Goal: Task Accomplishment & Management: Complete application form

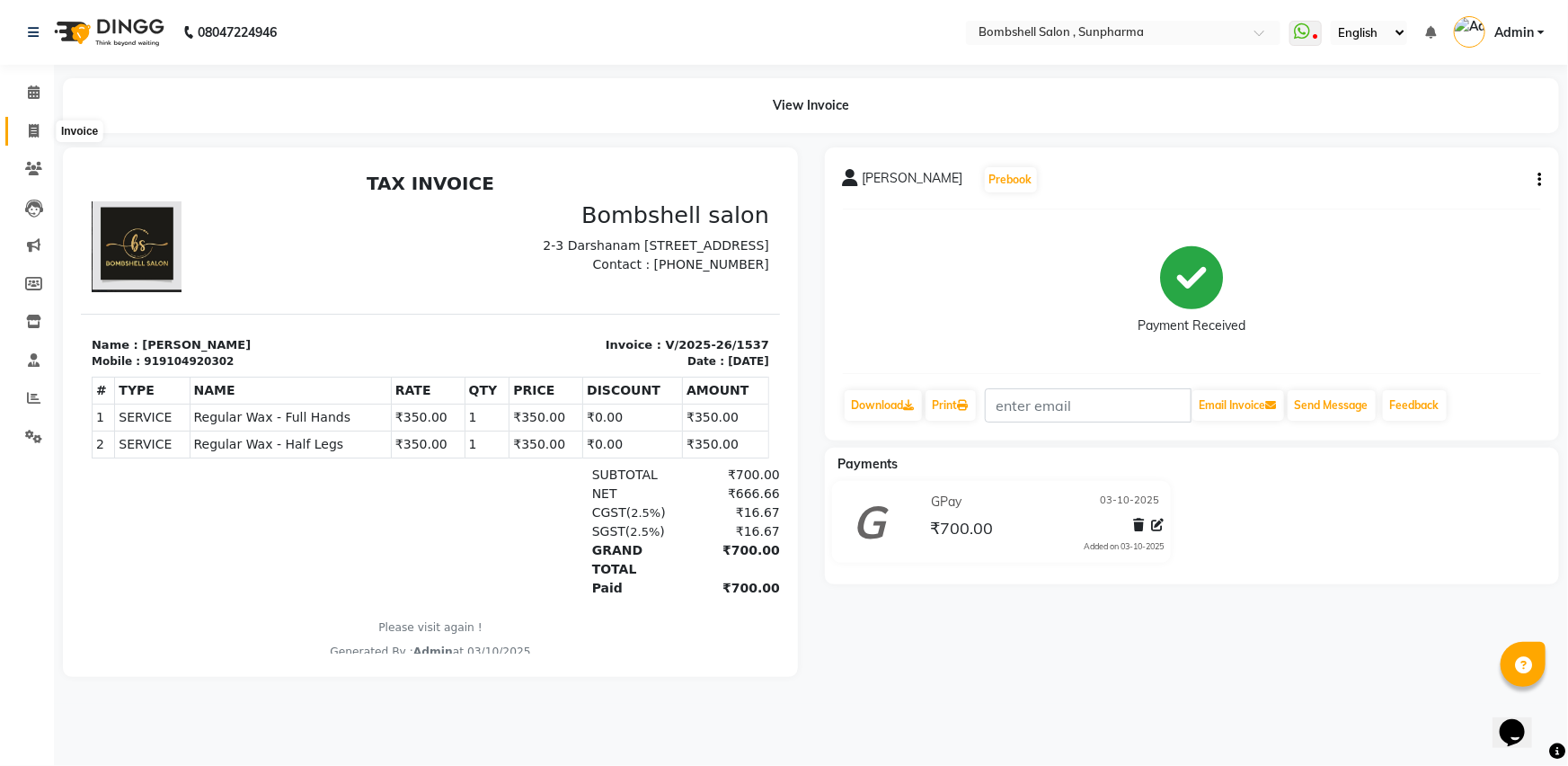
click at [33, 130] on icon at bounding box center [34, 130] width 10 height 13
select select "service"
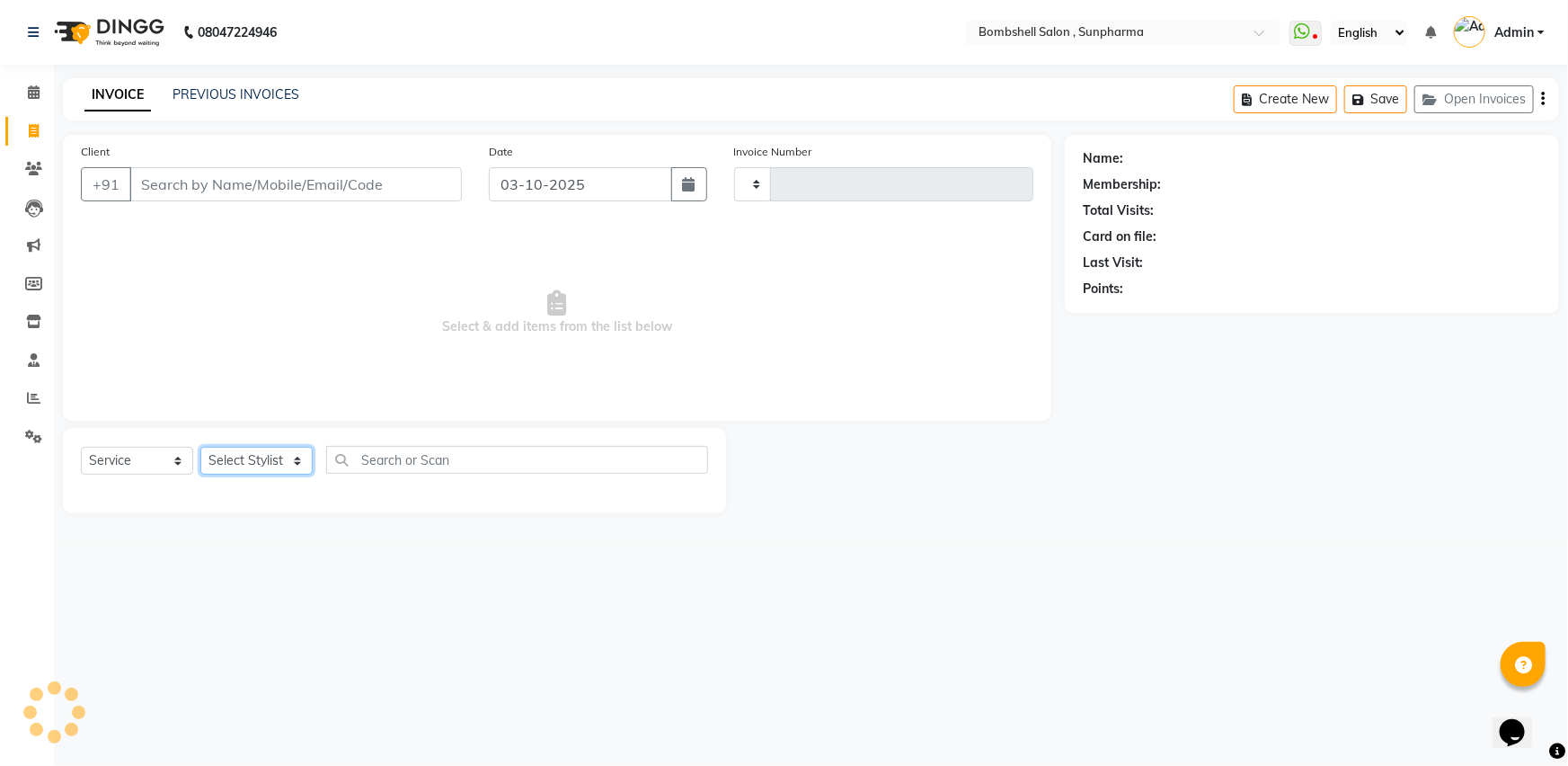
click at [291, 458] on select "Select Stylist [PERSON_NAME] Ananta [PERSON_NAME] [PERSON_NAME] dhanlaxmi poona…" at bounding box center [256, 461] width 112 height 28
type input "1538"
select select "4965"
select select "86696"
click at [200, 447] on select "Select Stylist [PERSON_NAME] Ananta [PERSON_NAME] [PERSON_NAME] dhanlaxmi poona…" at bounding box center [256, 461] width 112 height 28
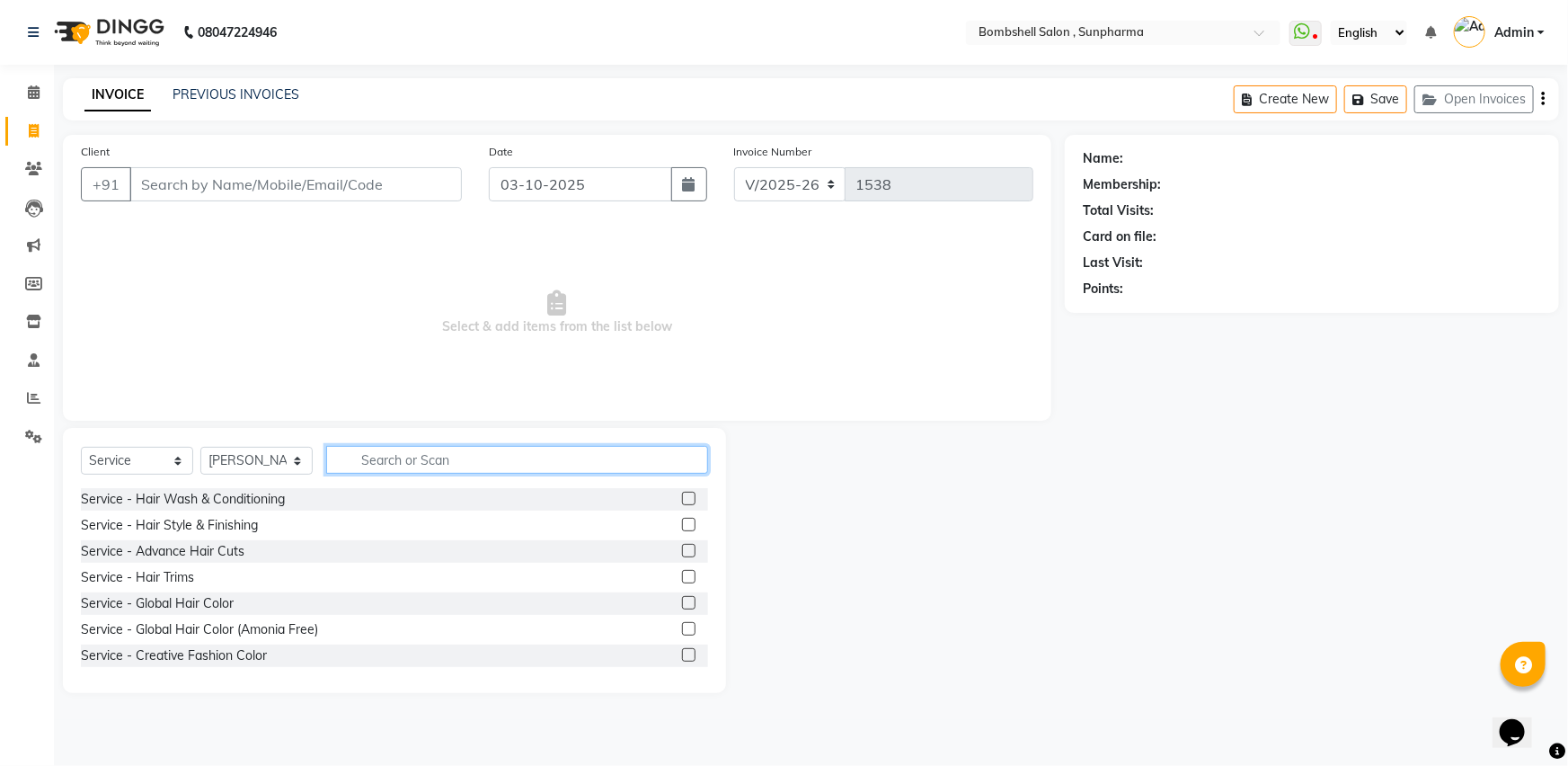
click at [372, 457] on input "text" at bounding box center [517, 460] width 382 height 28
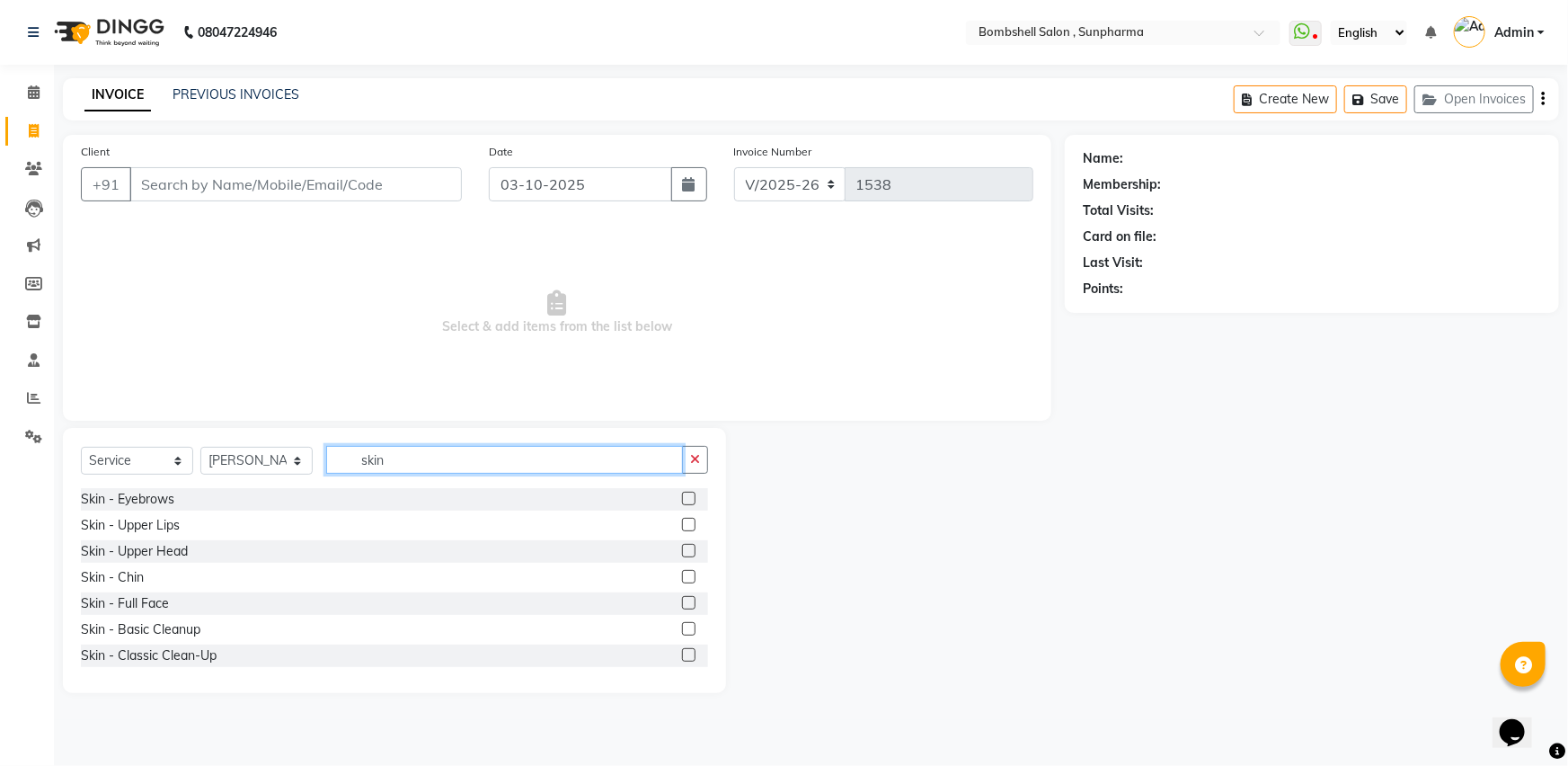
type input "skin"
click at [682, 498] on label at bounding box center [688, 498] width 13 height 13
click at [682, 498] on input "checkbox" at bounding box center [688, 500] width 12 height 12
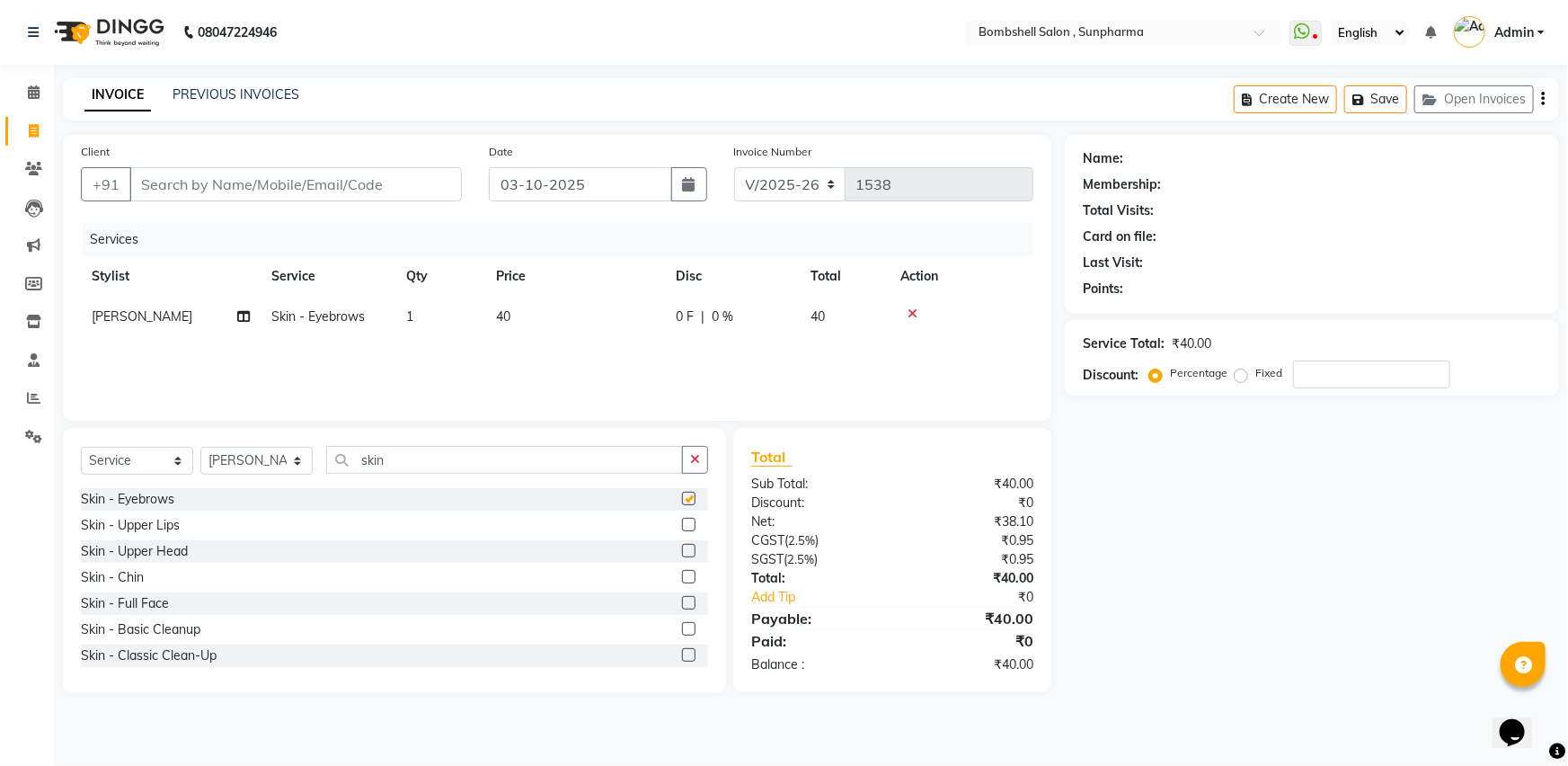
checkbox input "false"
click at [682, 525] on label at bounding box center [688, 524] width 13 height 13
click at [682, 525] on input "checkbox" at bounding box center [688, 526] width 12 height 12
checkbox input "false"
click at [682, 556] on label at bounding box center [688, 550] width 13 height 13
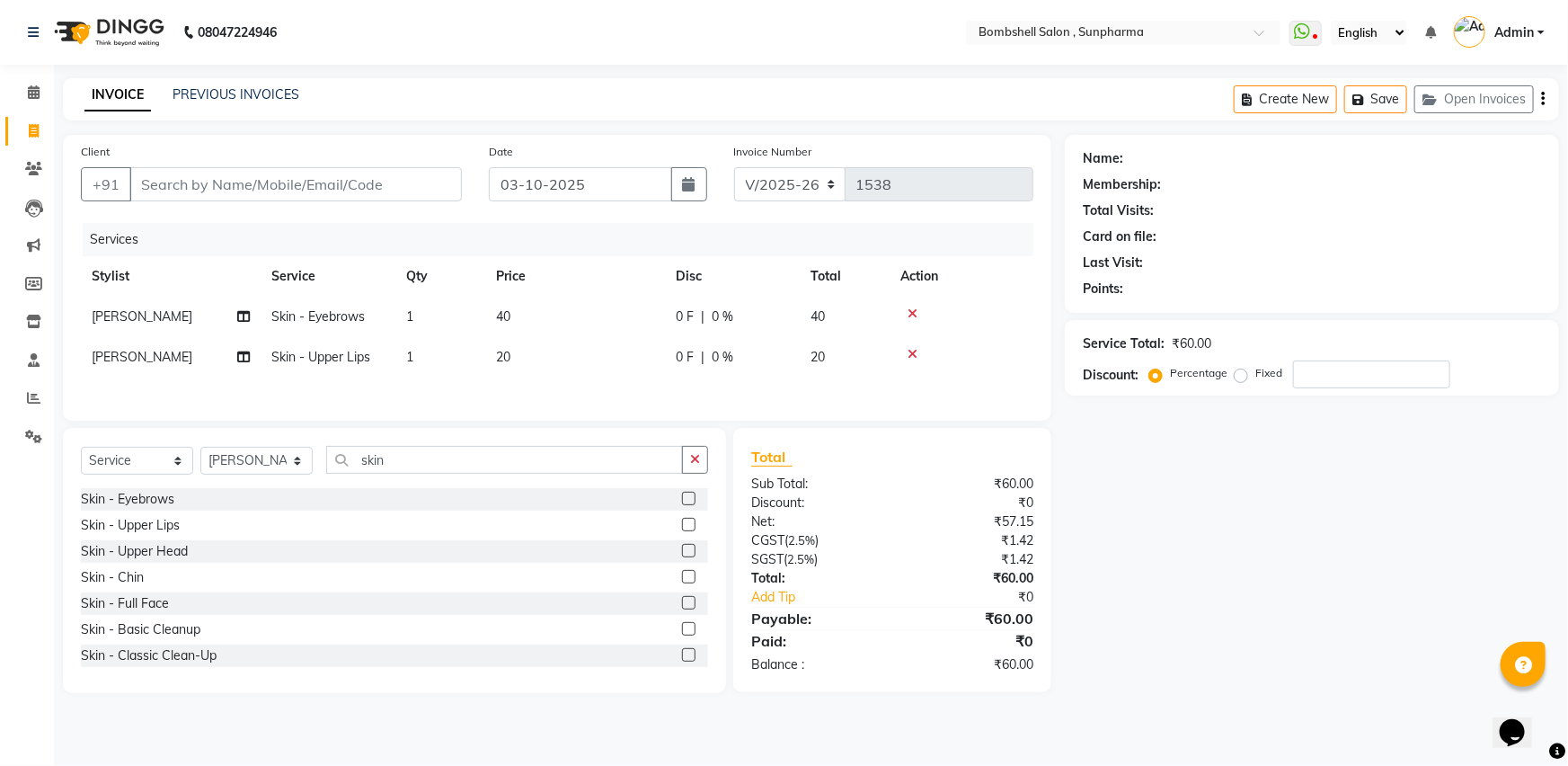
click at [682, 556] on input "checkbox" at bounding box center [688, 552] width 12 height 12
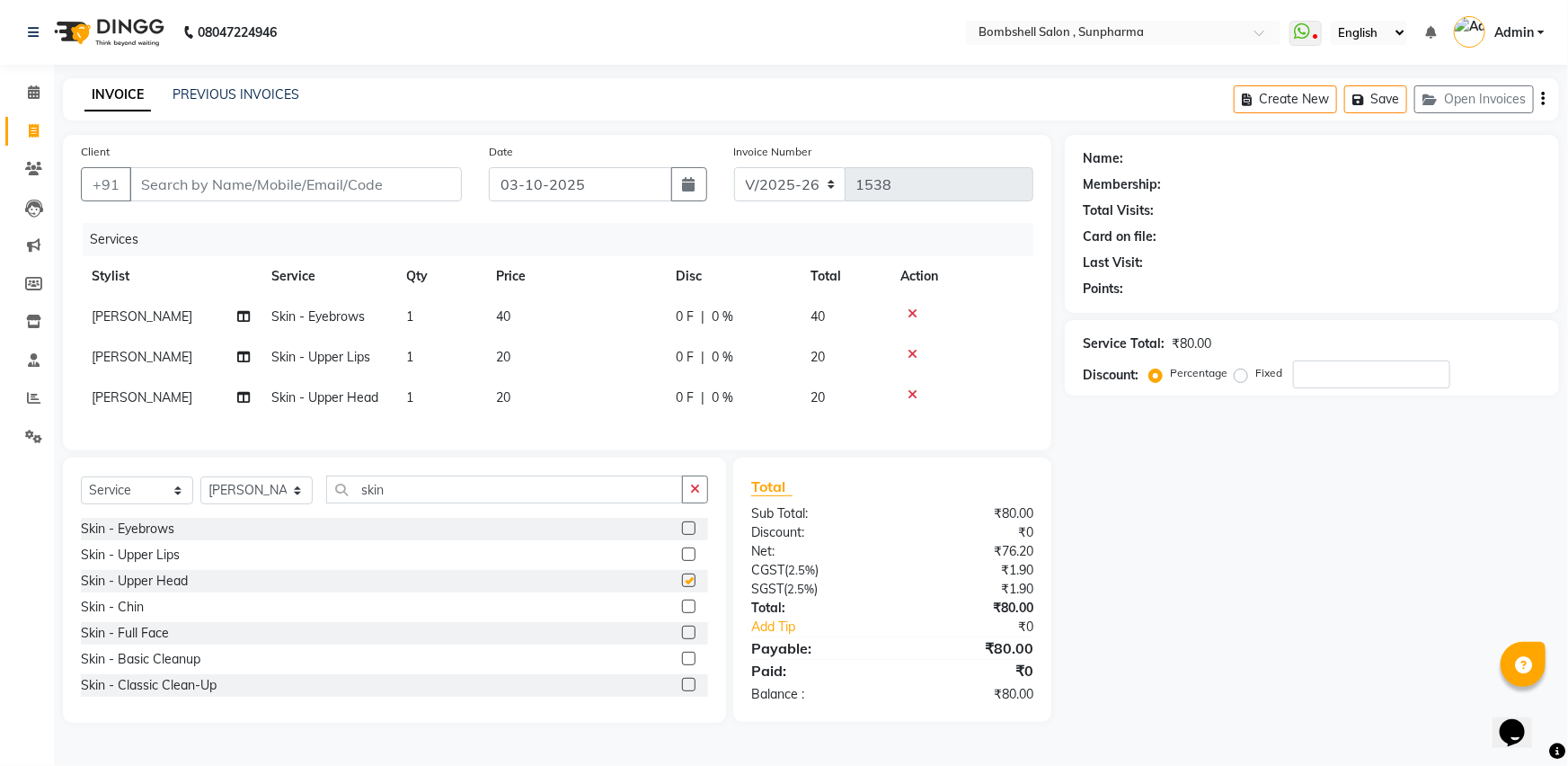
checkbox input "false"
click at [682, 613] on label at bounding box center [688, 606] width 13 height 13
click at [682, 613] on input "checkbox" at bounding box center [688, 607] width 12 height 12
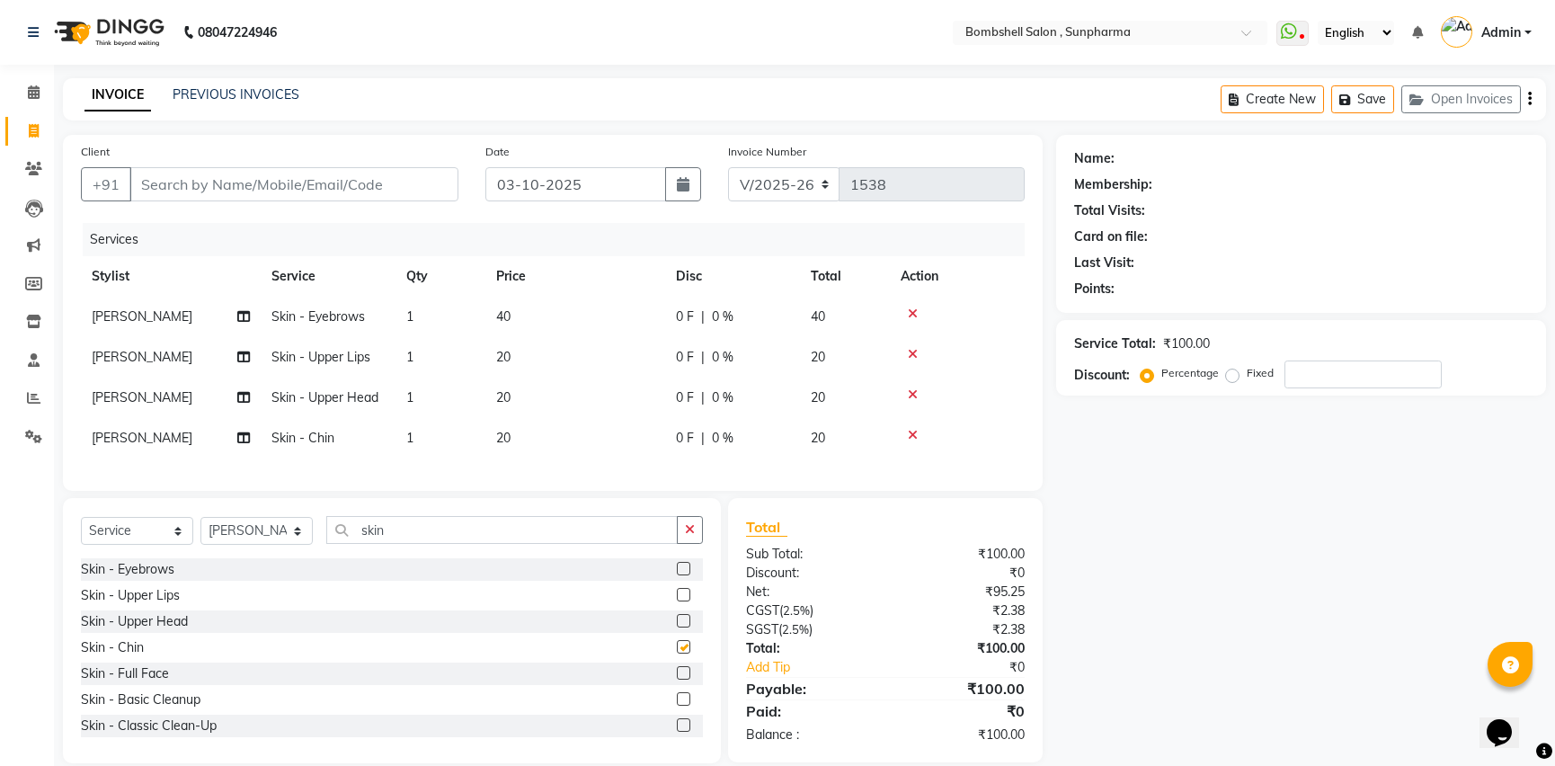
checkbox input "false"
click at [554, 318] on td "40" at bounding box center [575, 317] width 180 height 40
select select "86696"
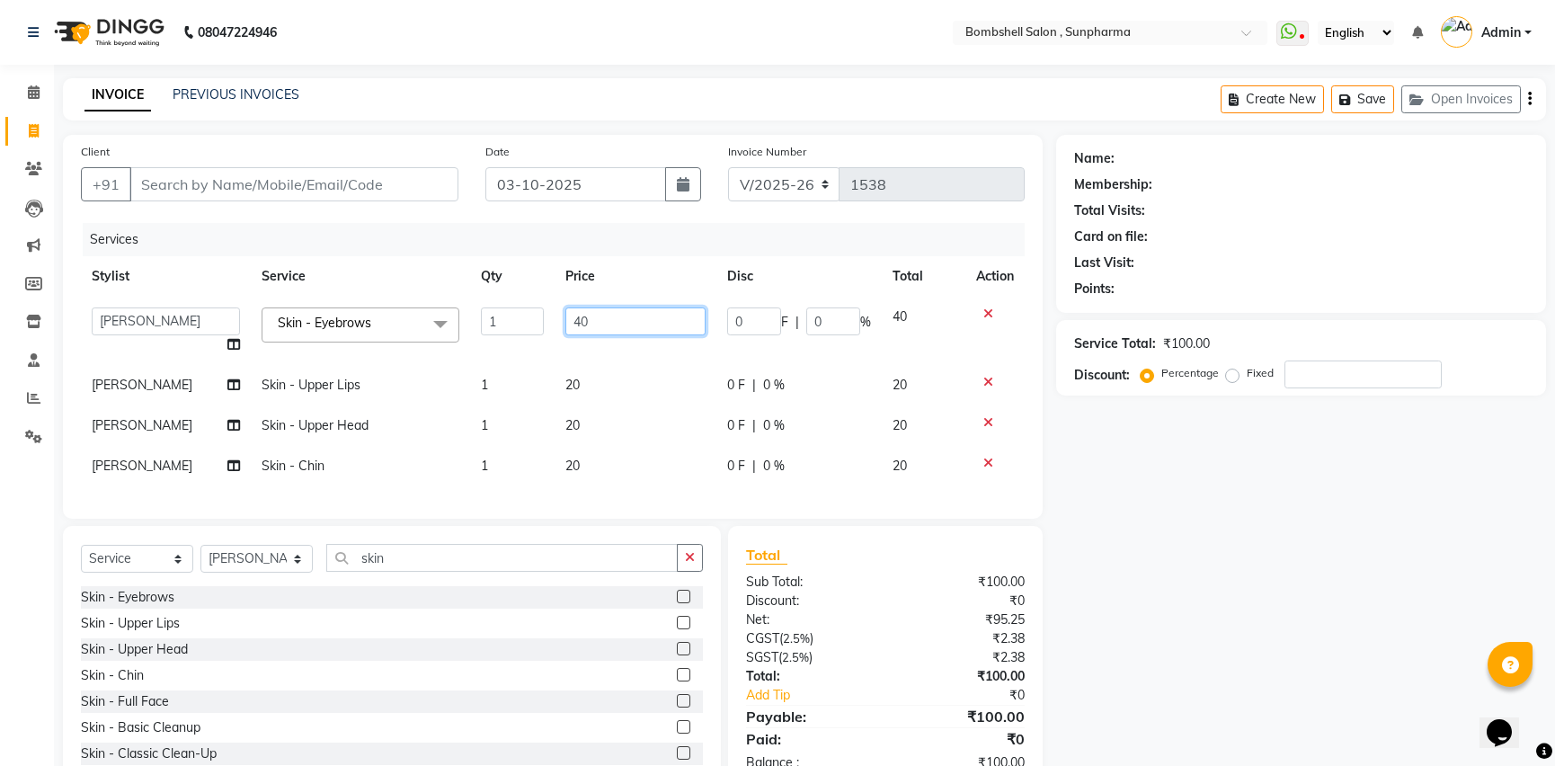
click at [629, 333] on input "40" at bounding box center [635, 321] width 140 height 28
type input "4"
type input "50"
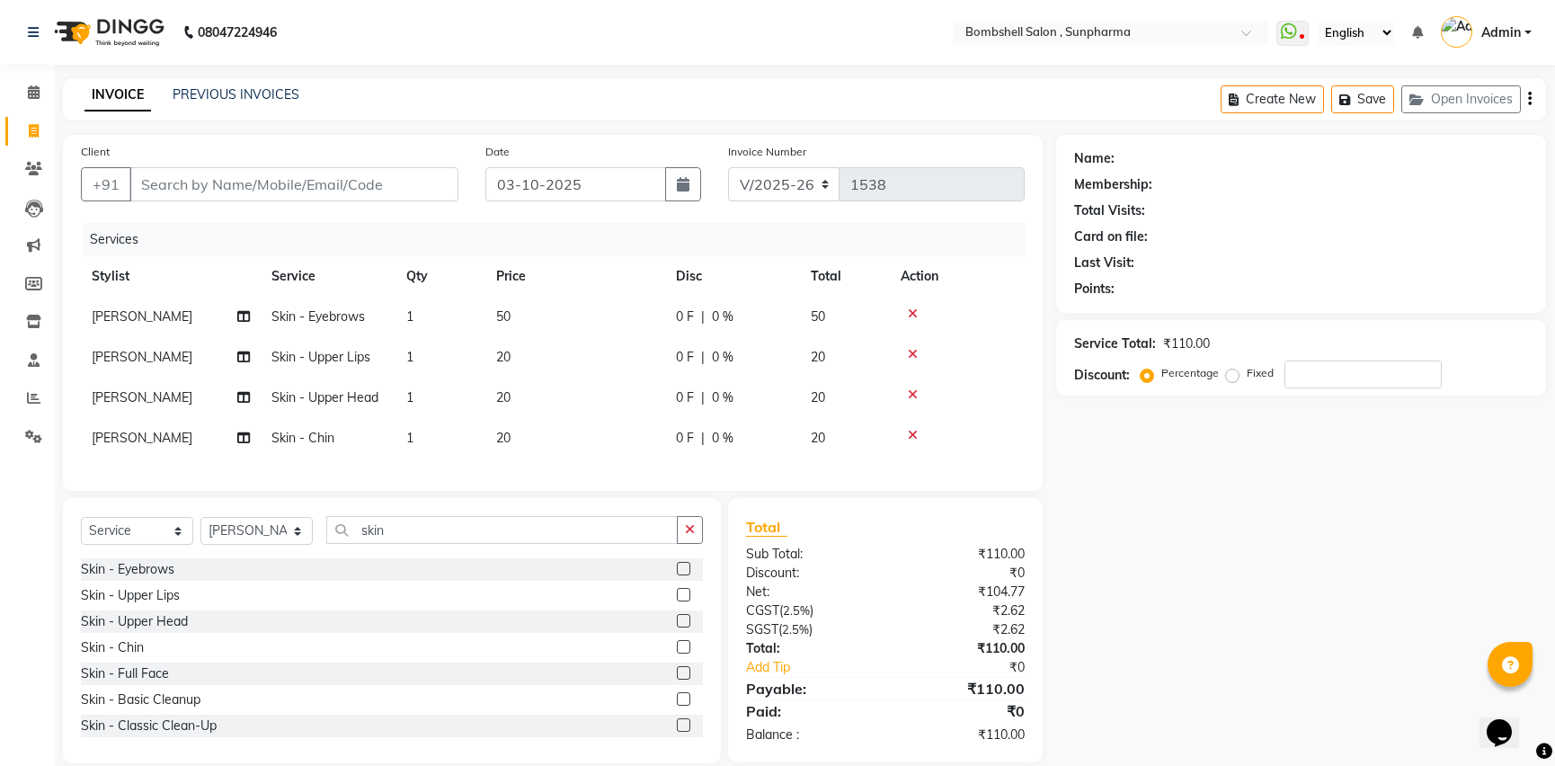
click at [625, 380] on tbody "[PERSON_NAME] Skin - Eyebrows 1 50 0 F | 0 % 50 [PERSON_NAME] Skin - Upper Lips…" at bounding box center [553, 378] width 944 height 162
click at [515, 356] on td "20" at bounding box center [575, 357] width 180 height 40
select select "86696"
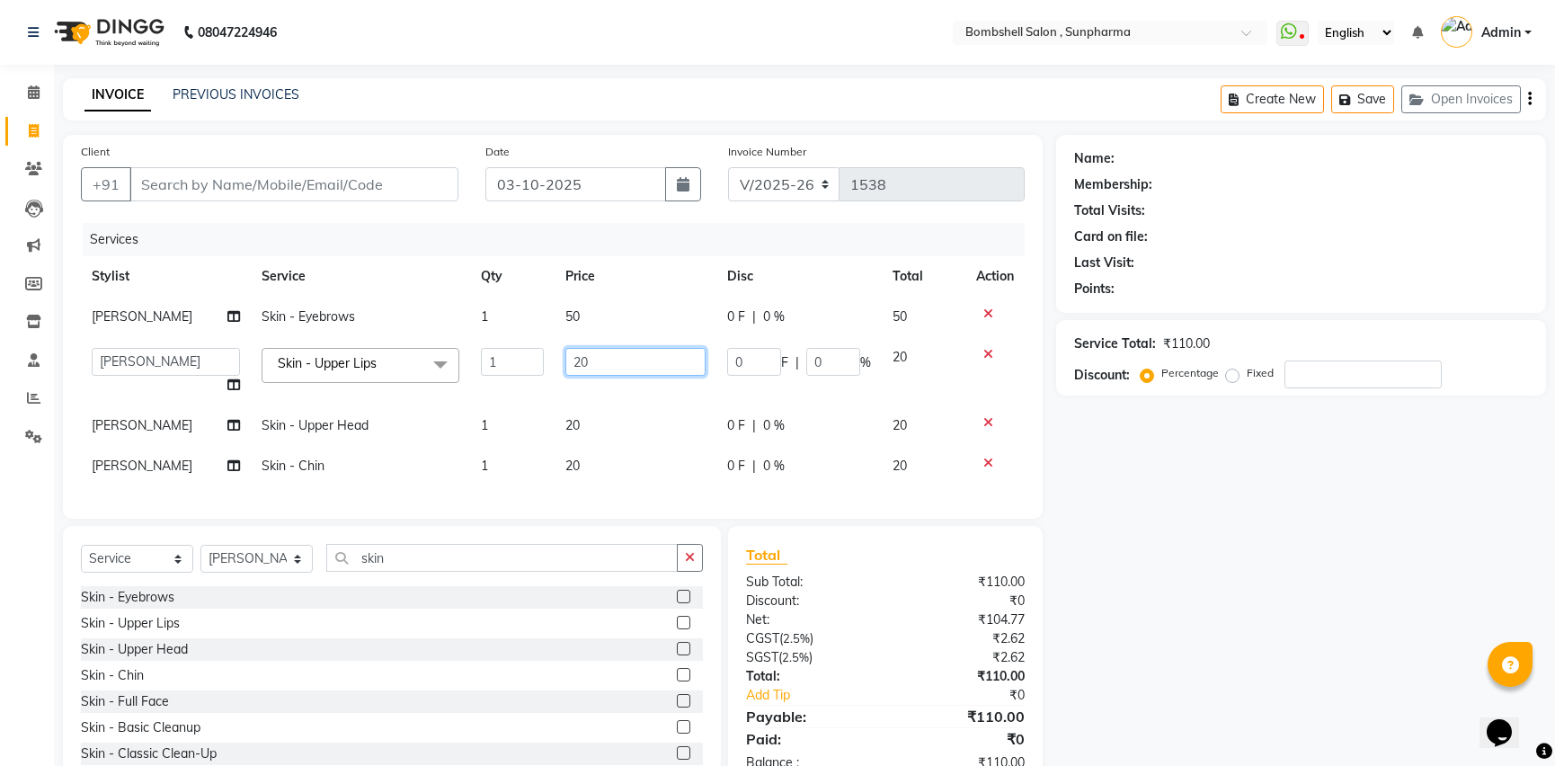
click at [609, 363] on input "20" at bounding box center [635, 362] width 140 height 28
type input "2"
type input "30"
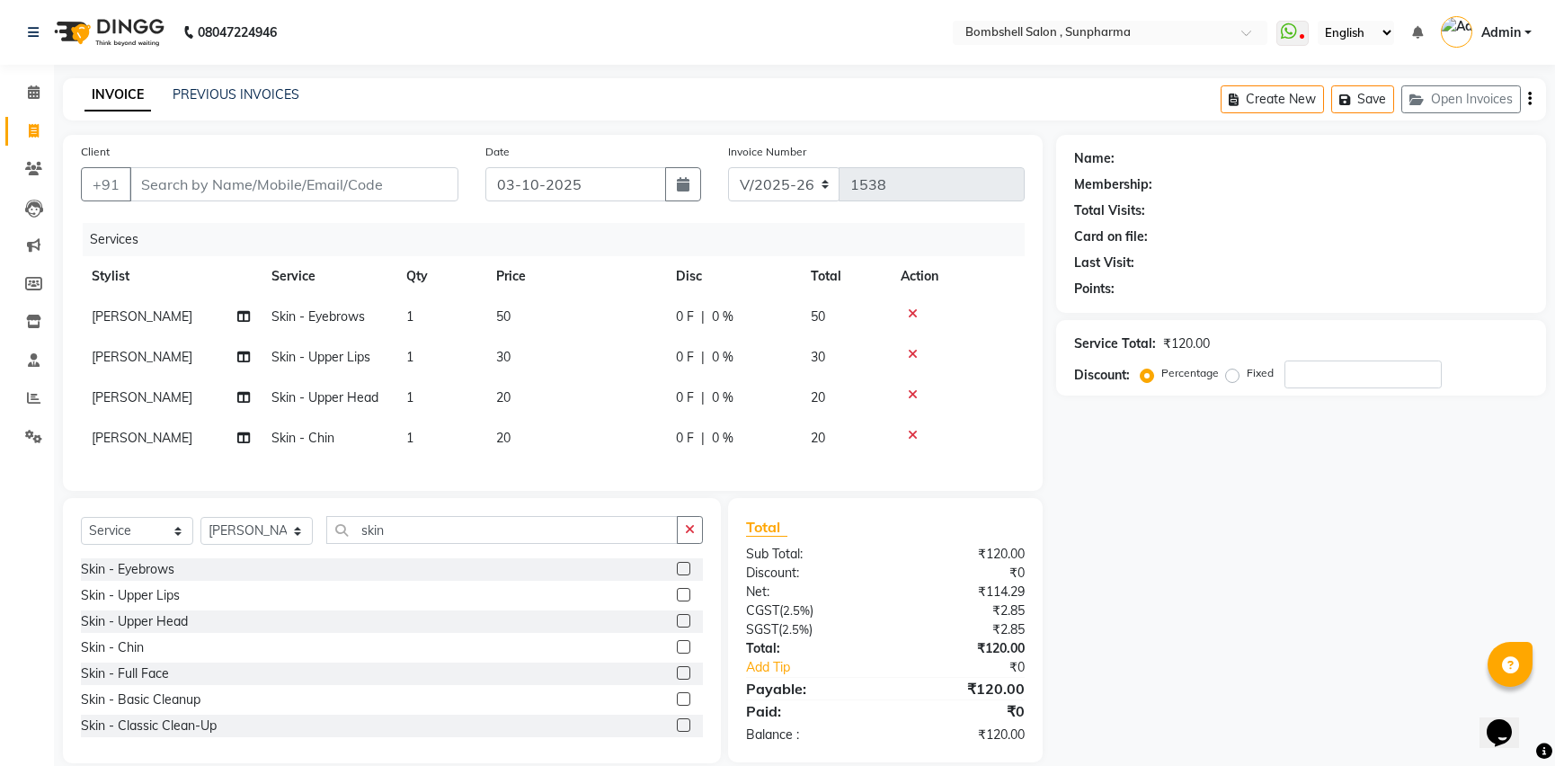
click at [599, 418] on tbody "[PERSON_NAME] Skin - Eyebrows 1 50 0 F | 0 % 50 [PERSON_NAME] Skin - Upper Lips…" at bounding box center [553, 378] width 944 height 162
click at [549, 397] on td "20" at bounding box center [575, 398] width 180 height 40
select select "86696"
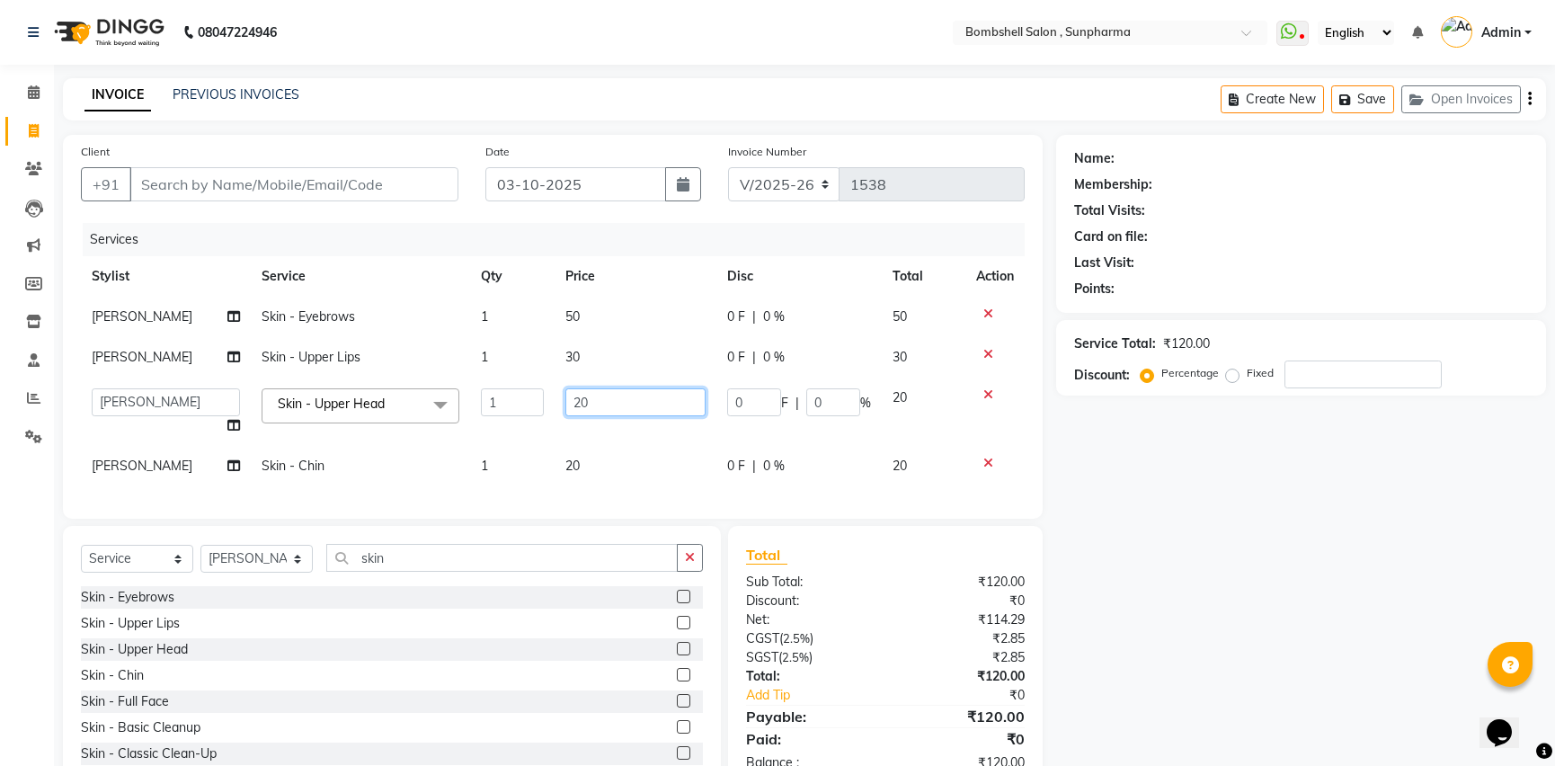
click at [611, 405] on input "20" at bounding box center [635, 402] width 140 height 28
type input "2"
type input "30"
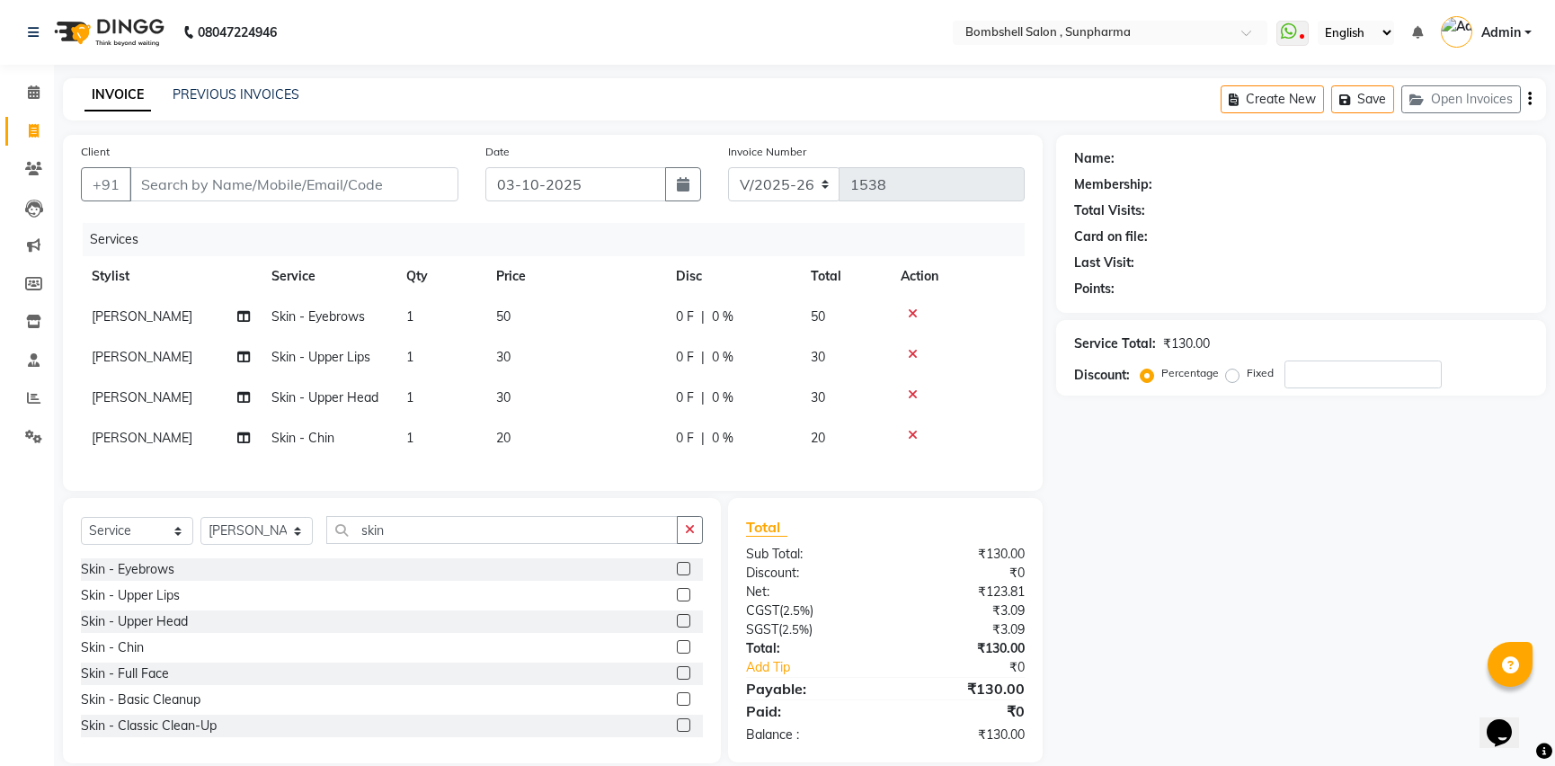
click at [577, 440] on tbody "[PERSON_NAME] Skin - Eyebrows 1 50 0 F | 0 % 50 [PERSON_NAME] Skin - Upper Lips…" at bounding box center [553, 378] width 944 height 162
click at [583, 443] on td "20" at bounding box center [575, 438] width 180 height 40
select select "86696"
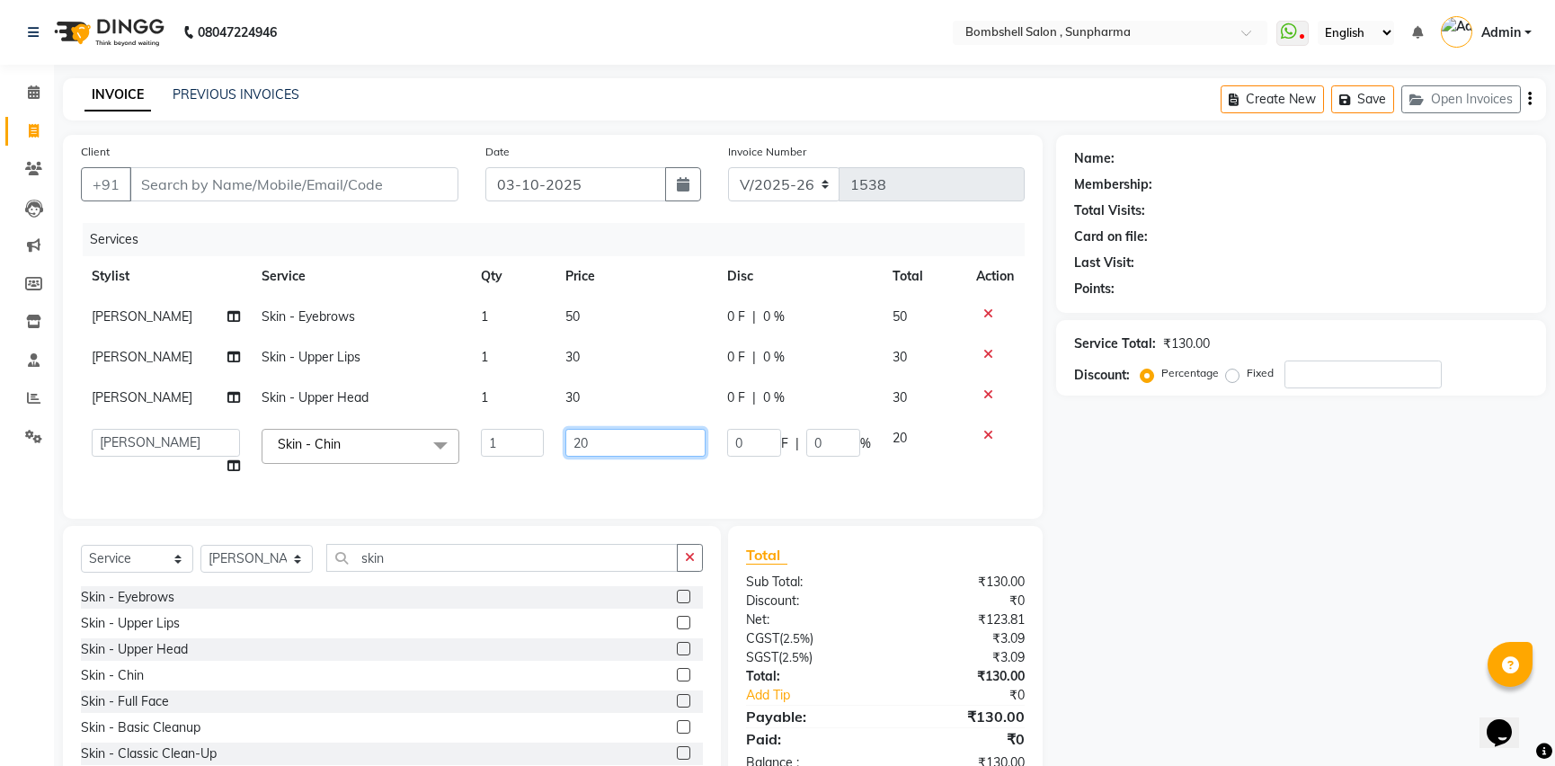
click at [591, 438] on input "20" at bounding box center [635, 443] width 140 height 28
type input "2"
type input "30"
click at [593, 464] on div "Services Stylist Service Qty Price Disc Total Action [PERSON_NAME] Skin - Eyebr…" at bounding box center [553, 362] width 944 height 278
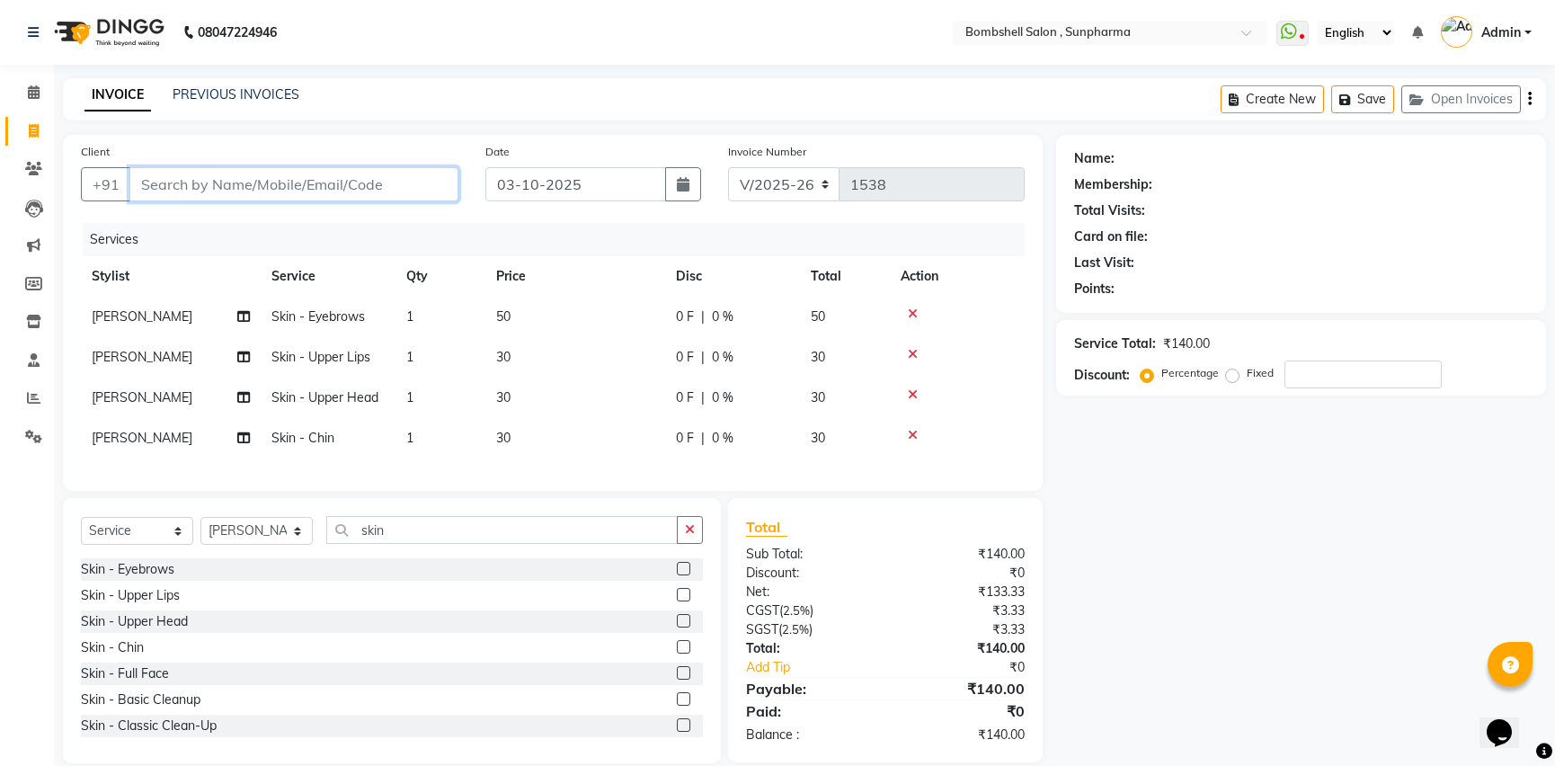
click at [362, 182] on input "Client" at bounding box center [293, 184] width 329 height 34
click at [216, 195] on input "Client" at bounding box center [293, 184] width 329 height 34
click at [185, 184] on input "Client" at bounding box center [293, 184] width 329 height 34
type input "9"
type input "0"
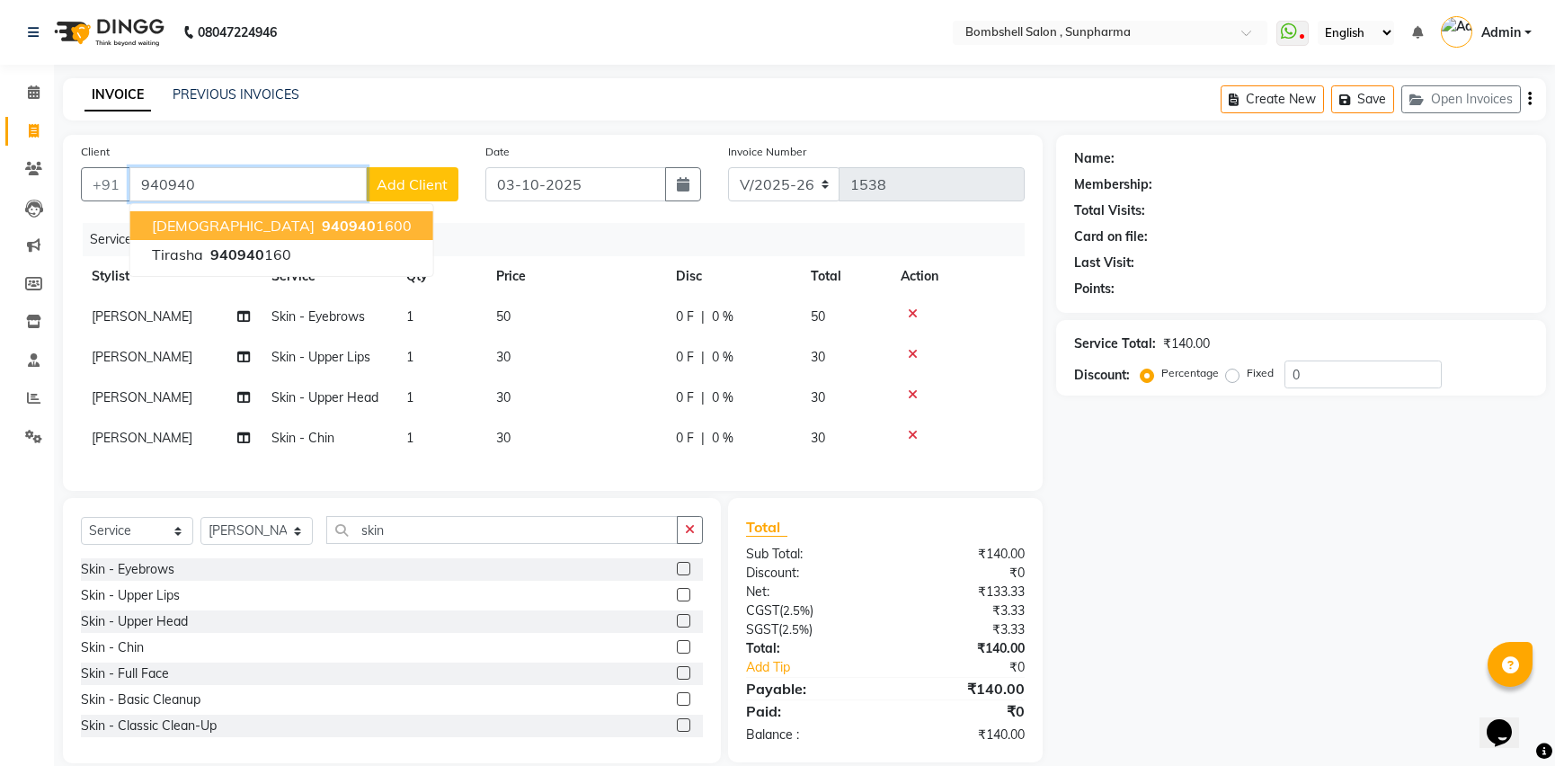
click at [322, 217] on span "940940" at bounding box center [349, 226] width 54 height 18
type input "9409401600"
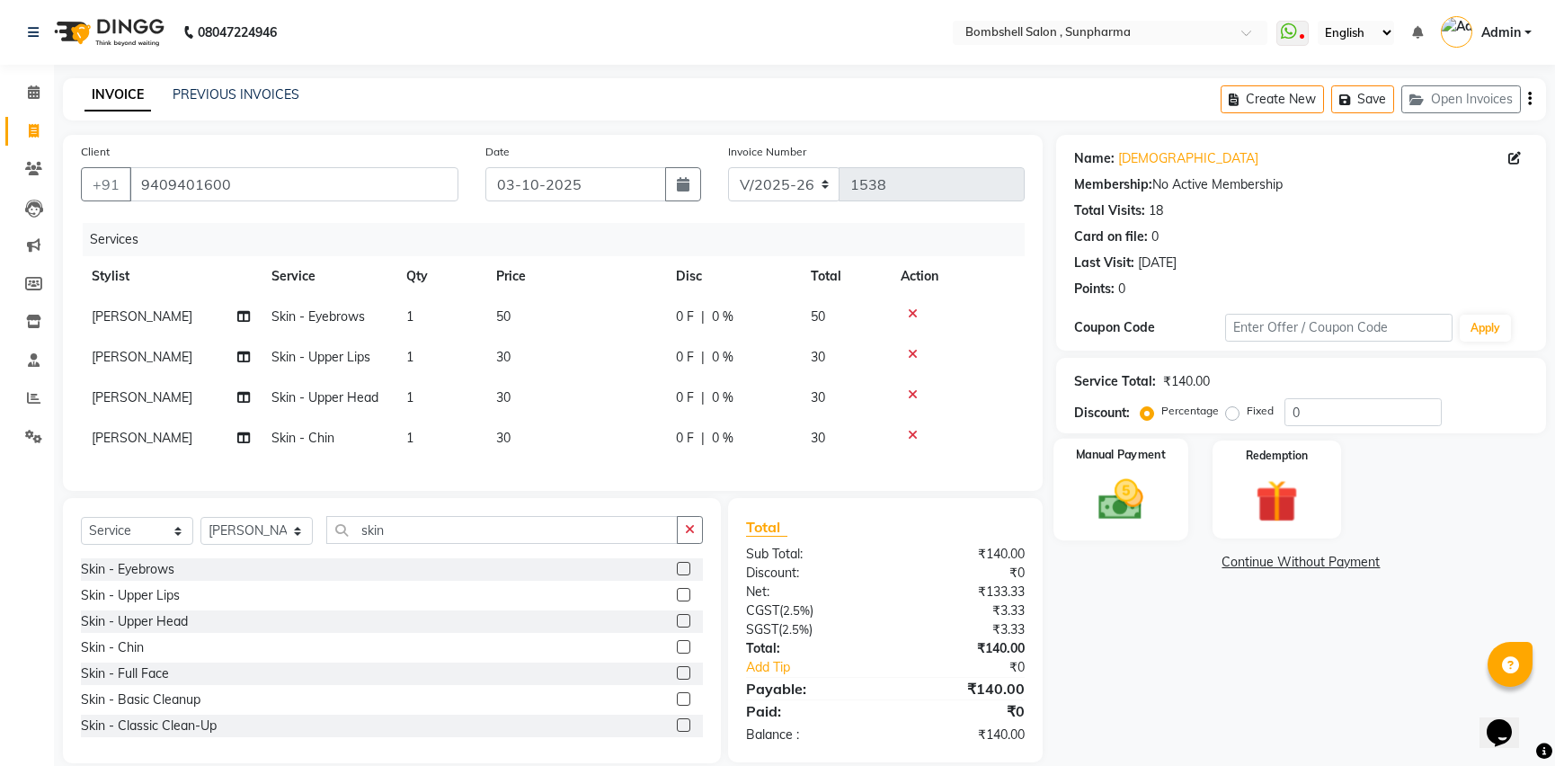
click at [1113, 503] on img at bounding box center [1120, 499] width 73 height 51
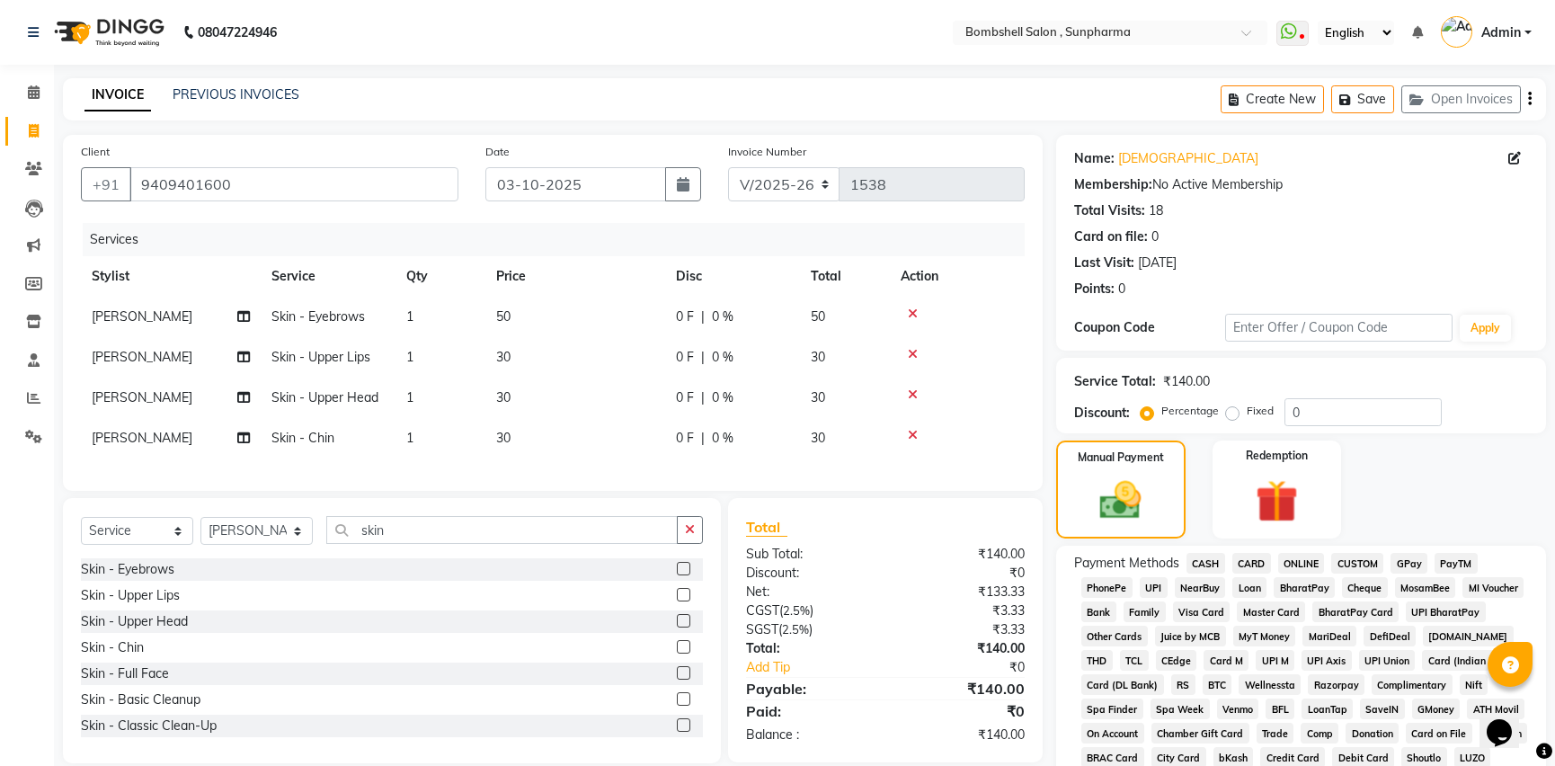
click at [1208, 562] on span "CASH" at bounding box center [1206, 563] width 39 height 21
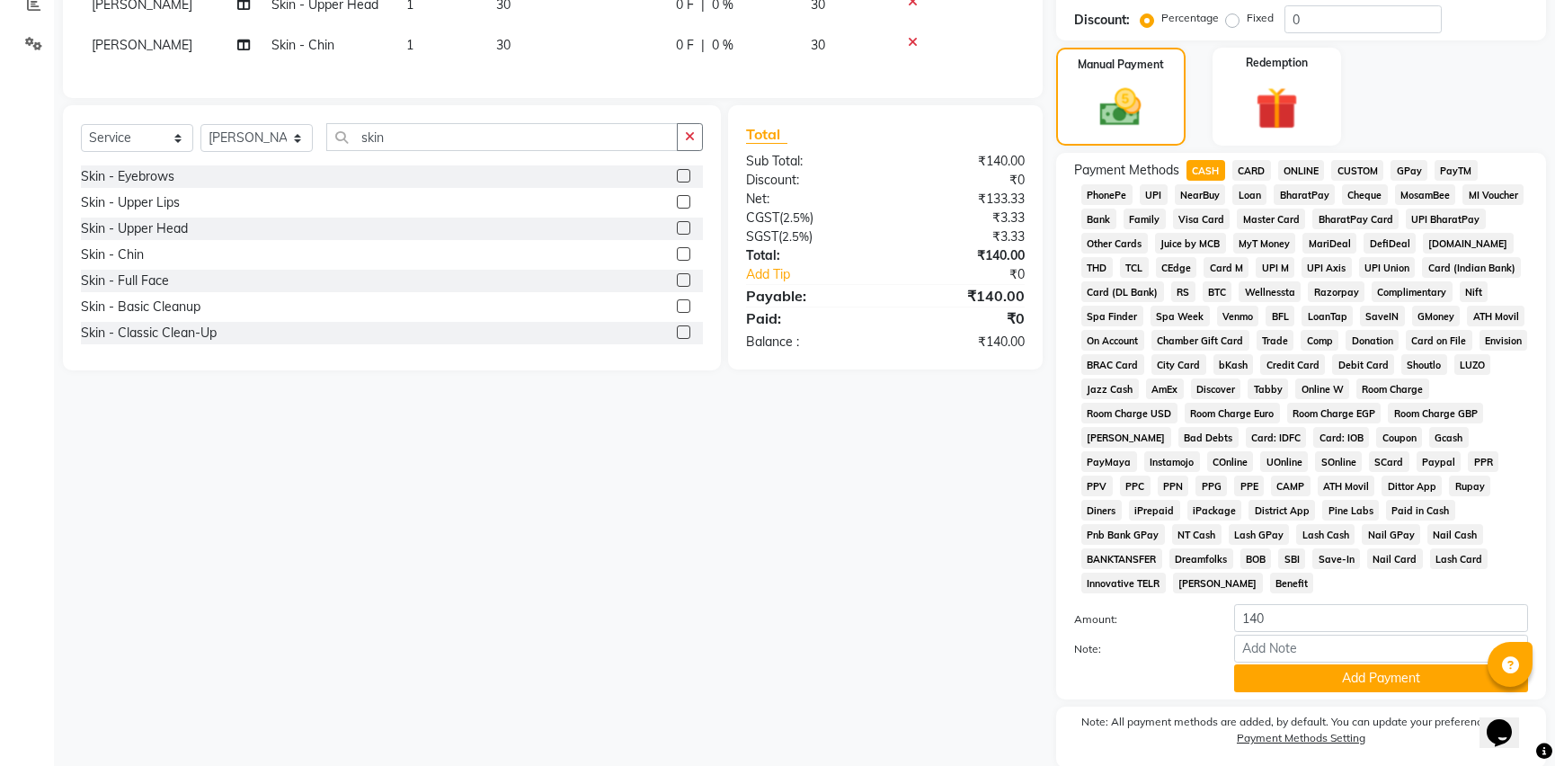
scroll to position [408, 0]
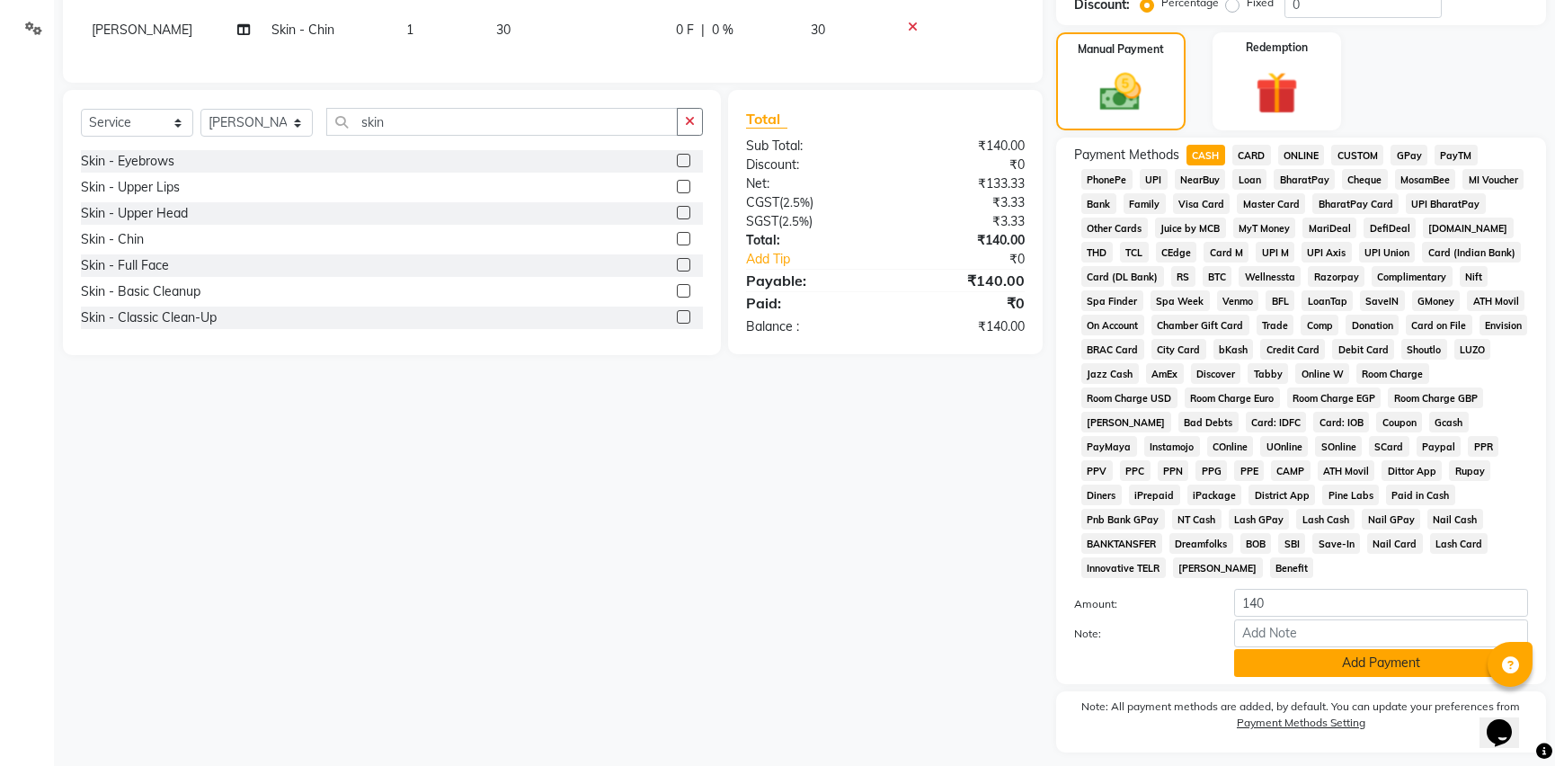
click at [1379, 649] on button "Add Payment" at bounding box center [1381, 663] width 294 height 28
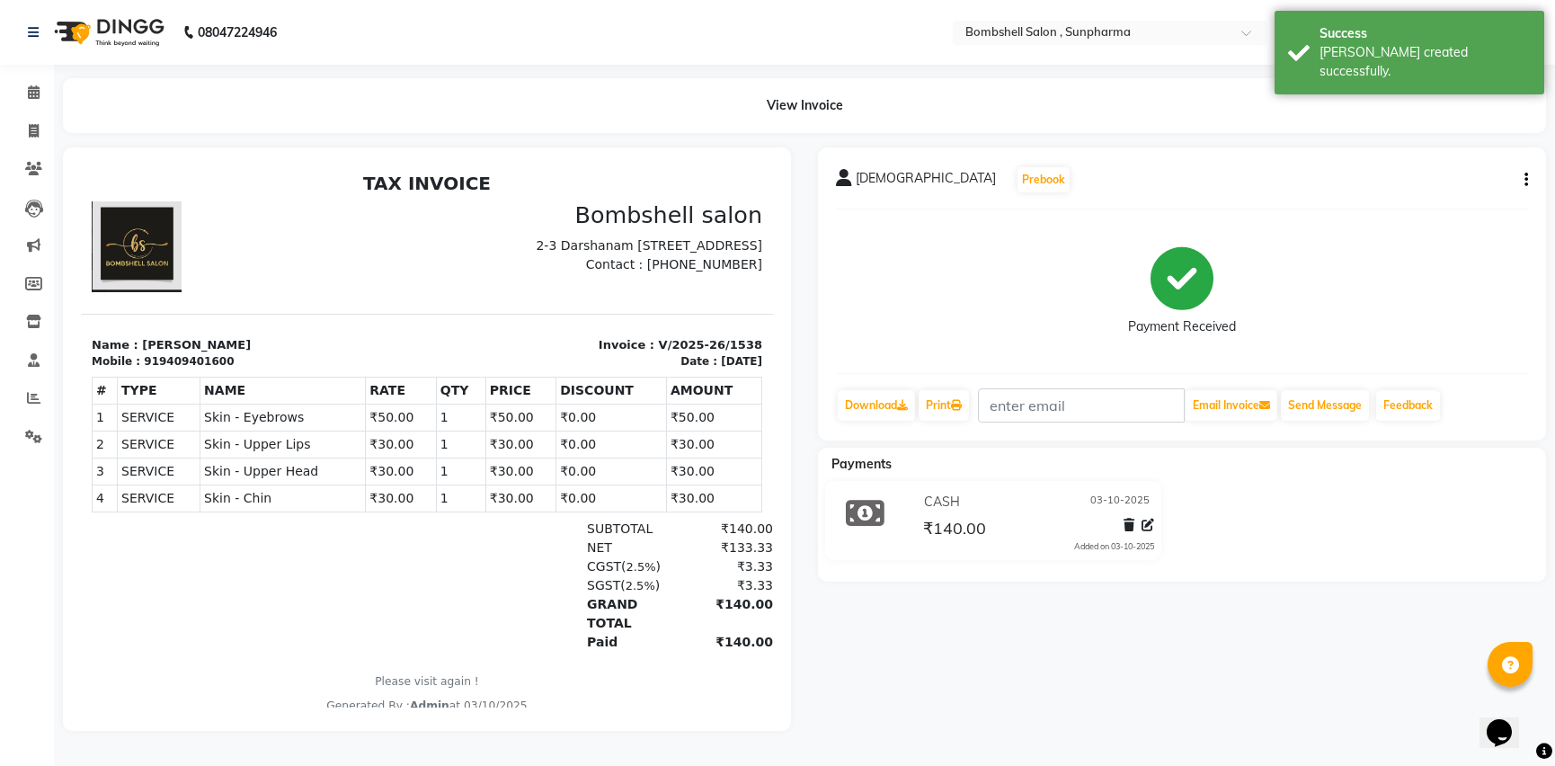
scroll to position [5, 0]
click at [35, 126] on icon at bounding box center [34, 130] width 10 height 13
select select "service"
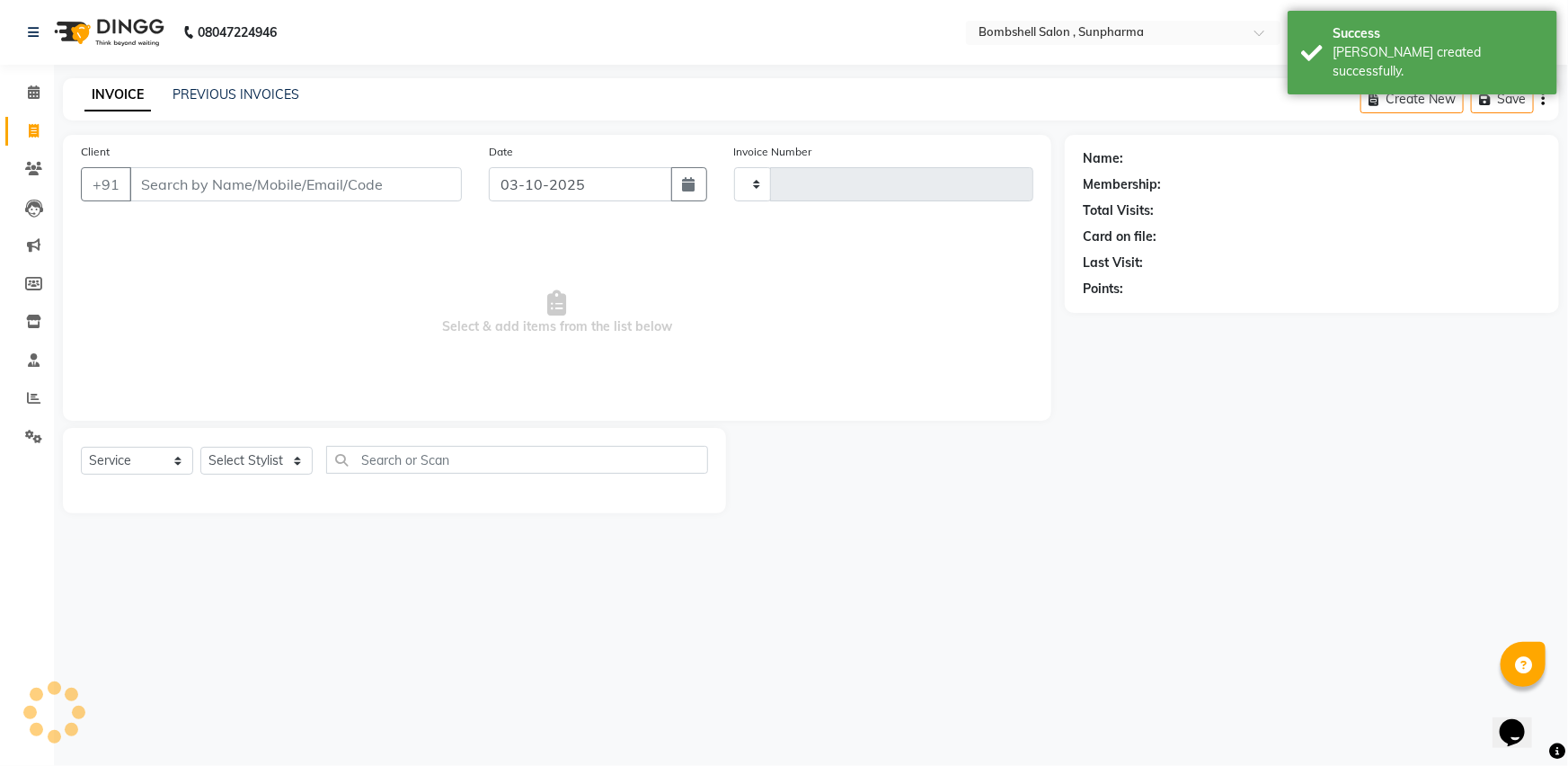
type input "1539"
select select "4965"
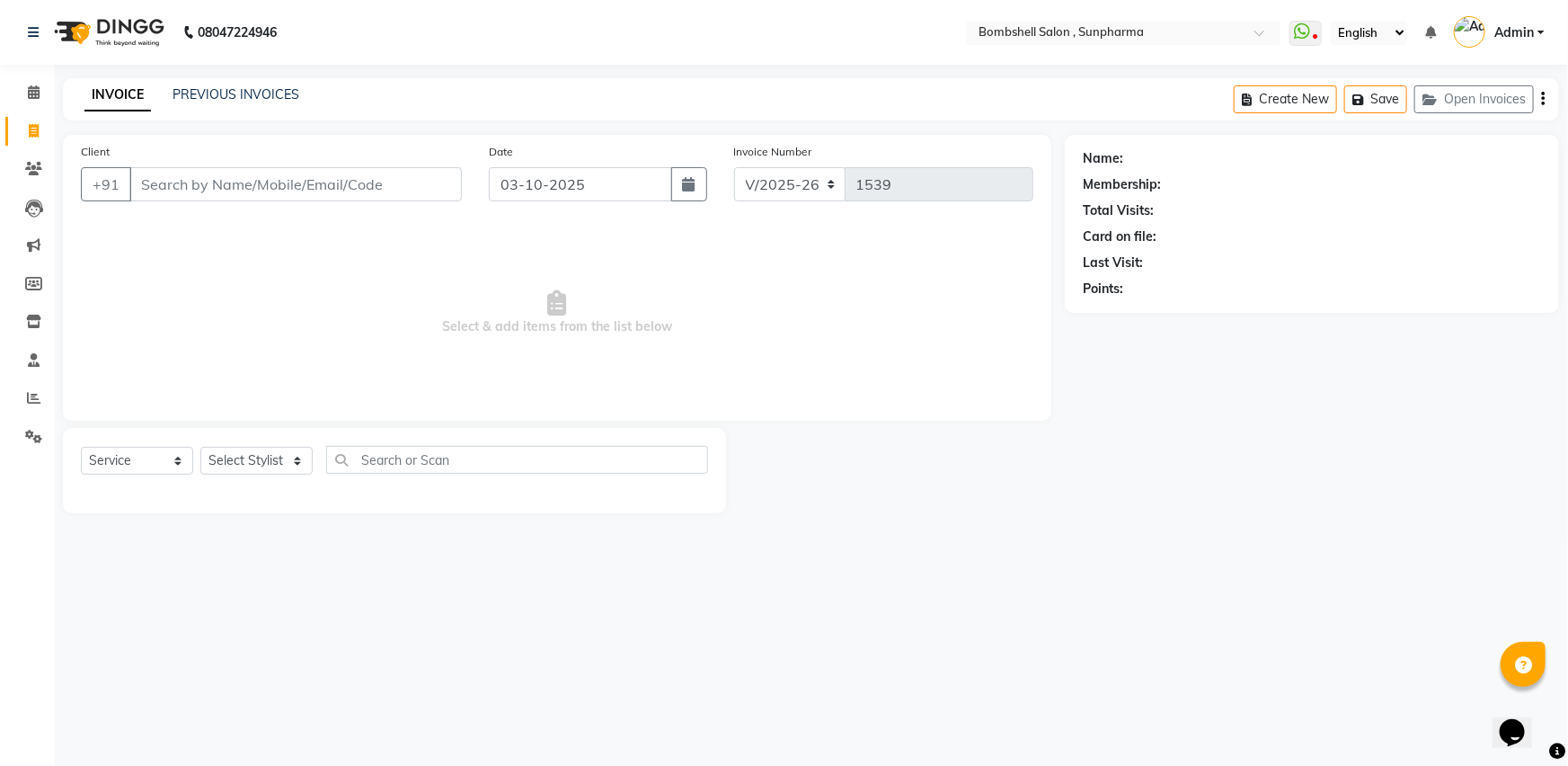
click at [282, 446] on div "Select Service Product Membership Package Voucher Prepaid Gift Card Select Styl…" at bounding box center [394, 467] width 627 height 42
click at [267, 460] on select "Select Stylist [PERSON_NAME] Ananta [PERSON_NAME] [PERSON_NAME] dhanlaxmi poona…" at bounding box center [256, 461] width 112 height 28
select select "86696"
click at [200, 447] on select "Select Stylist [PERSON_NAME] Ananta [PERSON_NAME] [PERSON_NAME] dhanlaxmi poona…" at bounding box center [256, 461] width 112 height 28
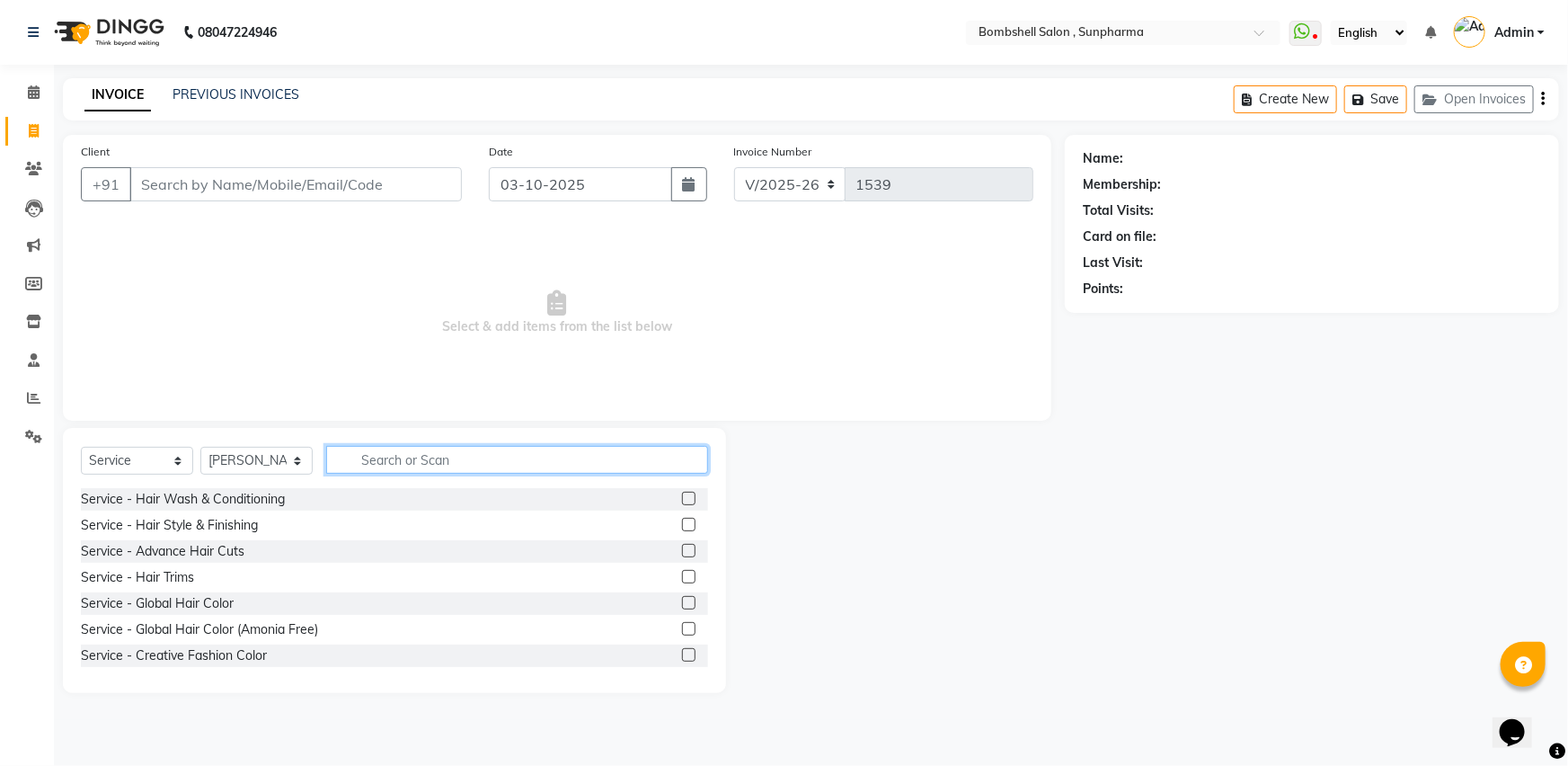
click at [395, 456] on input "text" at bounding box center [517, 460] width 382 height 28
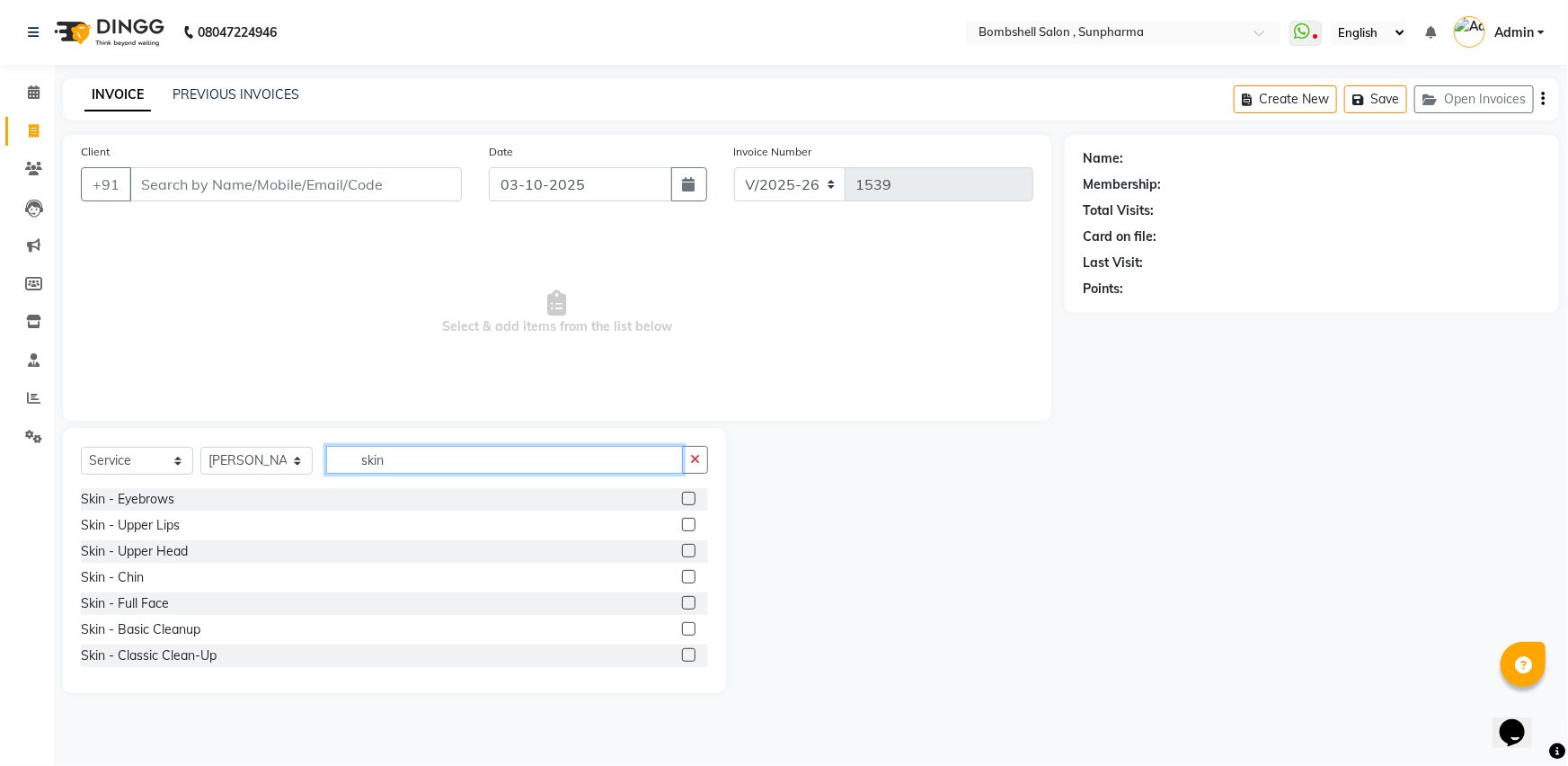
type input "skin"
click at [682, 498] on label at bounding box center [688, 498] width 13 height 13
click at [682, 498] on input "checkbox" at bounding box center [688, 500] width 12 height 12
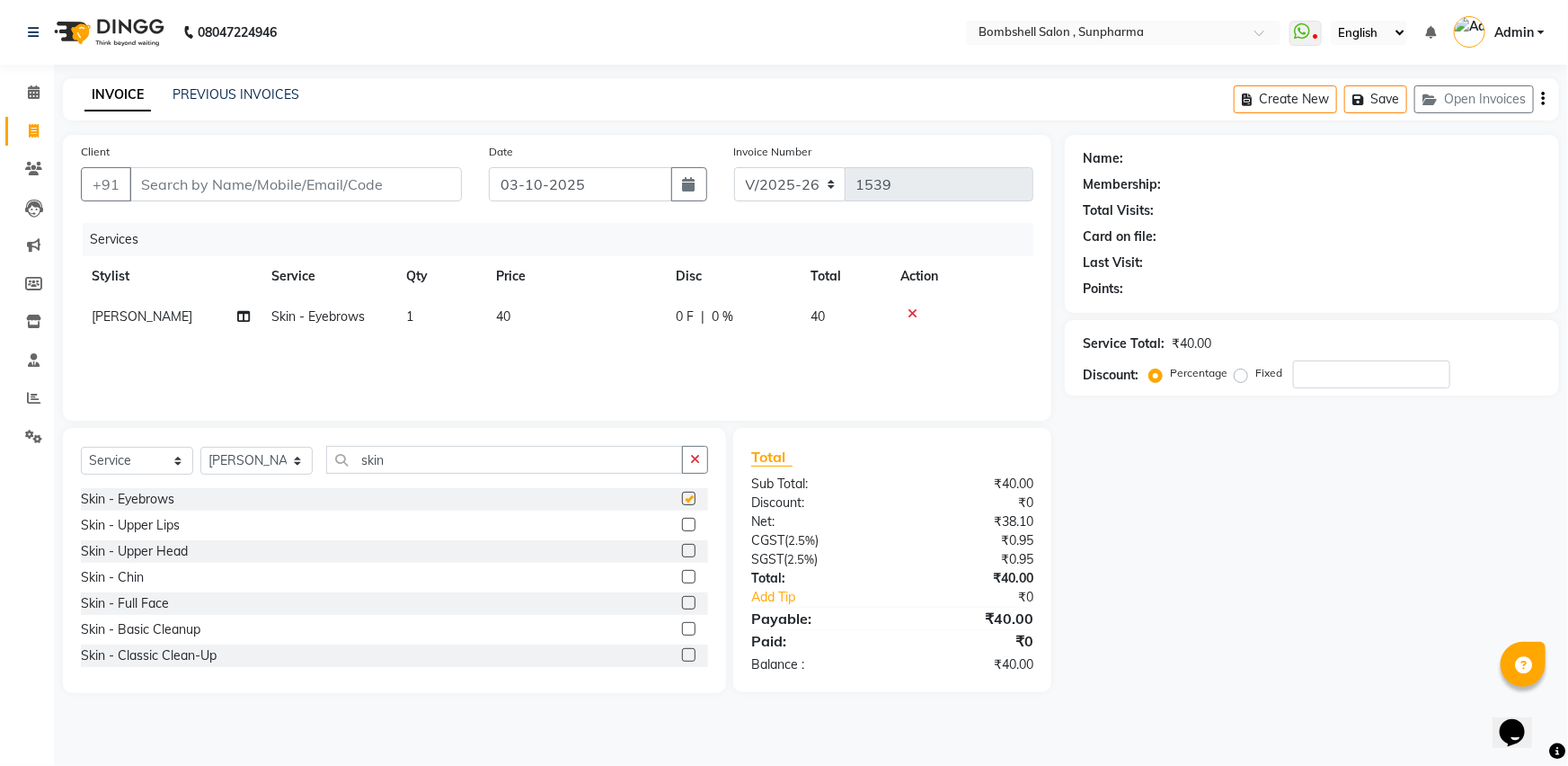
checkbox input "false"
click at [682, 524] on label at bounding box center [688, 524] width 13 height 13
click at [682, 524] on input "checkbox" at bounding box center [688, 526] width 12 height 12
checkbox input "false"
click at [682, 552] on label at bounding box center [688, 550] width 13 height 13
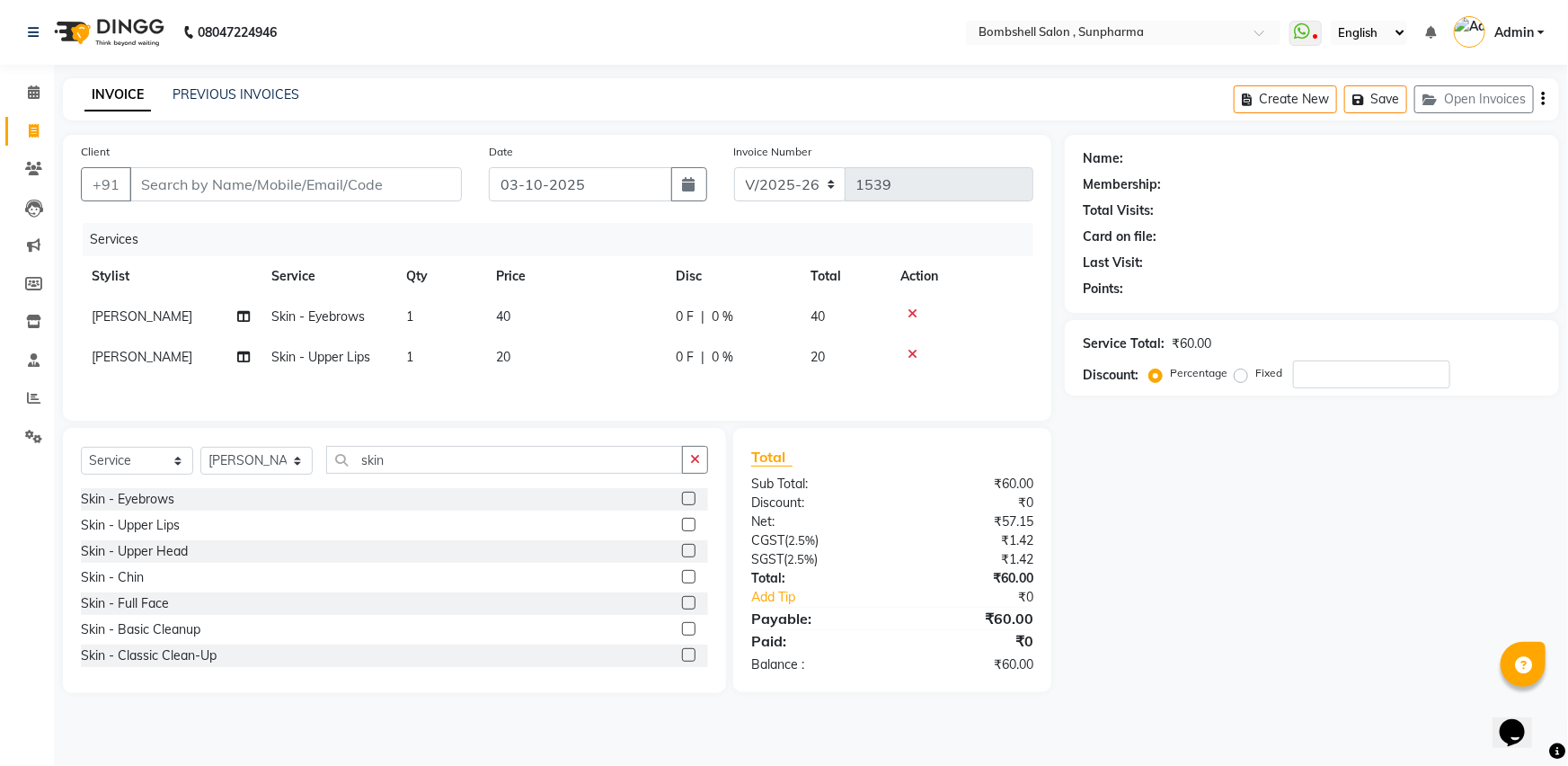
click at [682, 552] on input "checkbox" at bounding box center [688, 552] width 12 height 12
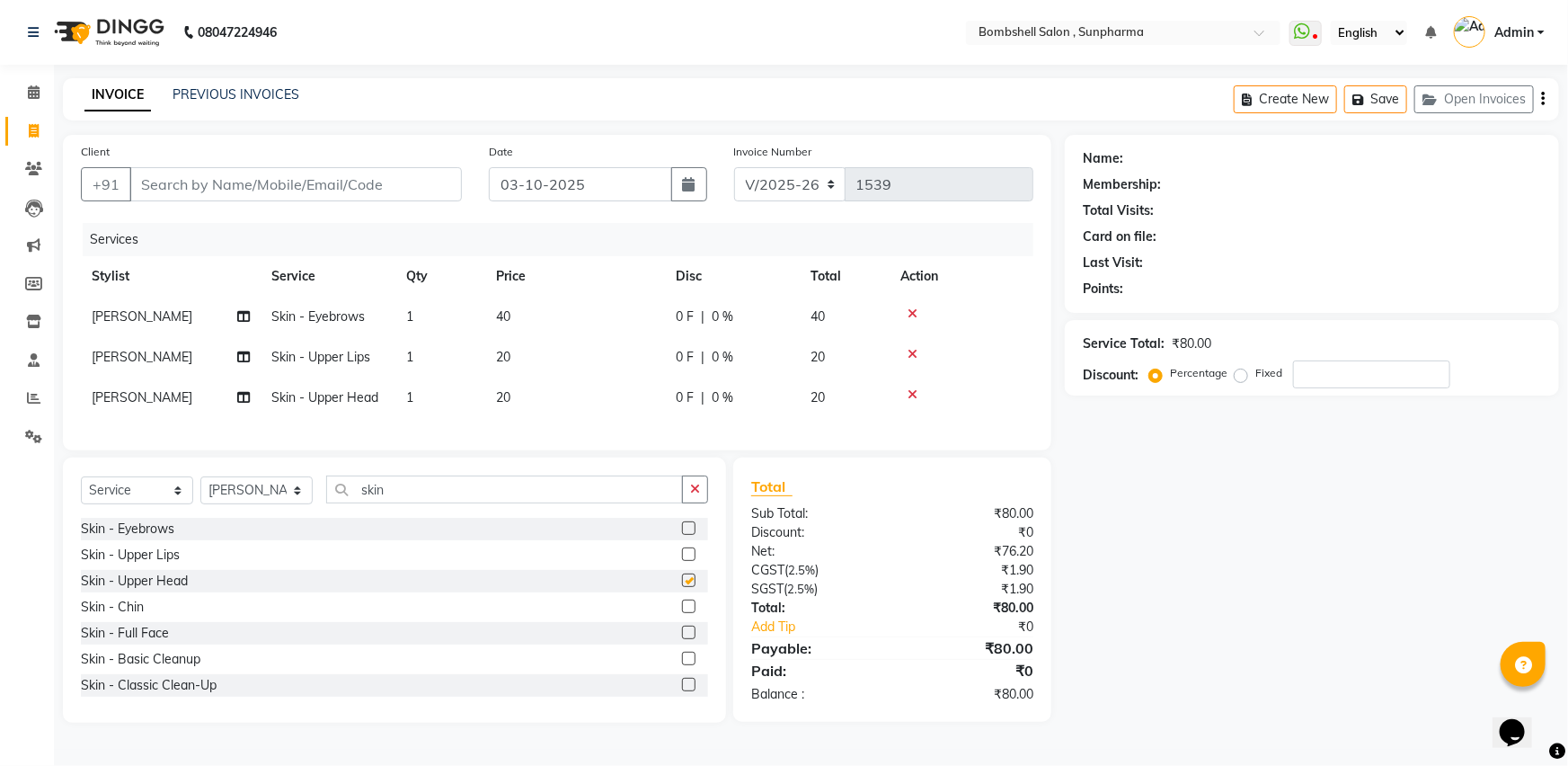
checkbox input "false"
click at [531, 257] on th "Price" at bounding box center [575, 276] width 180 height 40
click at [552, 335] on td "40" at bounding box center [575, 317] width 180 height 40
select select "86696"
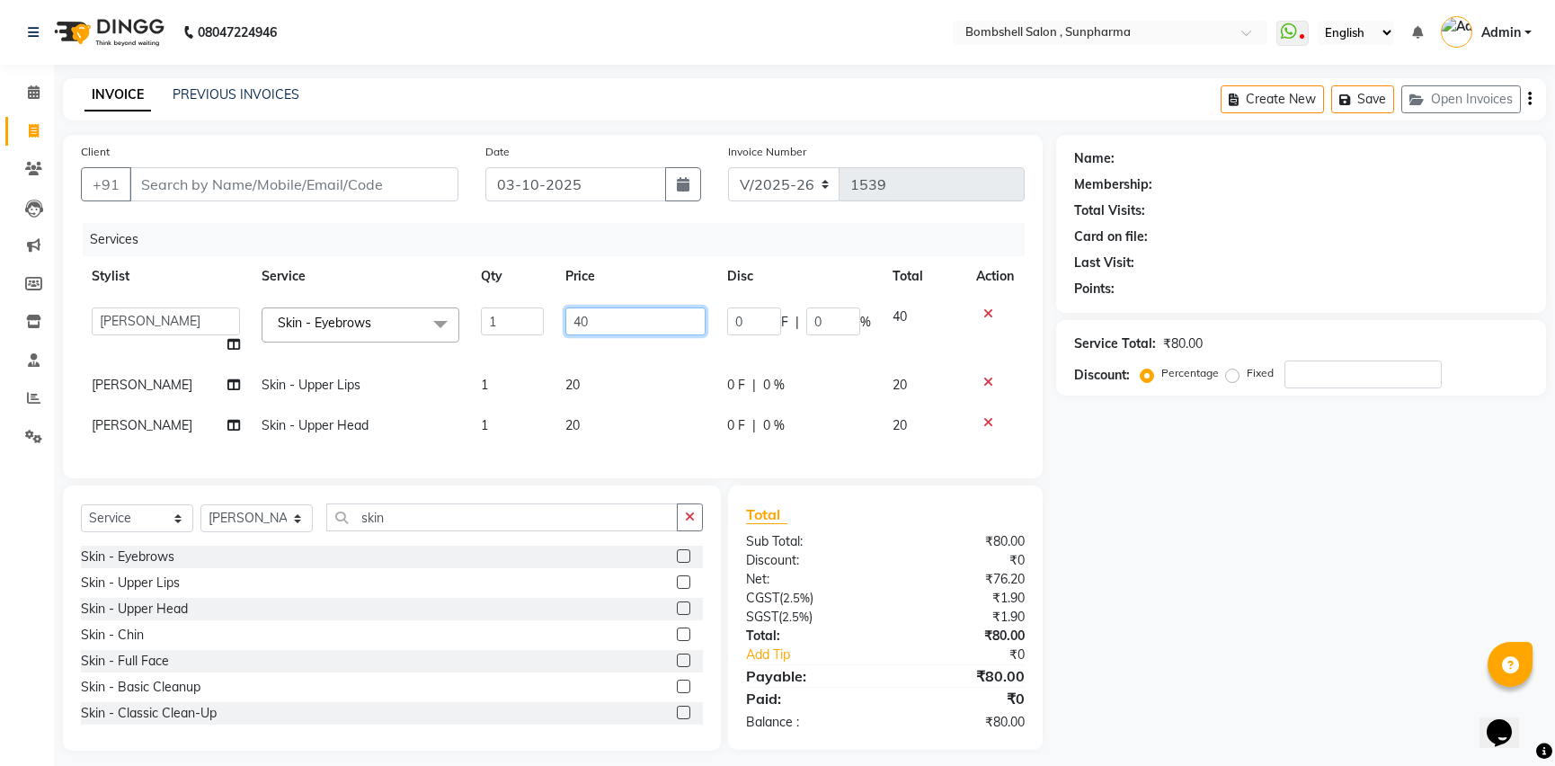
drag, startPoint x: 618, startPoint y: 326, endPoint x: 532, endPoint y: 322, distance: 86.4
click at [532, 322] on tr "[PERSON_NAME] Ananta [PERSON_NAME] [PERSON_NAME] dhanlaxmi poonam [PERSON_NAME]…" at bounding box center [553, 331] width 944 height 68
type input "50"
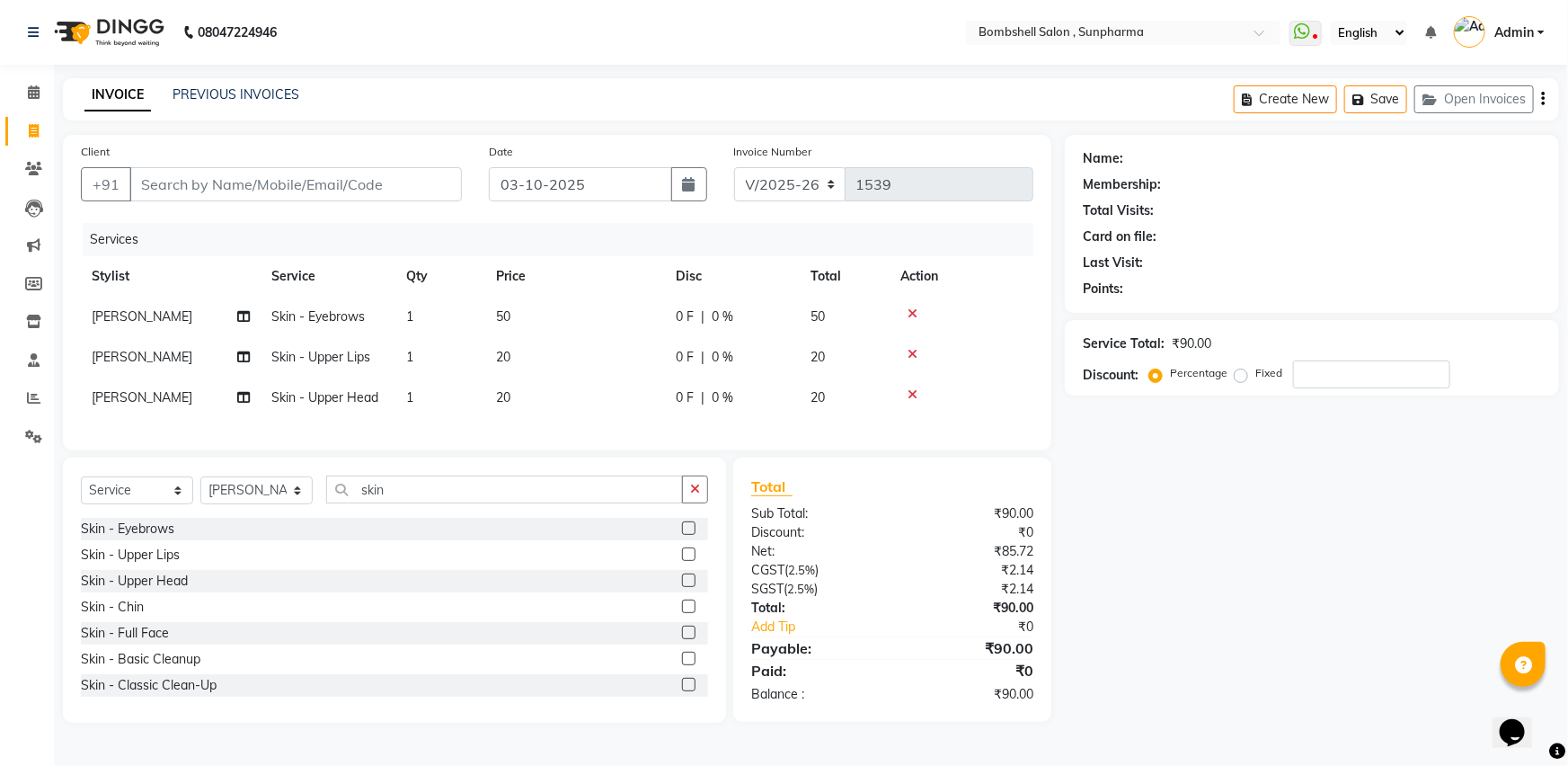
click at [677, 395] on tbody "[PERSON_NAME] Skin - Eyebrows 1 50 0 F | 0 % 50 [PERSON_NAME] Skin - Upper Lips…" at bounding box center [557, 357] width 952 height 121
click at [909, 396] on icon at bounding box center [912, 394] width 10 height 13
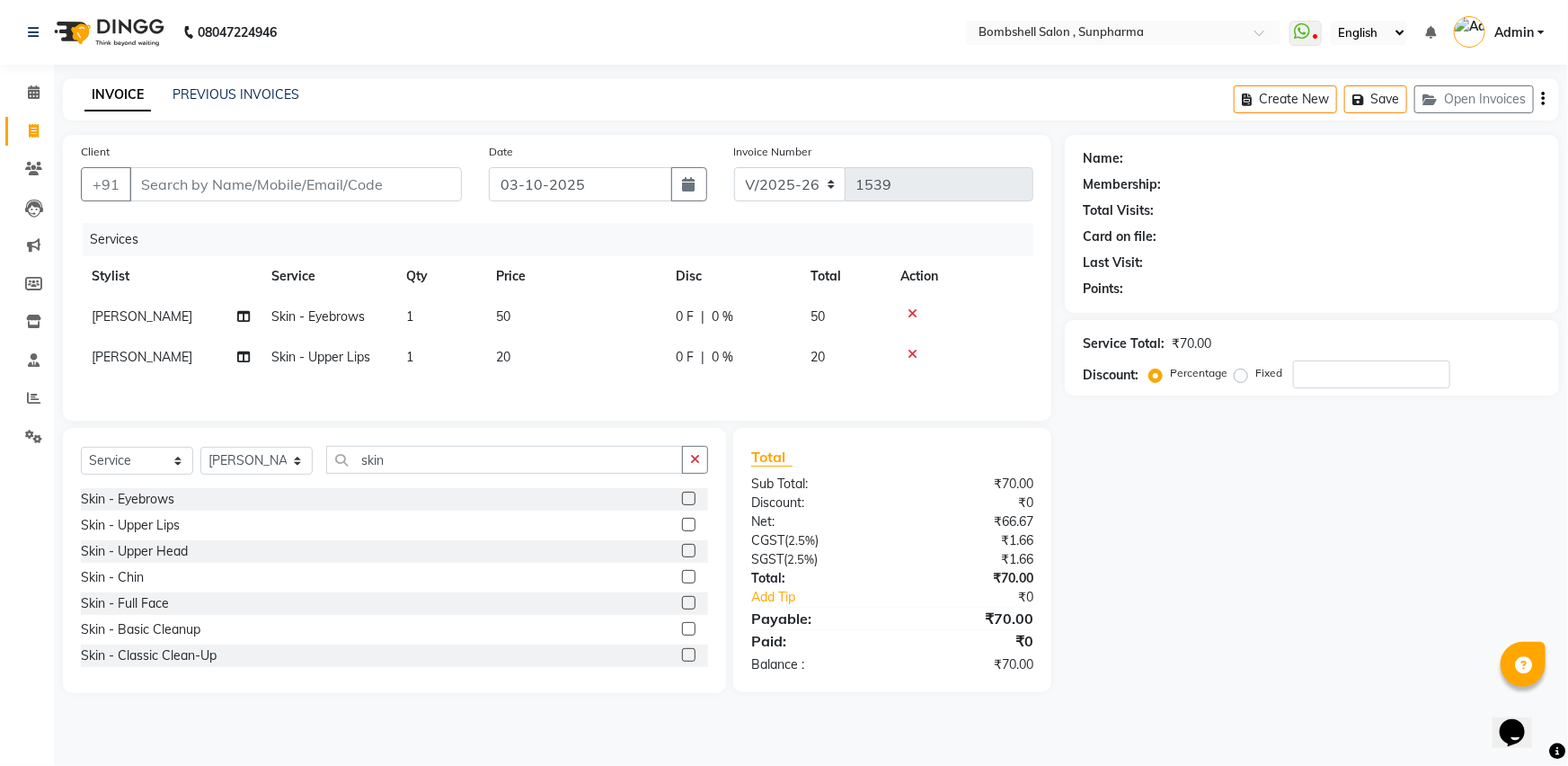
click at [579, 357] on td "20" at bounding box center [575, 357] width 180 height 40
select select "86696"
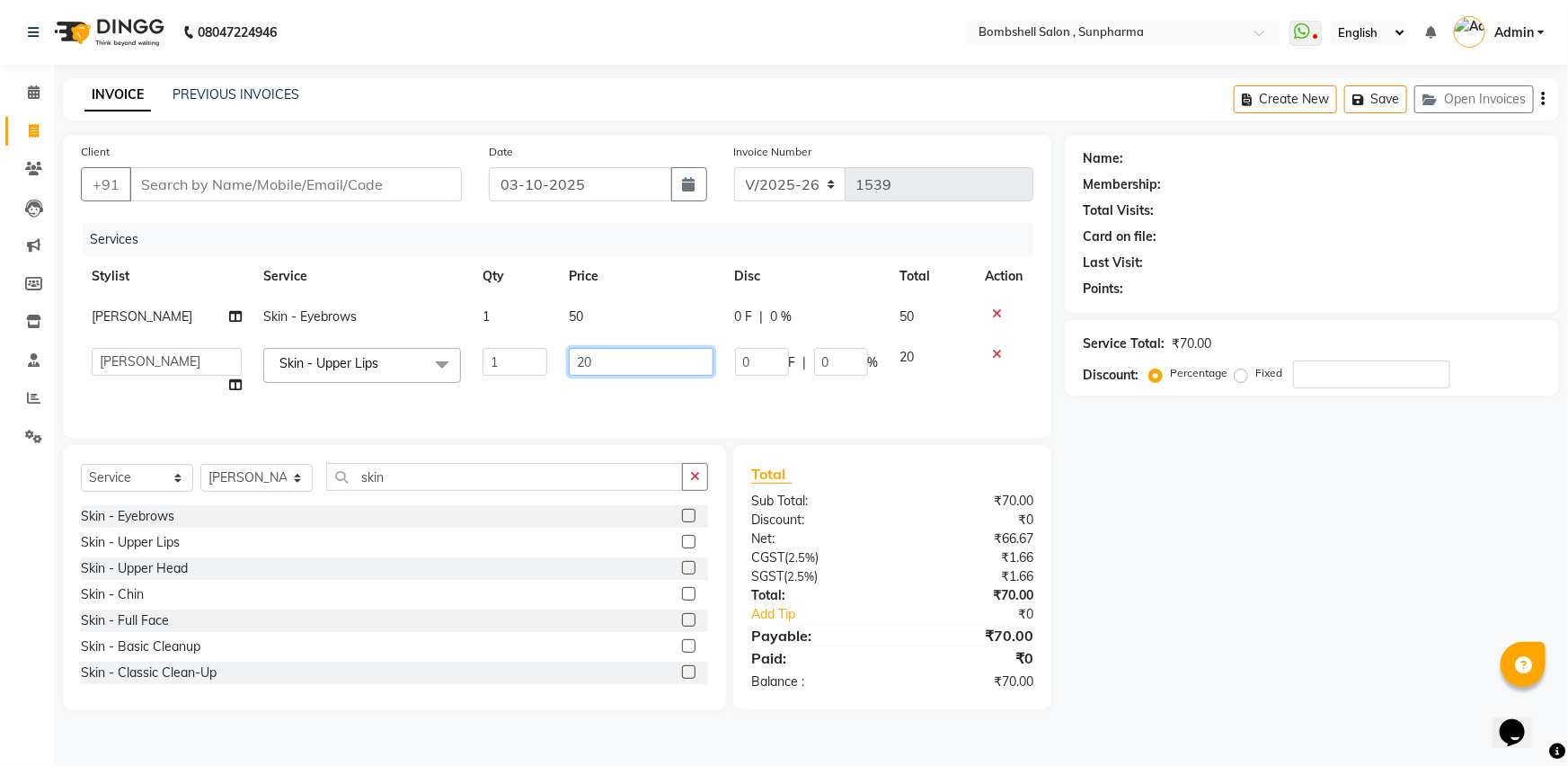
drag, startPoint x: 618, startPoint y: 341, endPoint x: 609, endPoint y: 351, distance: 13.5
click at [611, 351] on td "20" at bounding box center [640, 371] width 165 height 68
drag, startPoint x: 609, startPoint y: 351, endPoint x: 543, endPoint y: 379, distance: 71.7
click at [543, 379] on tr "[PERSON_NAME] Ananta [PERSON_NAME] [PERSON_NAME] dhanlaxmi poonam [PERSON_NAME]…" at bounding box center [557, 371] width 952 height 68
type input "30"
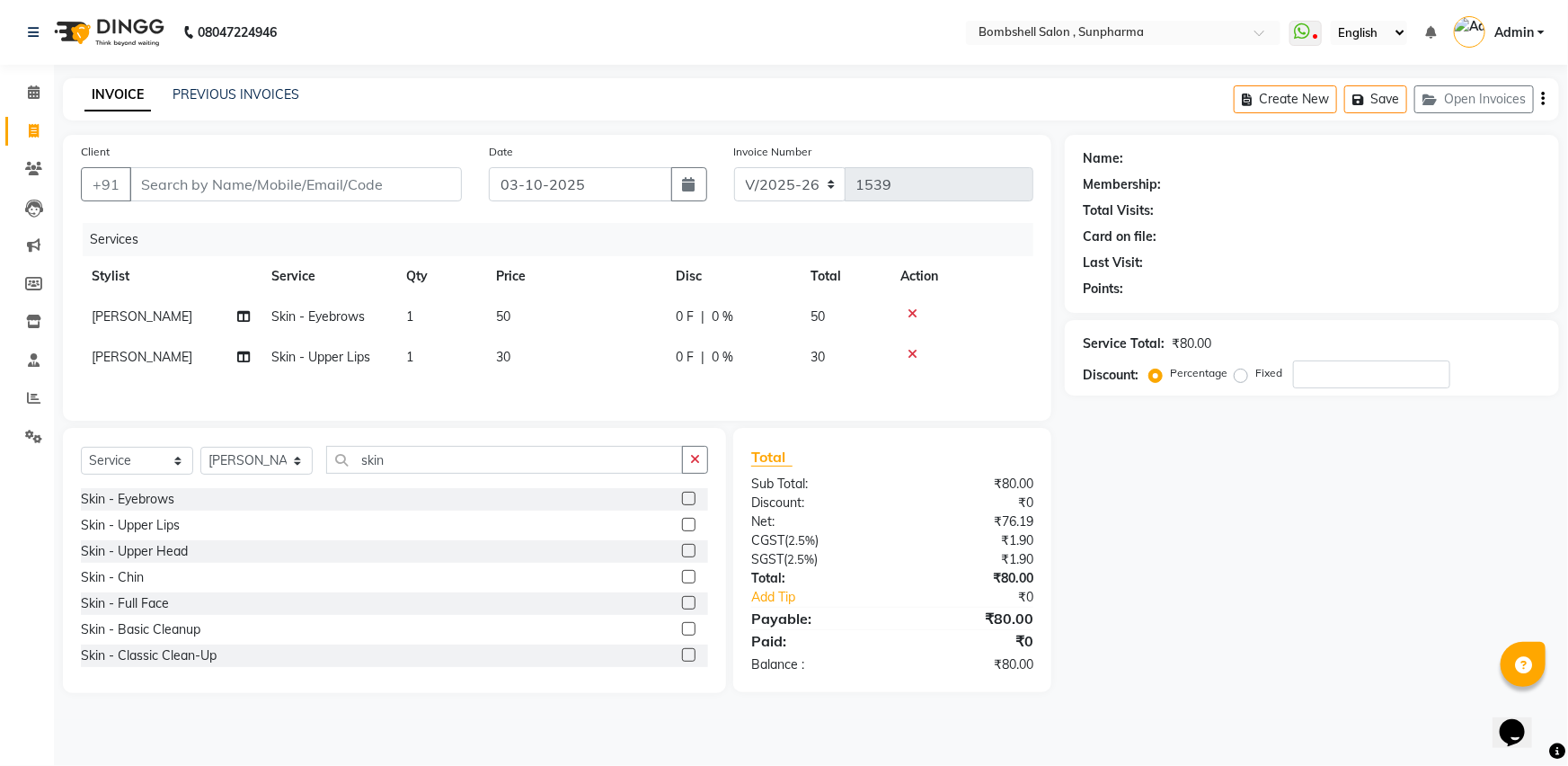
click at [536, 387] on div "Services Stylist Service Qty Price Disc Total Action [PERSON_NAME] Skin - Eyebr…" at bounding box center [557, 313] width 952 height 180
click at [165, 193] on input "Client" at bounding box center [295, 184] width 333 height 34
click at [165, 182] on input "Client" at bounding box center [295, 184] width 333 height 34
type input "9"
type input "0"
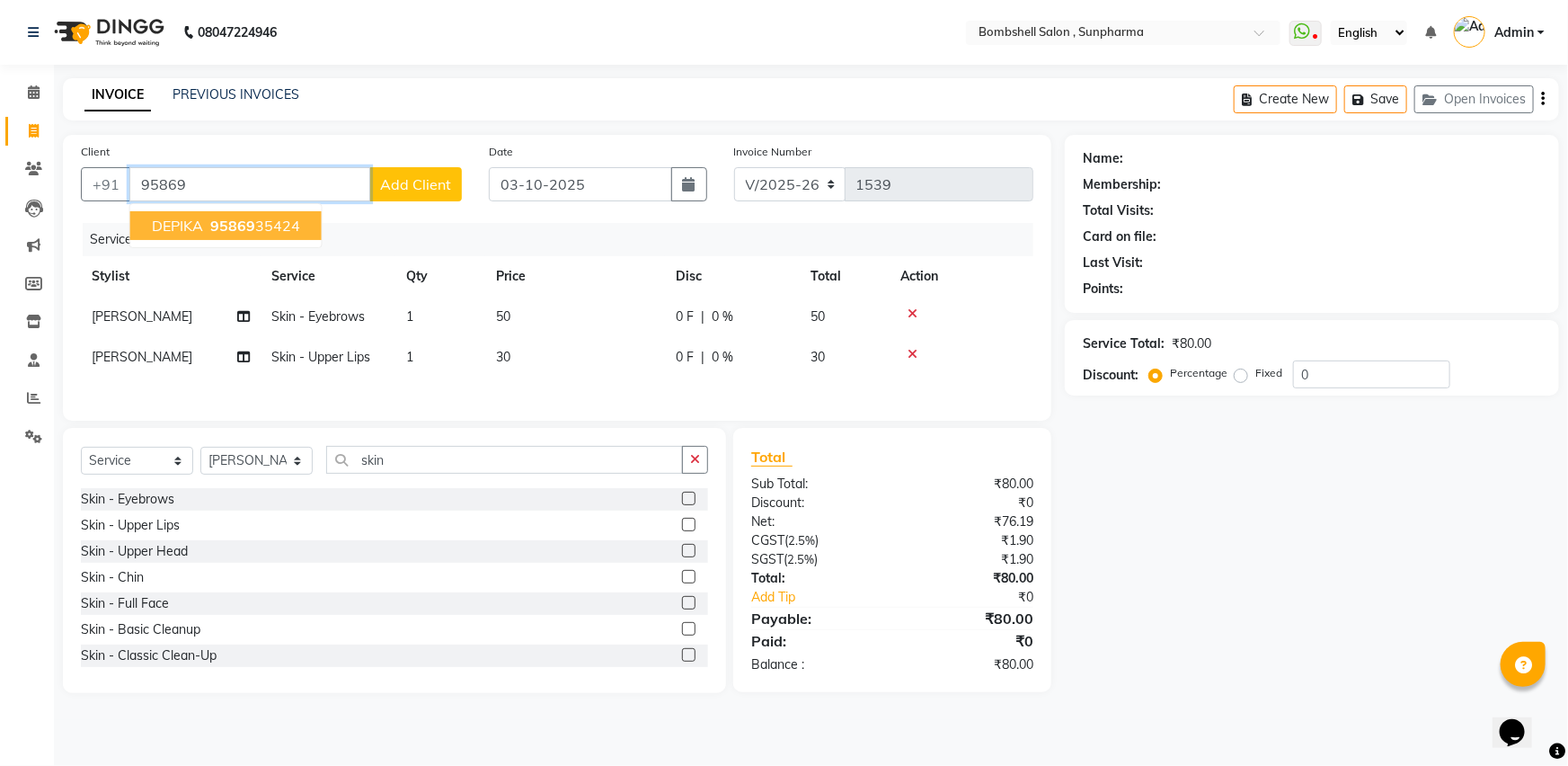
click at [208, 226] on ngb-highlight "95869 35424" at bounding box center [253, 226] width 93 height 18
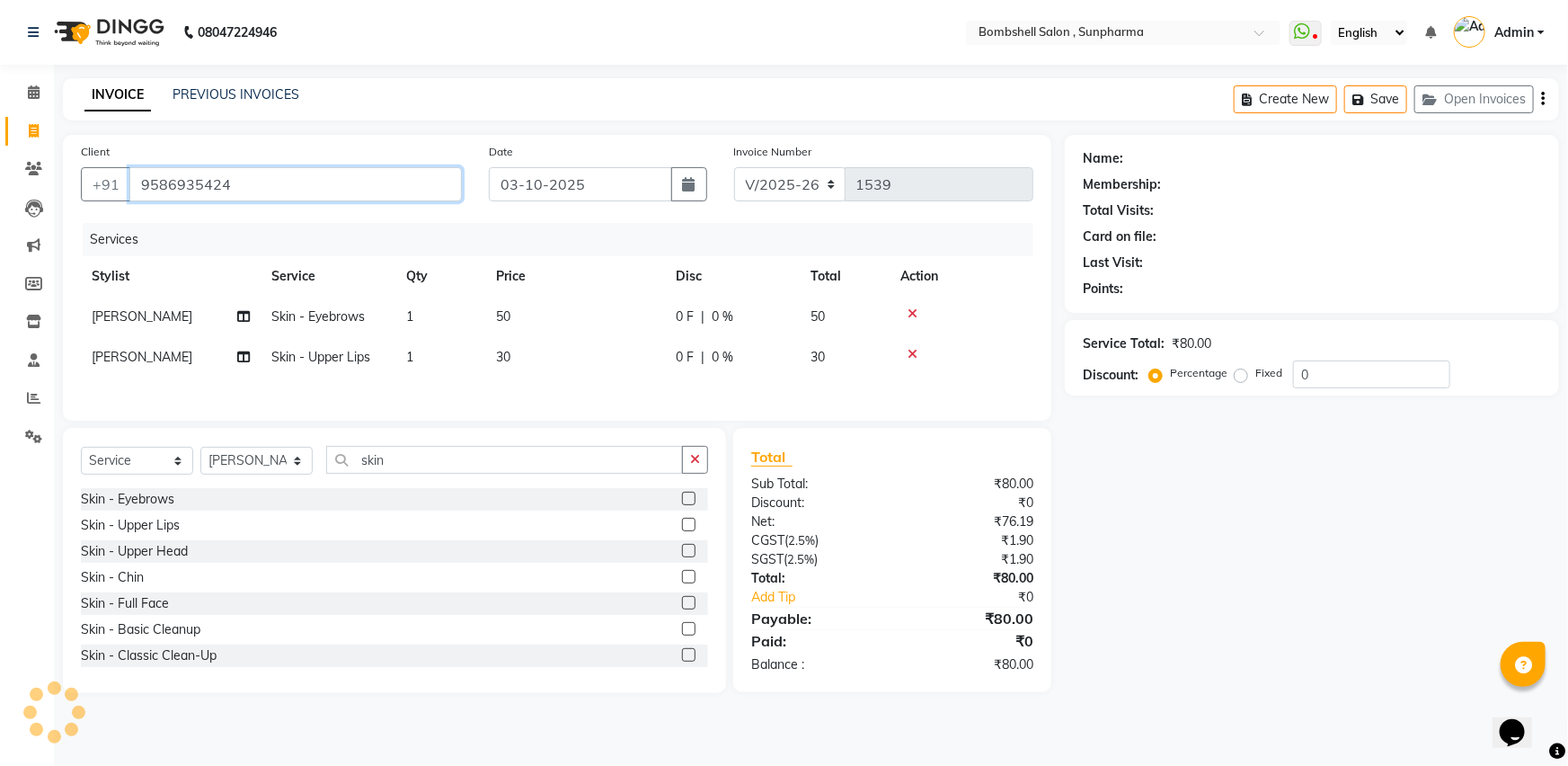
type input "9586935424"
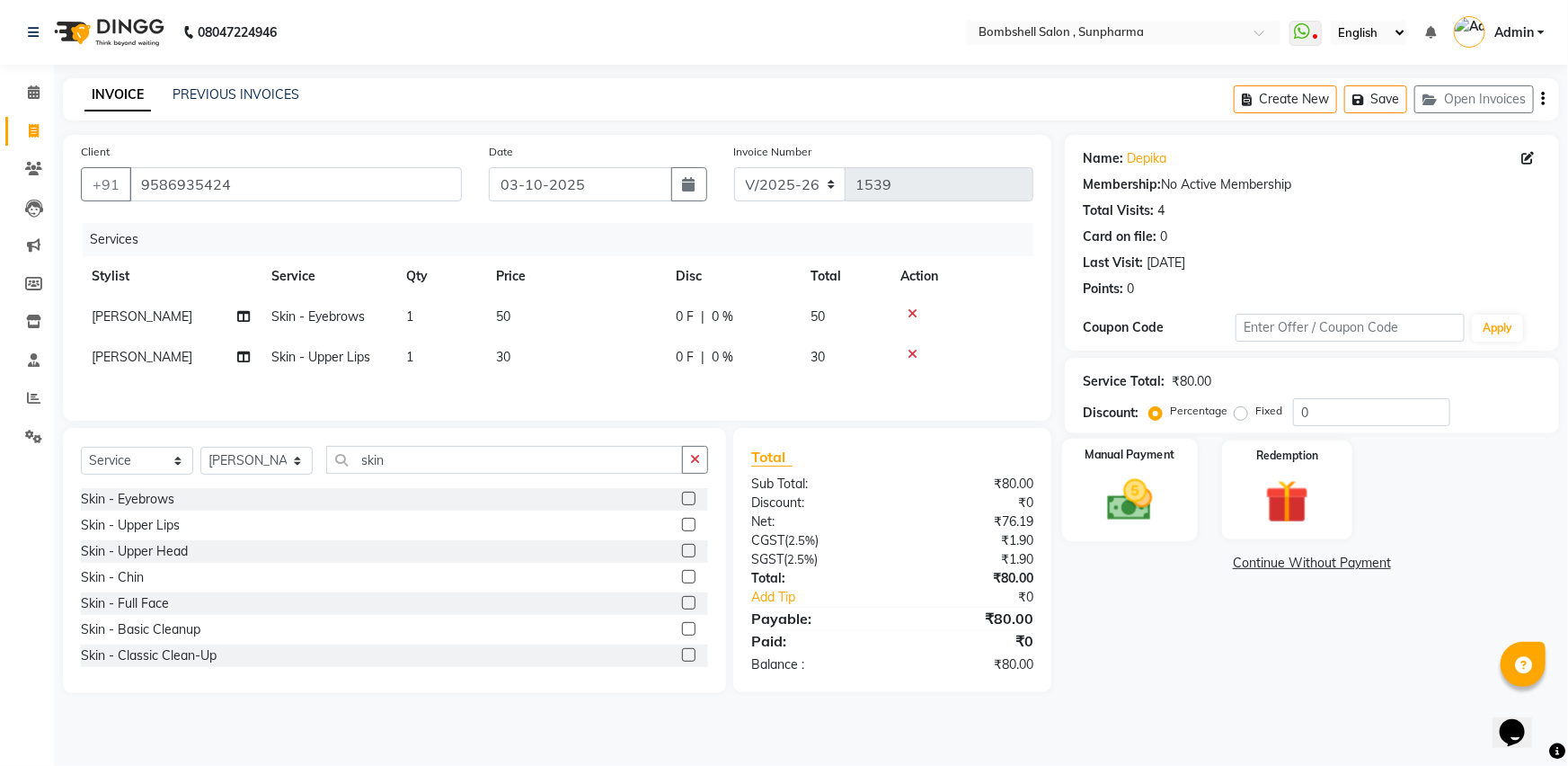
click at [1123, 507] on img at bounding box center [1130, 500] width 74 height 52
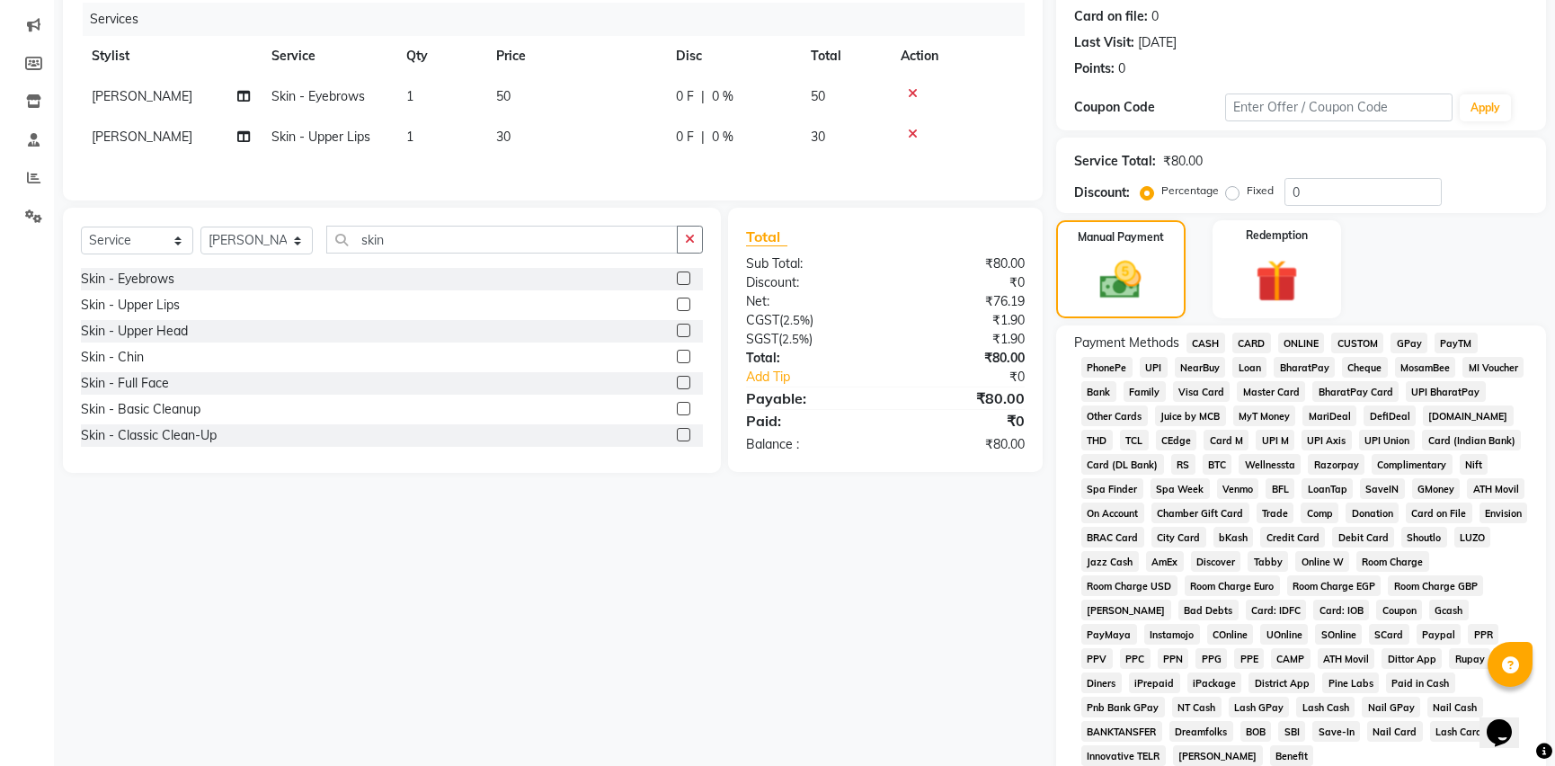
scroll to position [326, 0]
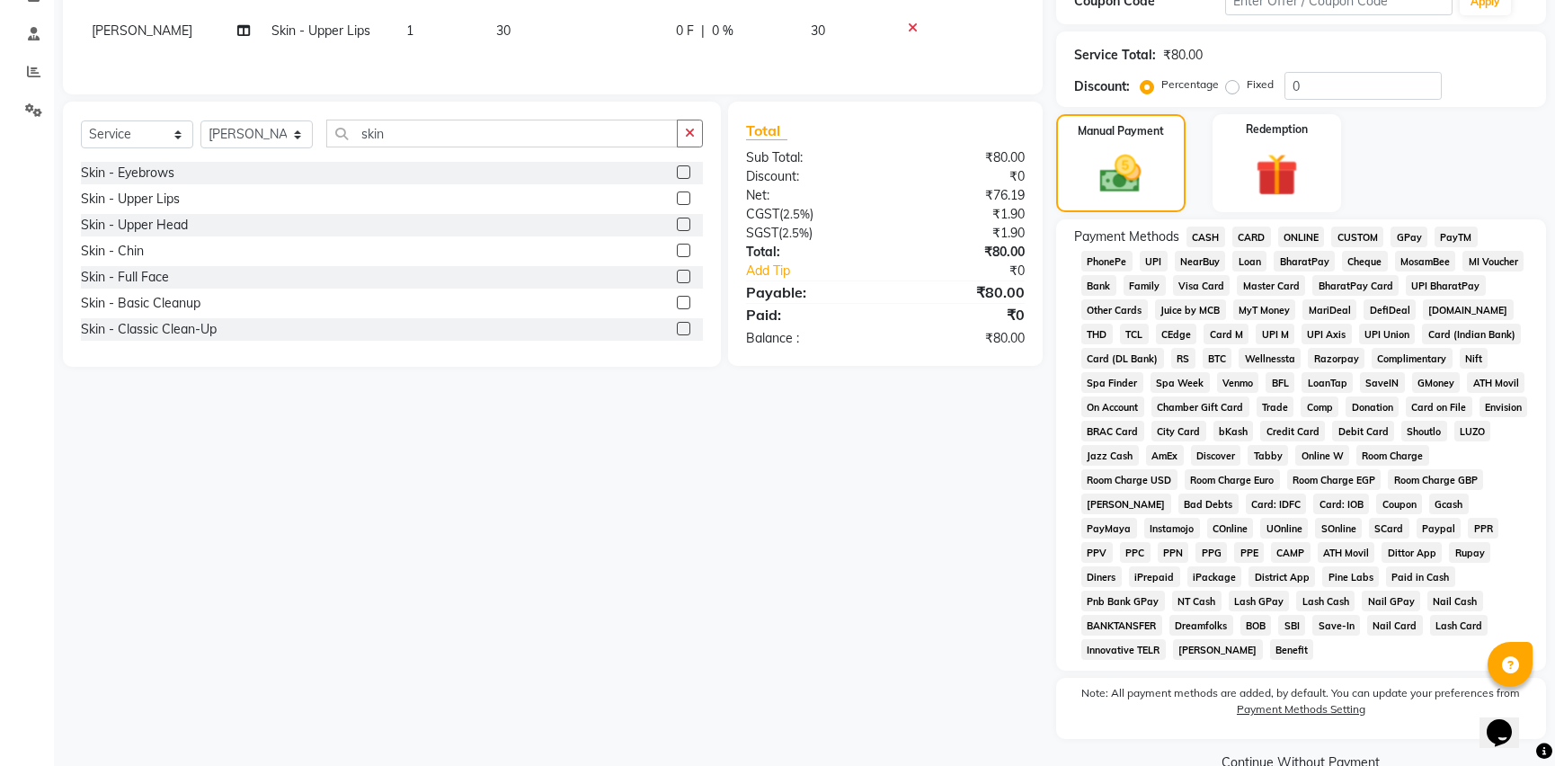
click at [1411, 234] on span "GPay" at bounding box center [1409, 237] width 37 height 21
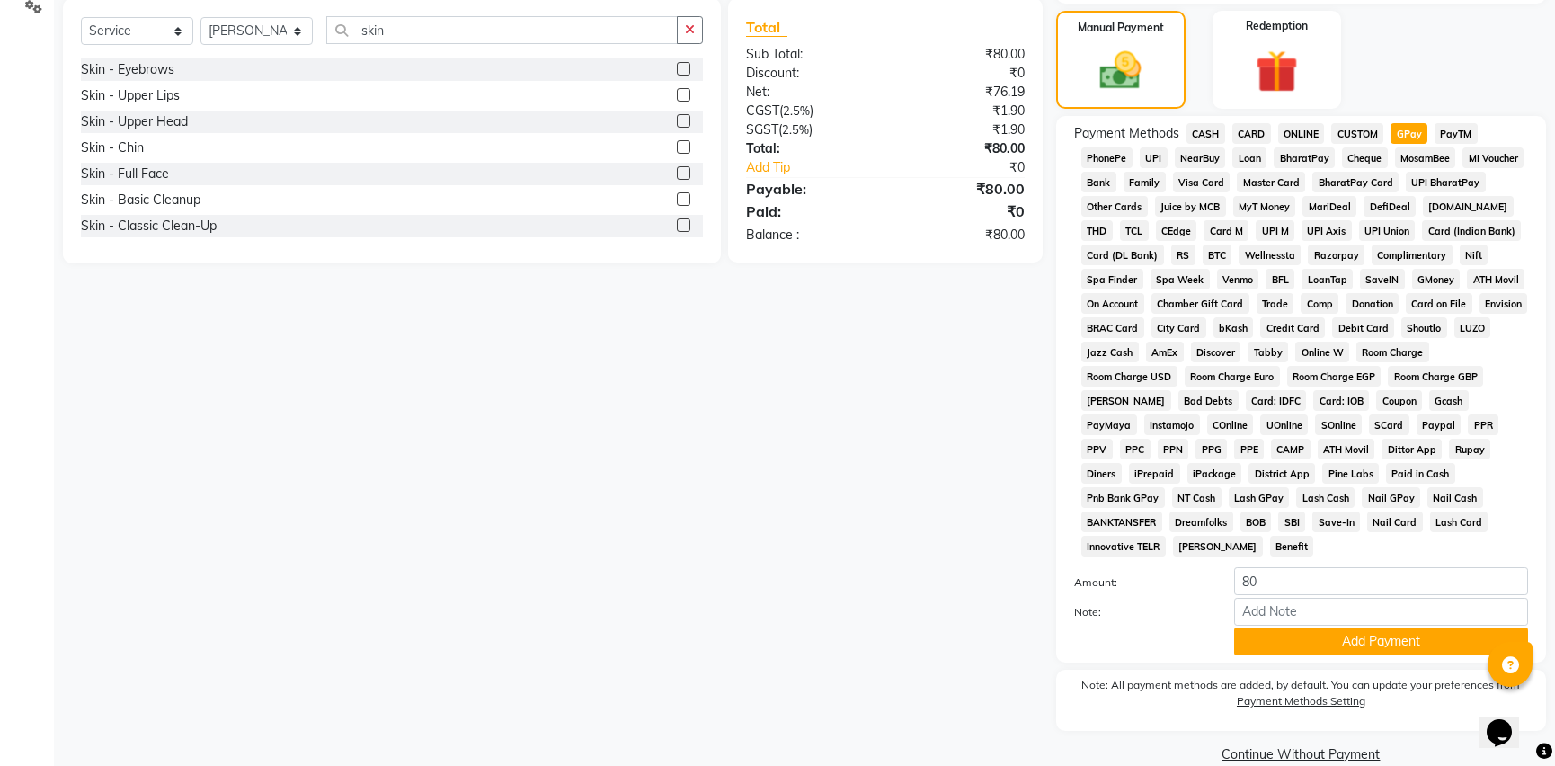
scroll to position [434, 0]
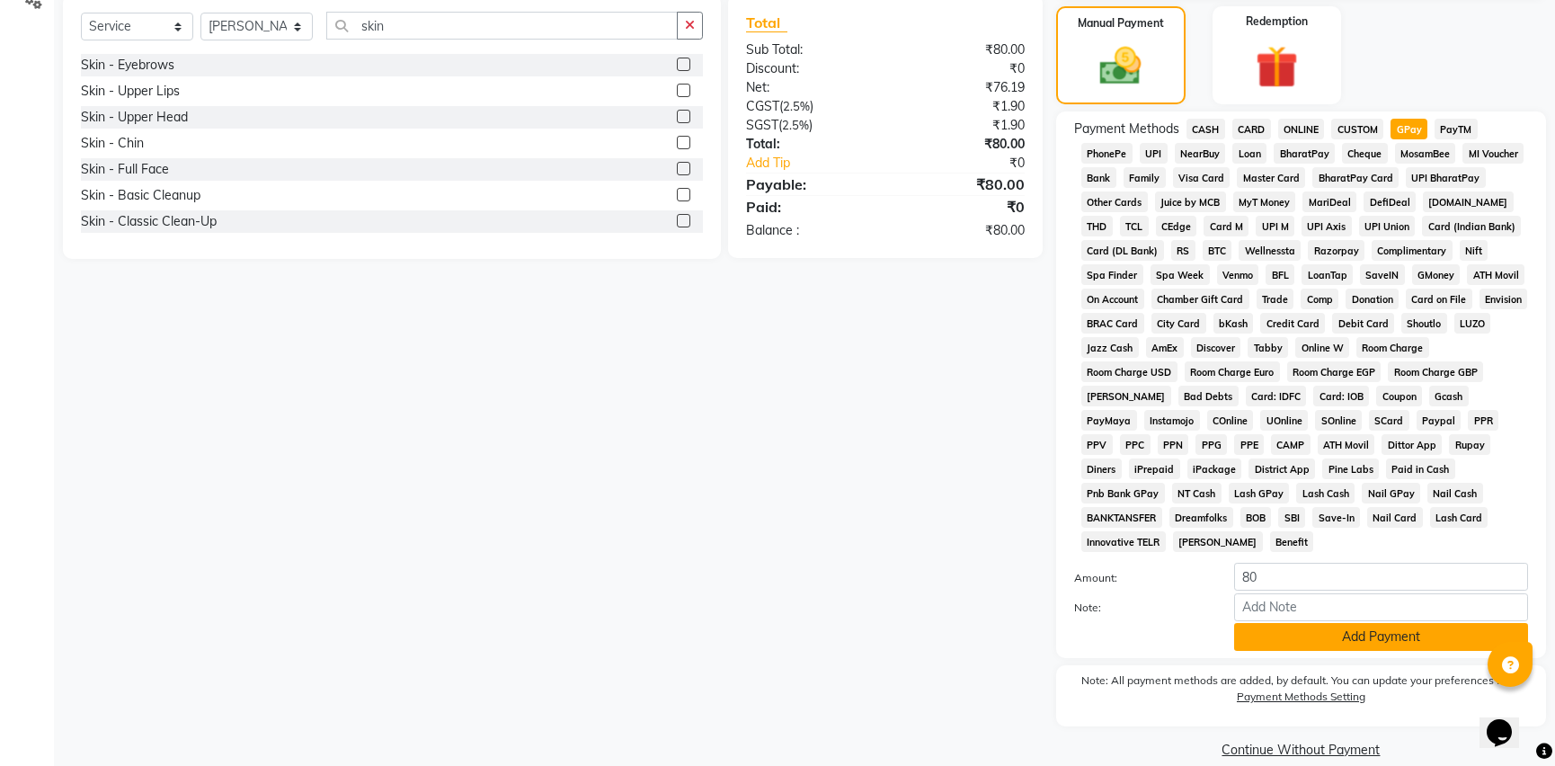
click at [1383, 623] on button "Add Payment" at bounding box center [1381, 637] width 294 height 28
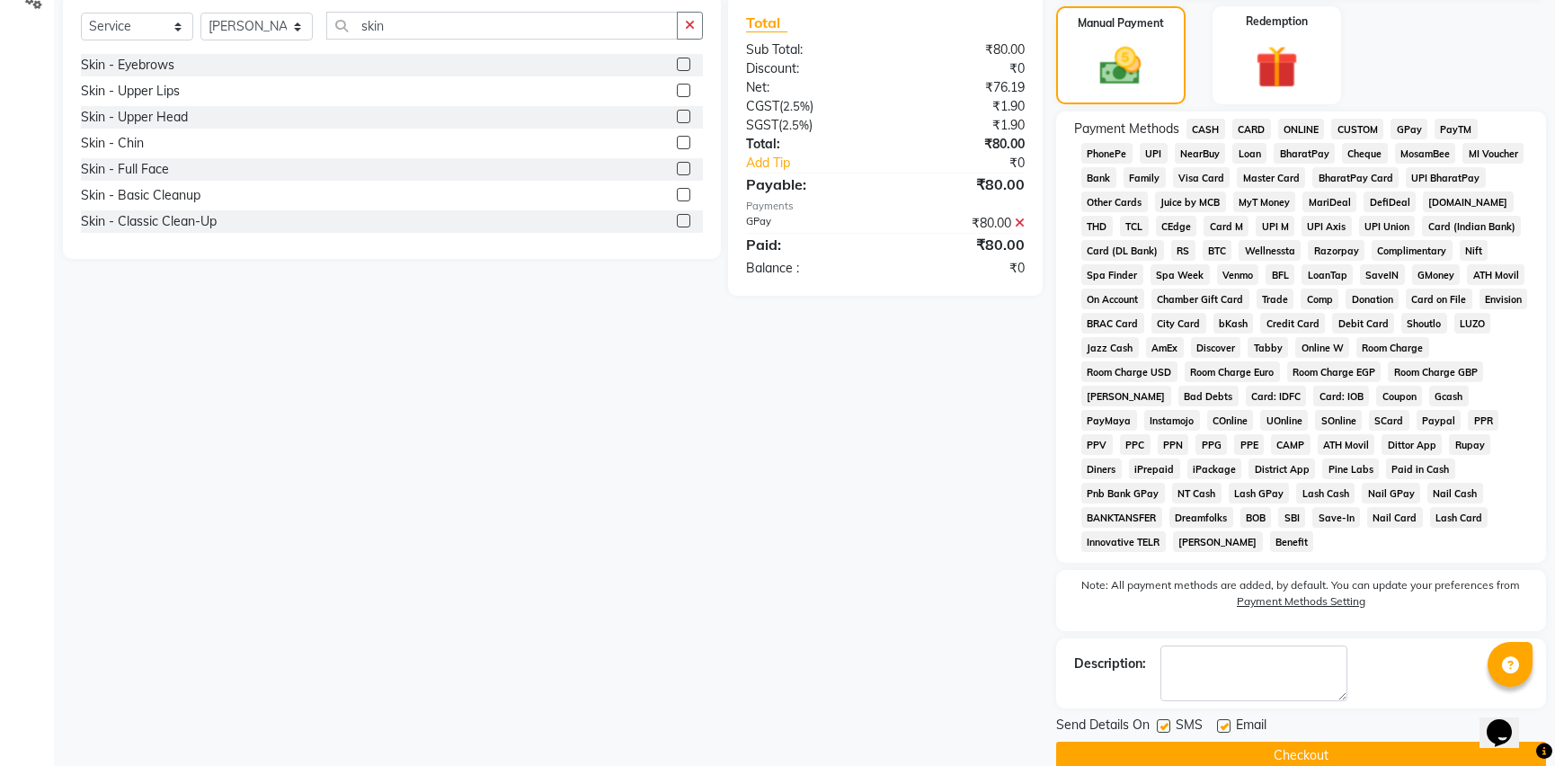
click at [1122, 742] on button "Checkout" at bounding box center [1301, 756] width 490 height 28
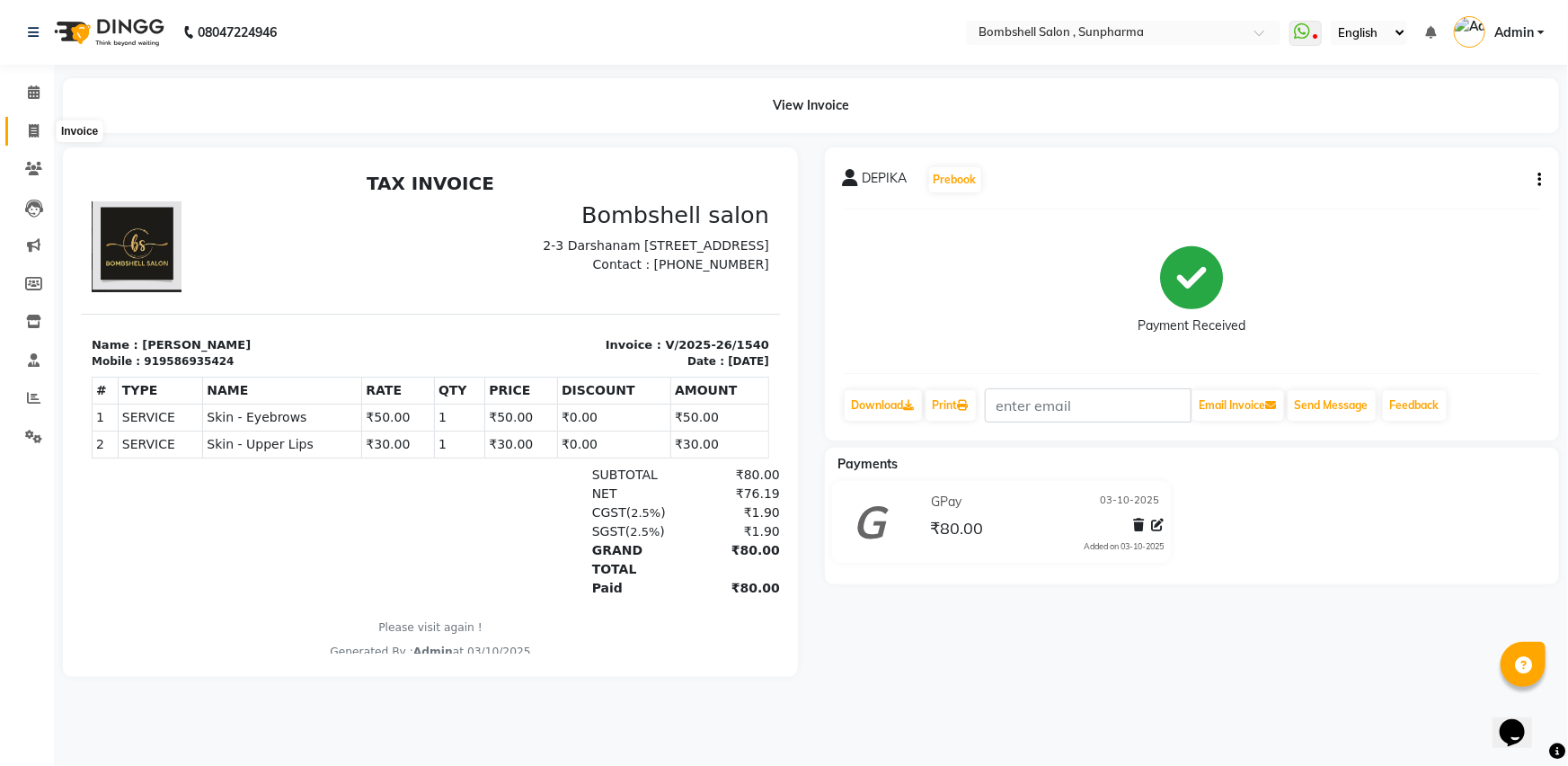
click at [26, 135] on span at bounding box center [33, 131] width 31 height 21
select select "service"
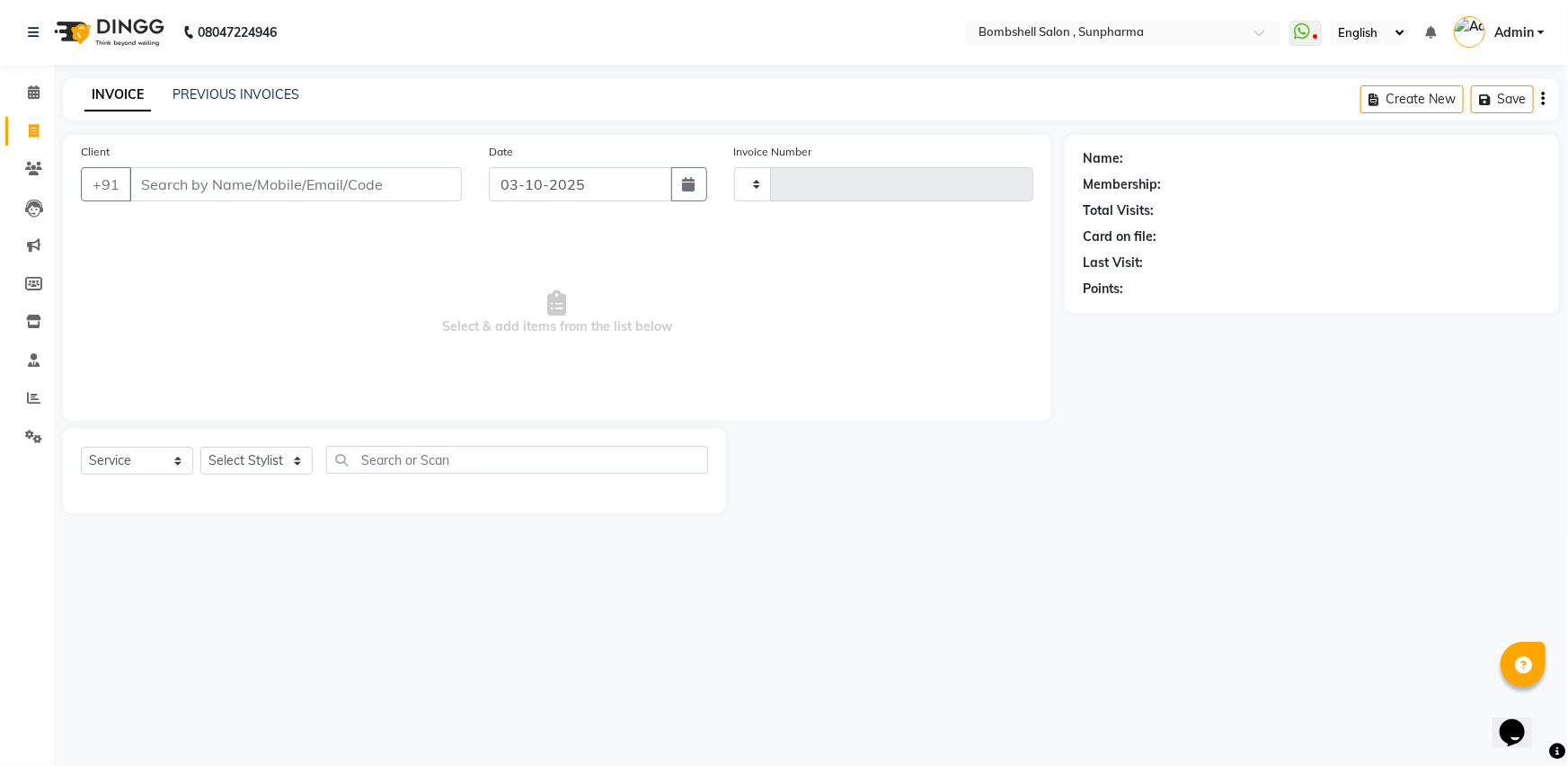
type input "1541"
select select "4965"
click at [264, 464] on select "Select Stylist [PERSON_NAME] Ananta [PERSON_NAME] [PERSON_NAME] dhanlaxmi poona…" at bounding box center [256, 461] width 112 height 28
select select "74825"
click at [200, 447] on select "Select Stylist [PERSON_NAME] Ananta [PERSON_NAME] [PERSON_NAME] dhanlaxmi poona…" at bounding box center [256, 461] width 112 height 28
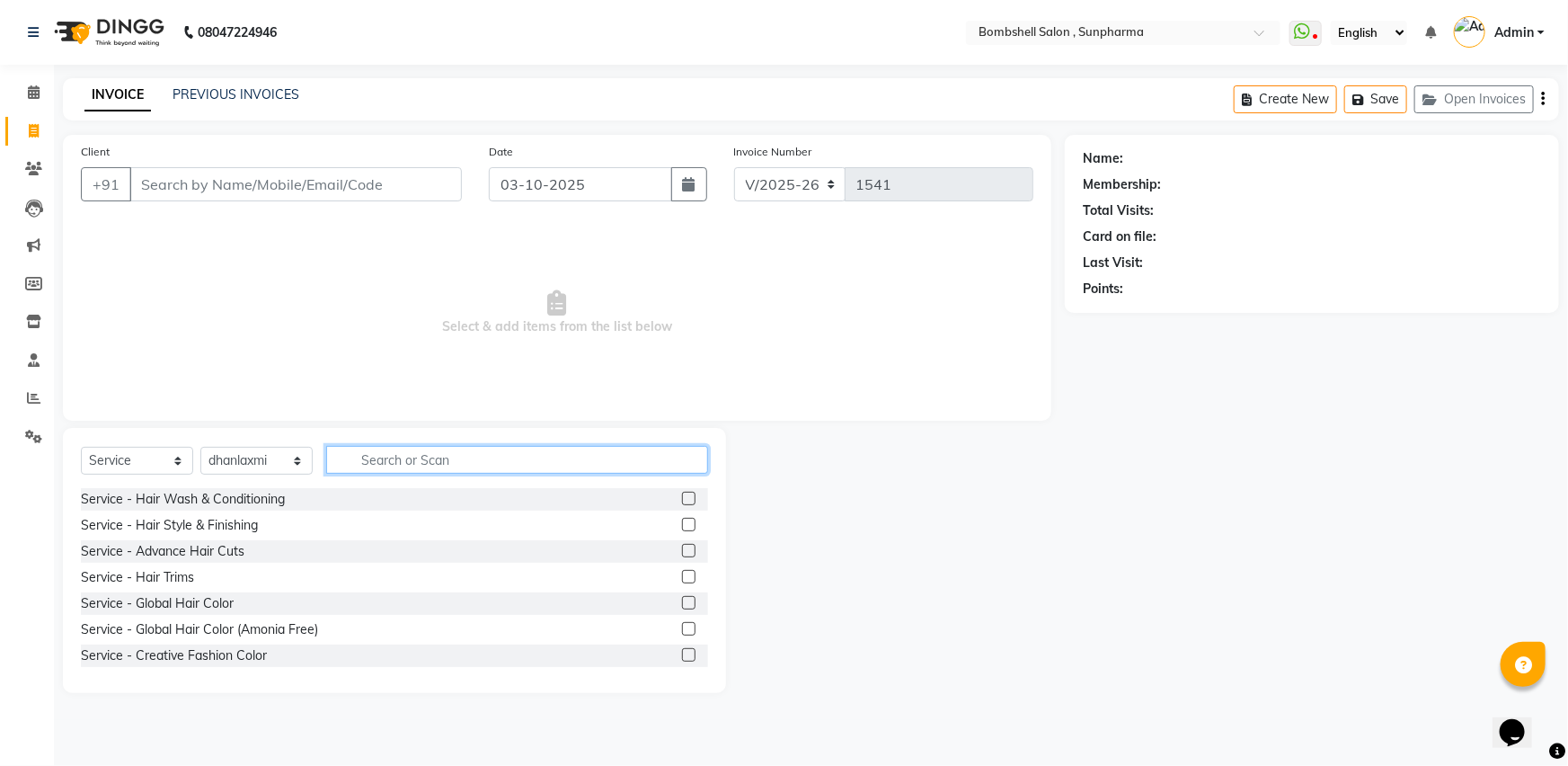
click at [367, 463] on input "text" at bounding box center [517, 460] width 382 height 28
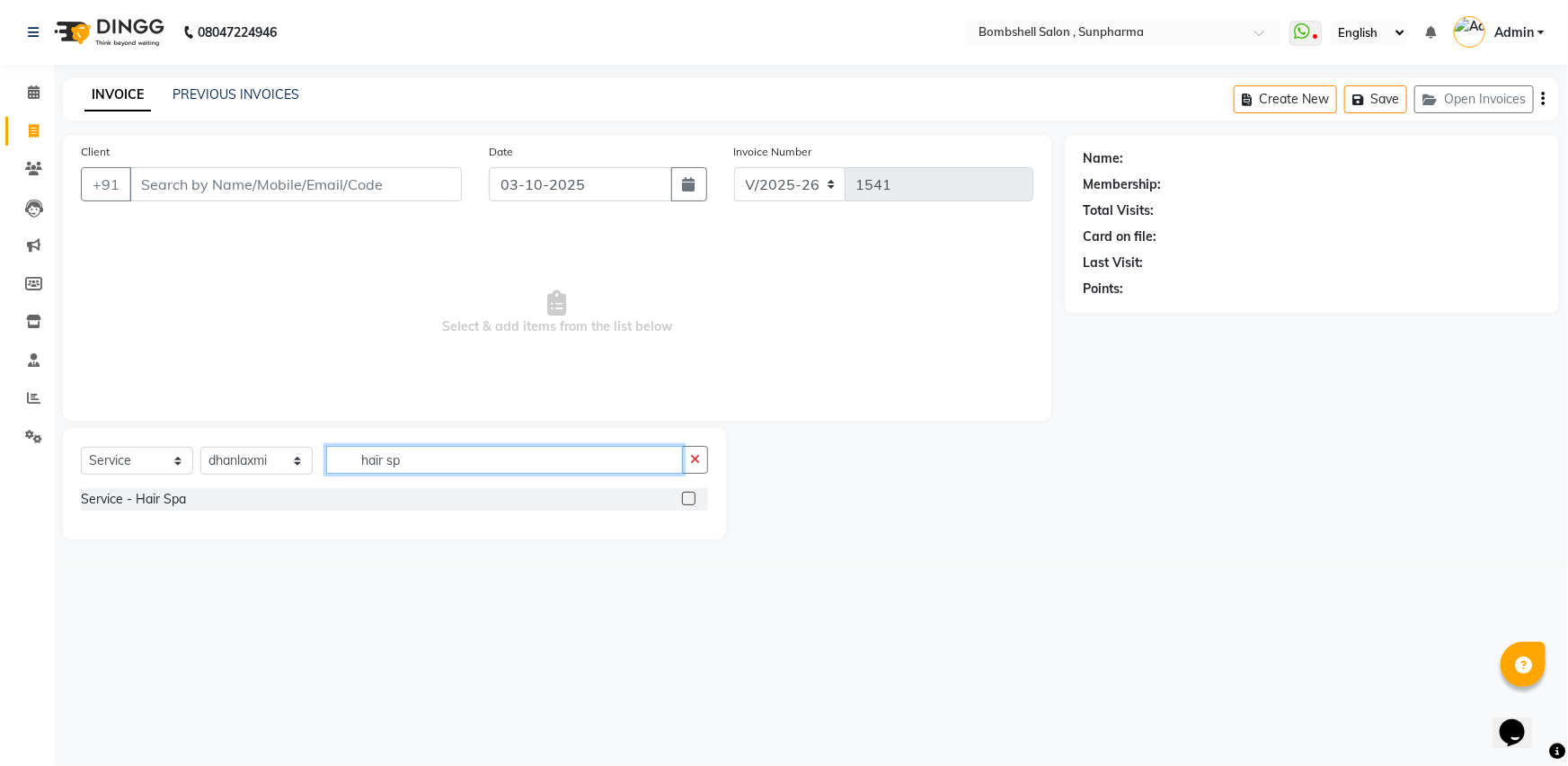
type input "hair sp"
click at [692, 501] on label at bounding box center [688, 498] width 13 height 13
click at [692, 501] on input "checkbox" at bounding box center [688, 500] width 12 height 12
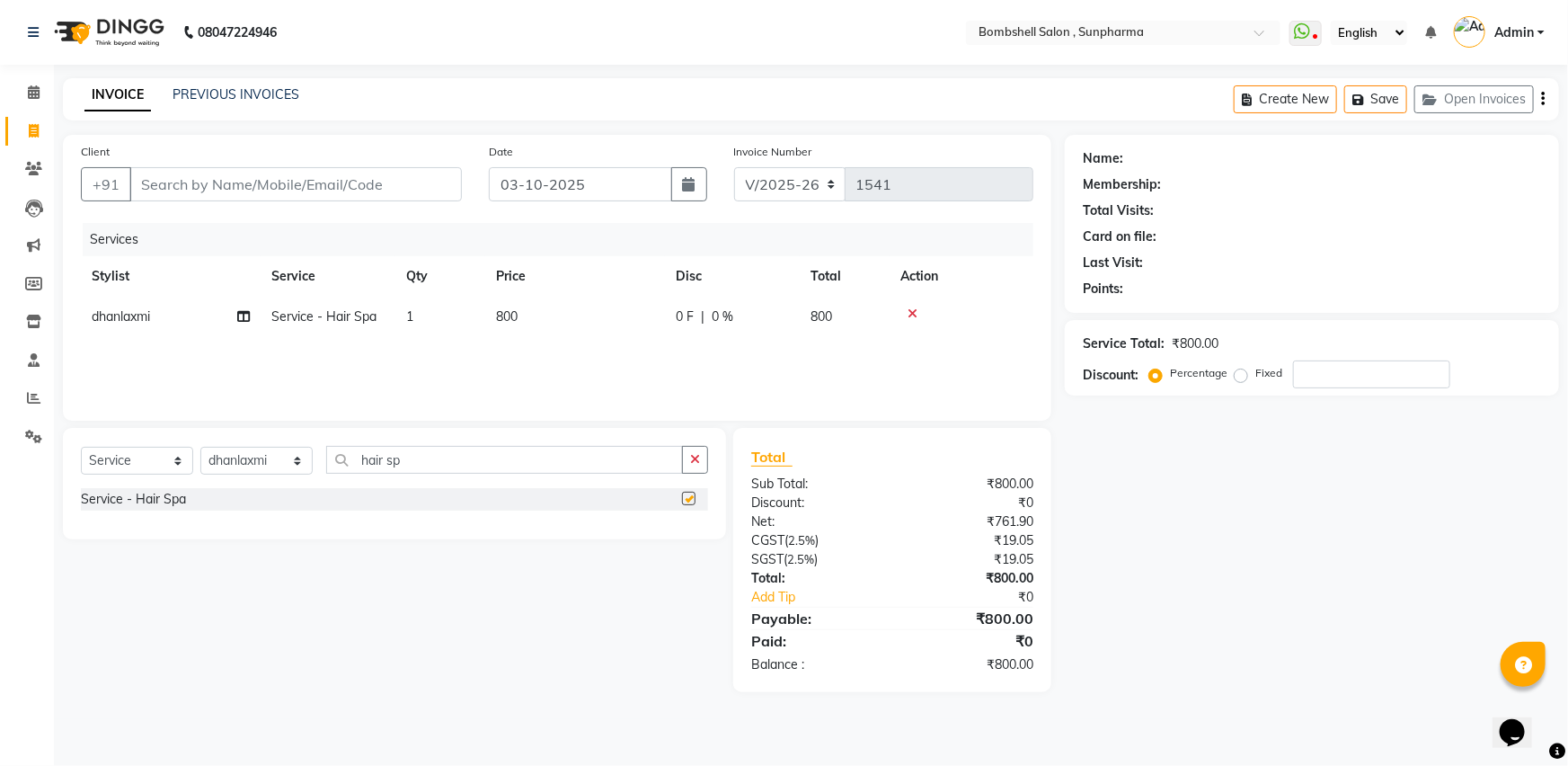
checkbox input "false"
click at [243, 319] on icon at bounding box center [243, 316] width 13 height 13
select select "74825"
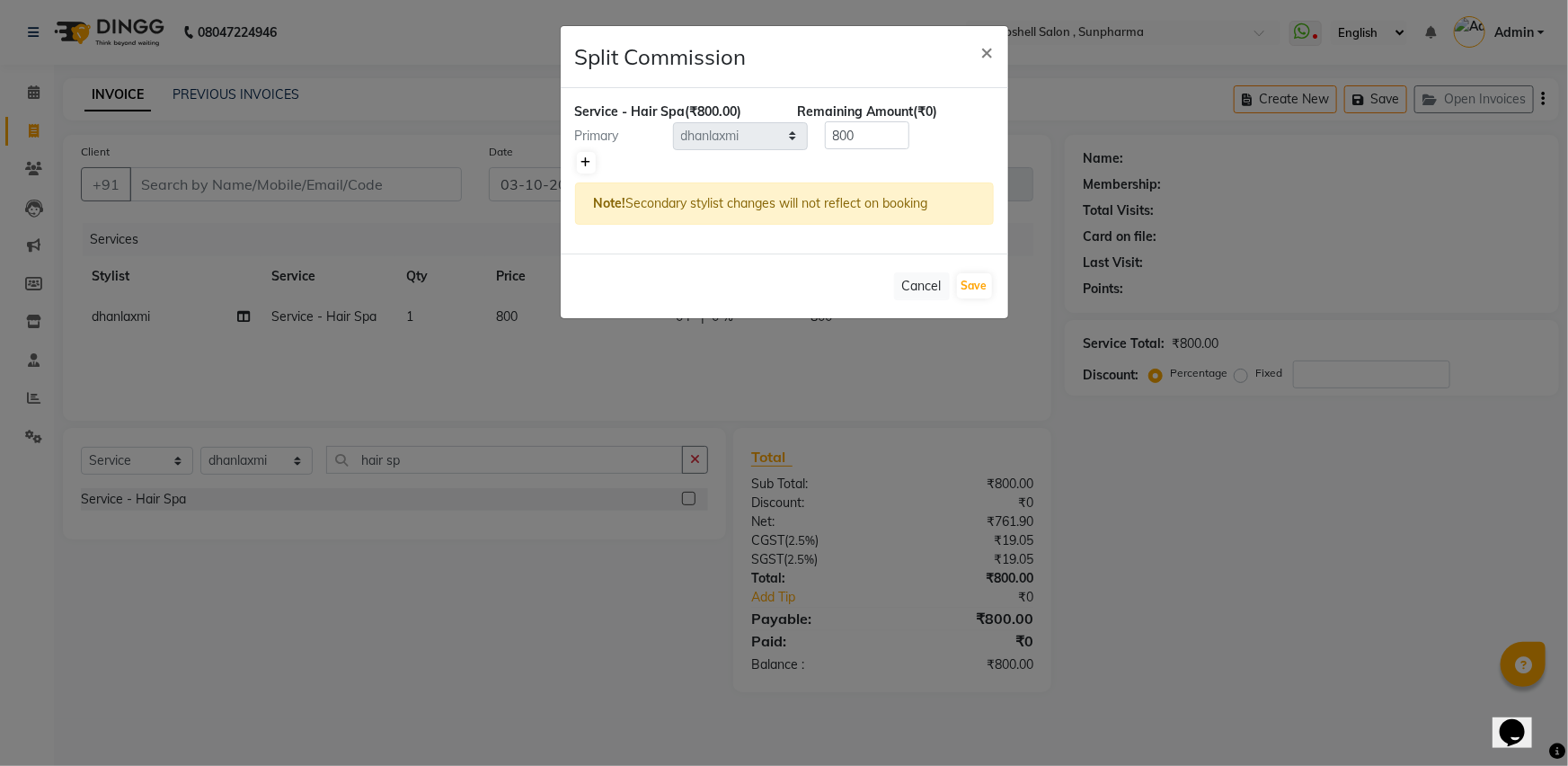
click at [587, 160] on icon at bounding box center [587, 162] width 10 height 11
type input "400"
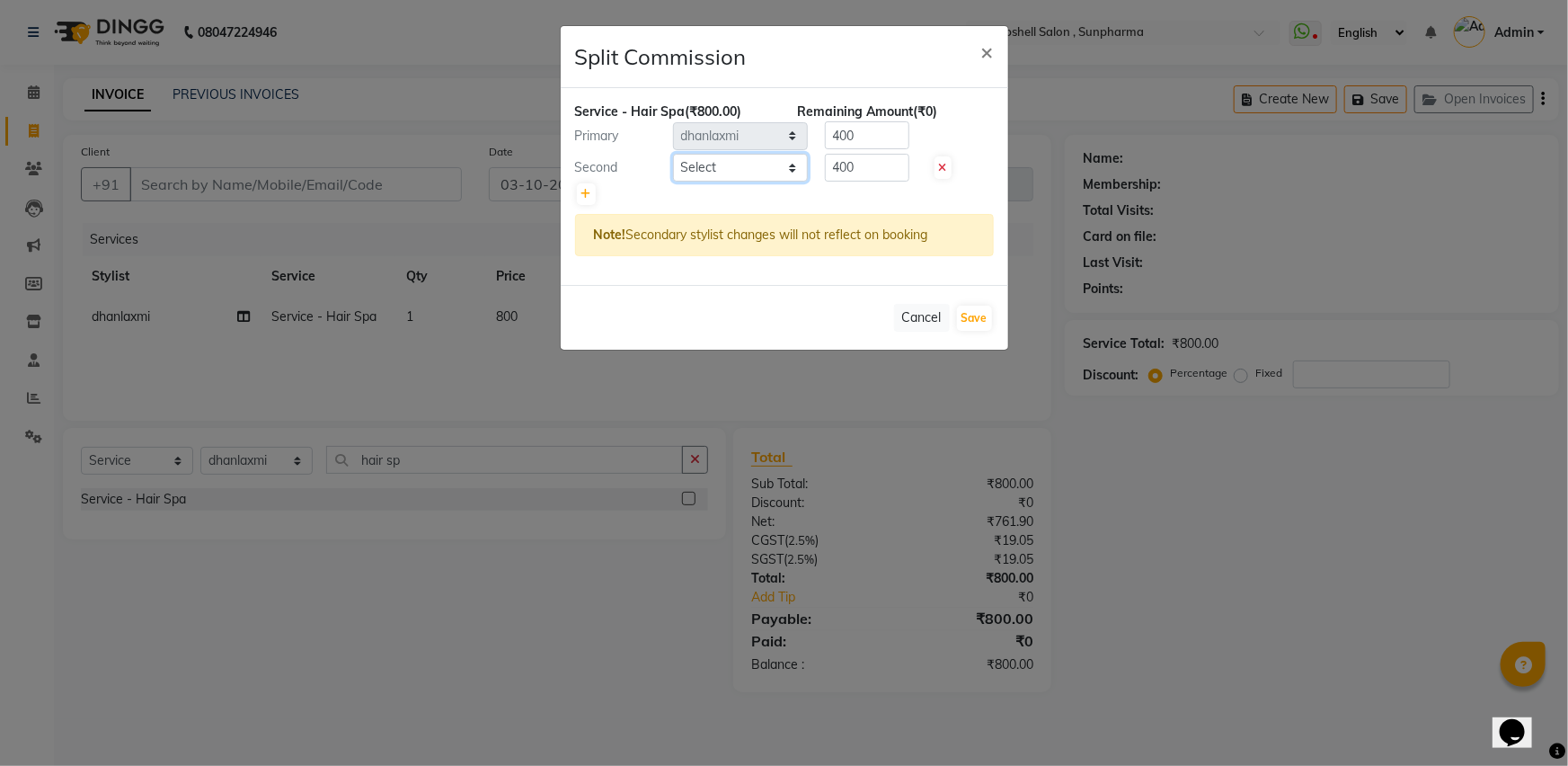
click at [697, 171] on select "Select [PERSON_NAME] Ananta [PERSON_NAME] [PERSON_NAME] [PERSON_NAME]" at bounding box center [740, 168] width 135 height 28
select select "76568"
click at [673, 154] on select "Select [PERSON_NAME] Ananta [PERSON_NAME] [PERSON_NAME] [PERSON_NAME]" at bounding box center [740, 168] width 135 height 28
click at [964, 324] on button "Save" at bounding box center [973, 318] width 35 height 25
select select "Select"
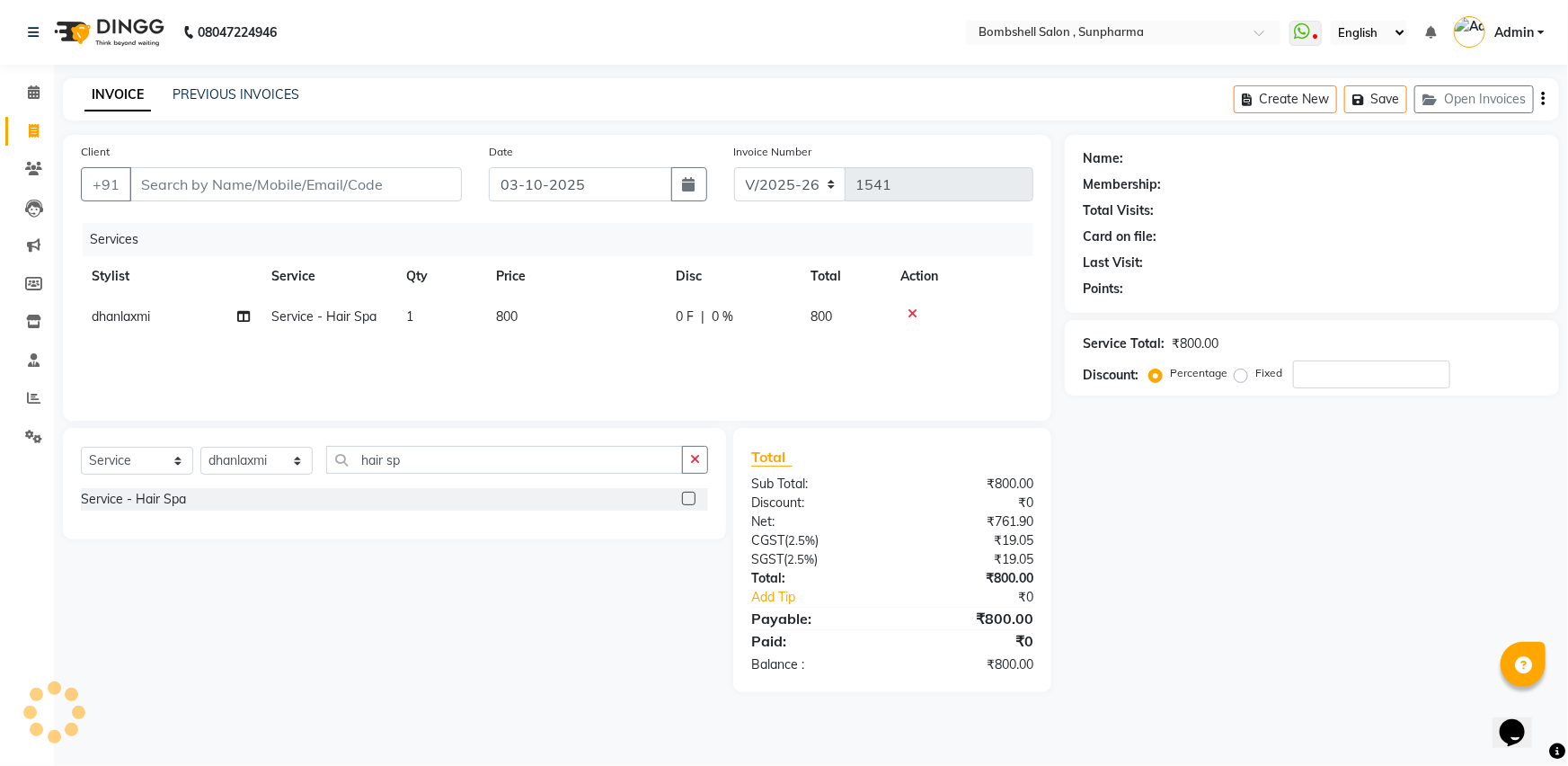
click at [524, 316] on td "800" at bounding box center [575, 317] width 180 height 40
select select "74825"
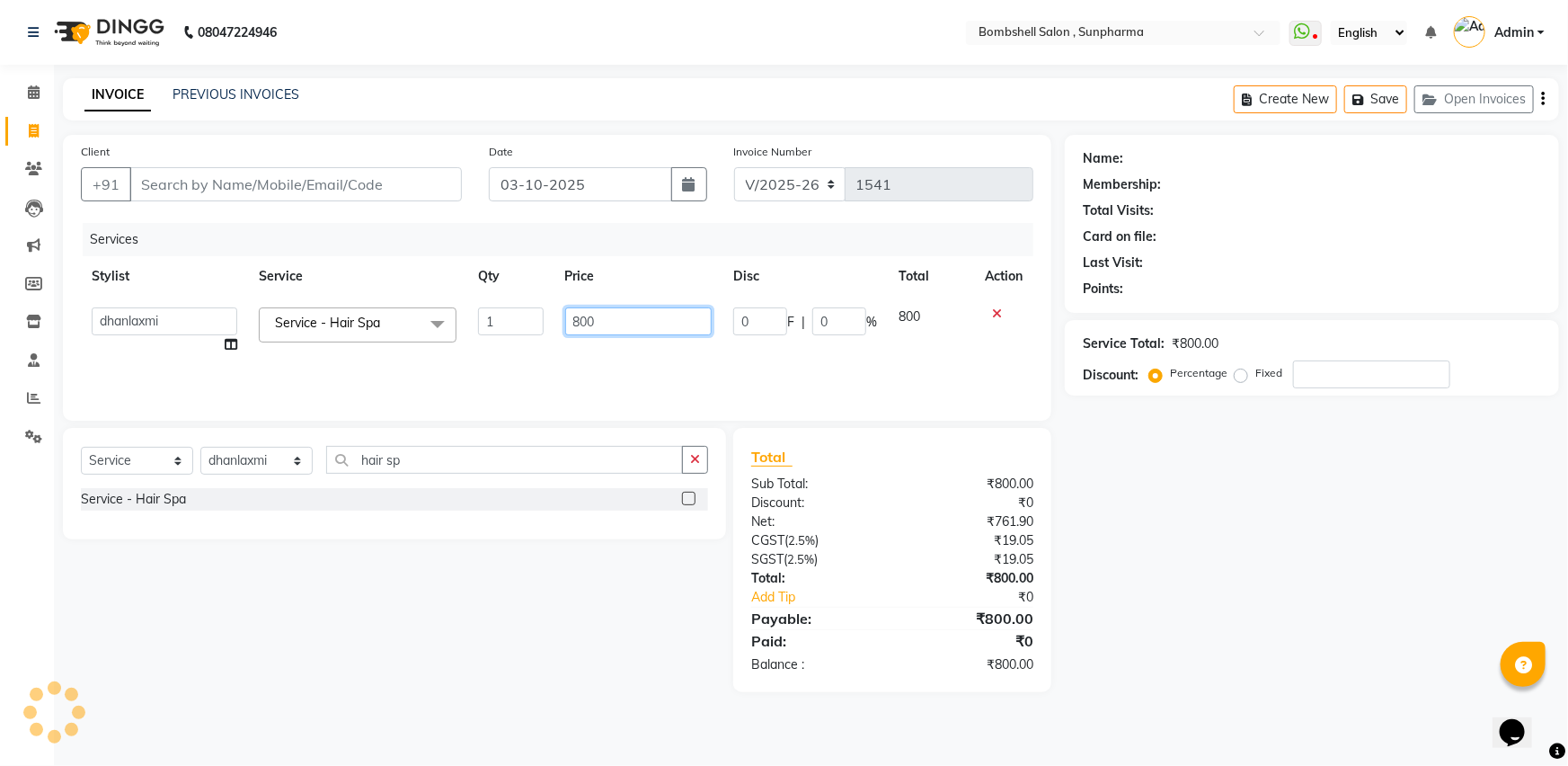
click at [588, 320] on input "800" at bounding box center [638, 321] width 147 height 28
type input "1500"
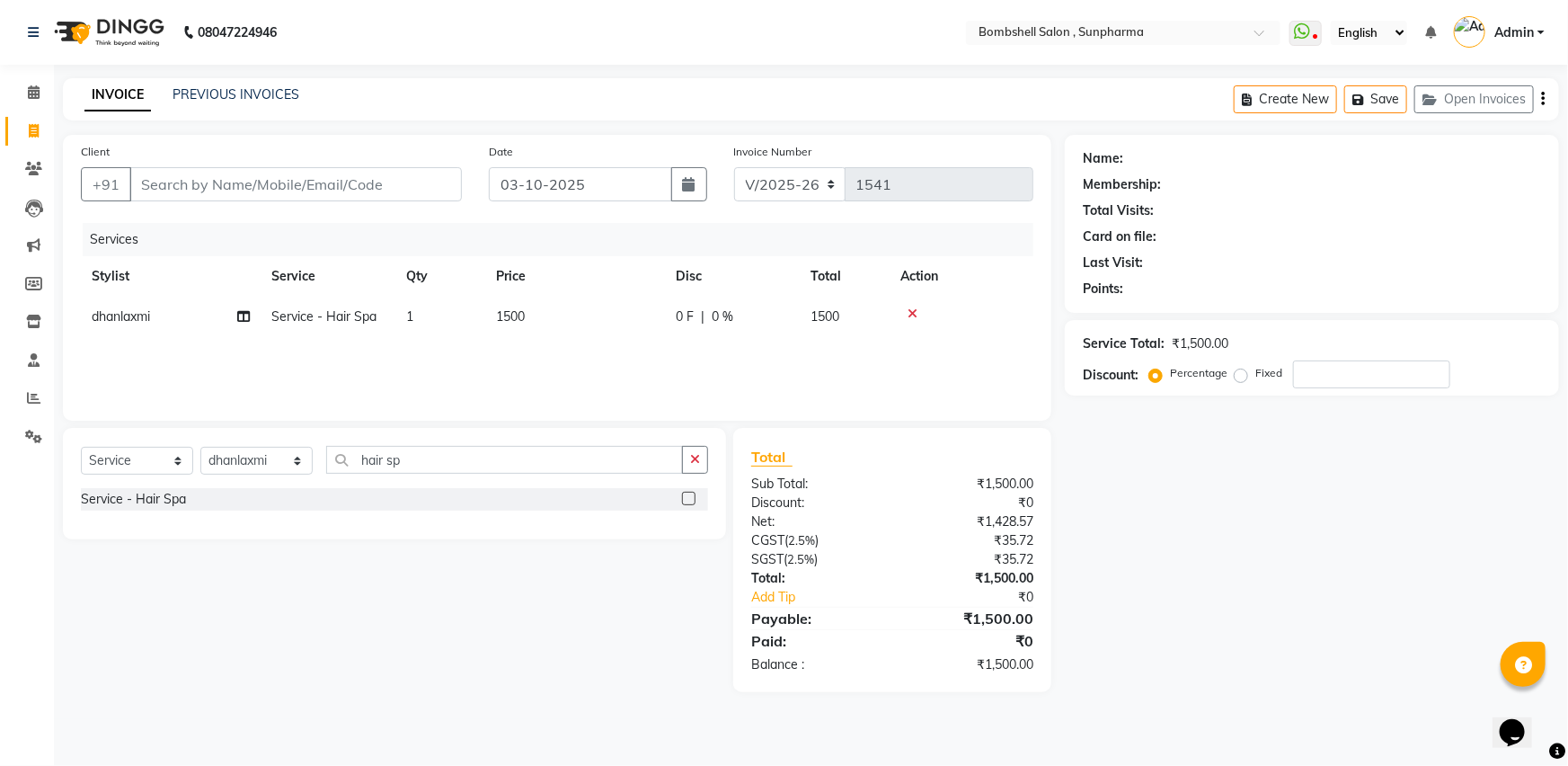
click at [1118, 470] on div "Name: Membership: Total Visits: Card on file: Last Visit: Points: Service Total…" at bounding box center [1318, 413] width 508 height 557
click at [386, 184] on input "Client" at bounding box center [295, 184] width 333 height 34
click at [174, 463] on select "Select Service Product Membership Package Voucher Prepaid Gift Card" at bounding box center [137, 461] width 112 height 28
select select "product"
click at [81, 447] on select "Select Service Product Membership Package Voucher Prepaid Gift Card" at bounding box center [137, 461] width 112 height 28
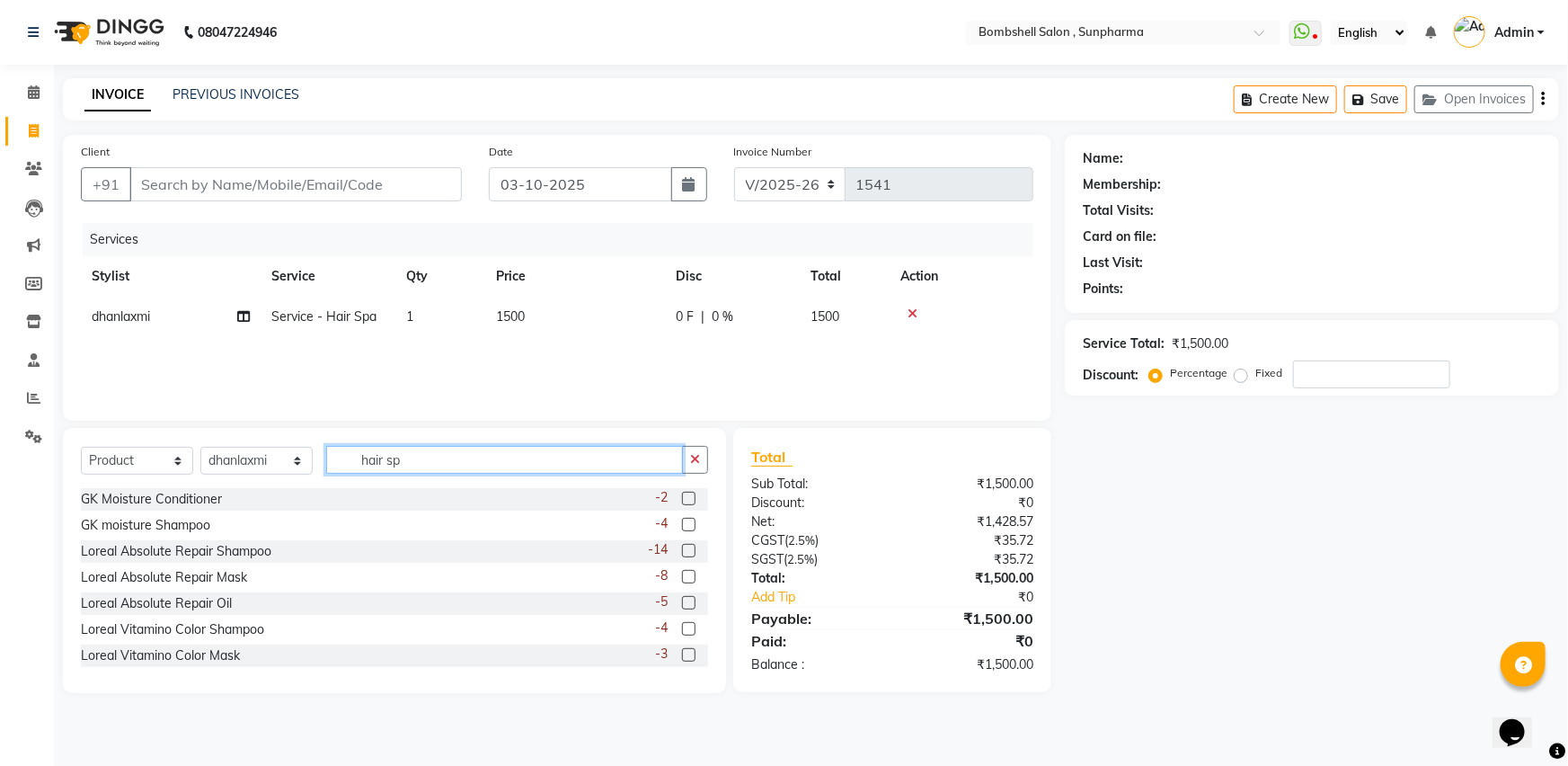
click at [511, 452] on input "hair sp" at bounding box center [504, 460] width 357 height 28
click at [682, 555] on label at bounding box center [688, 550] width 13 height 13
click at [682, 555] on input "checkbox" at bounding box center [688, 552] width 12 height 12
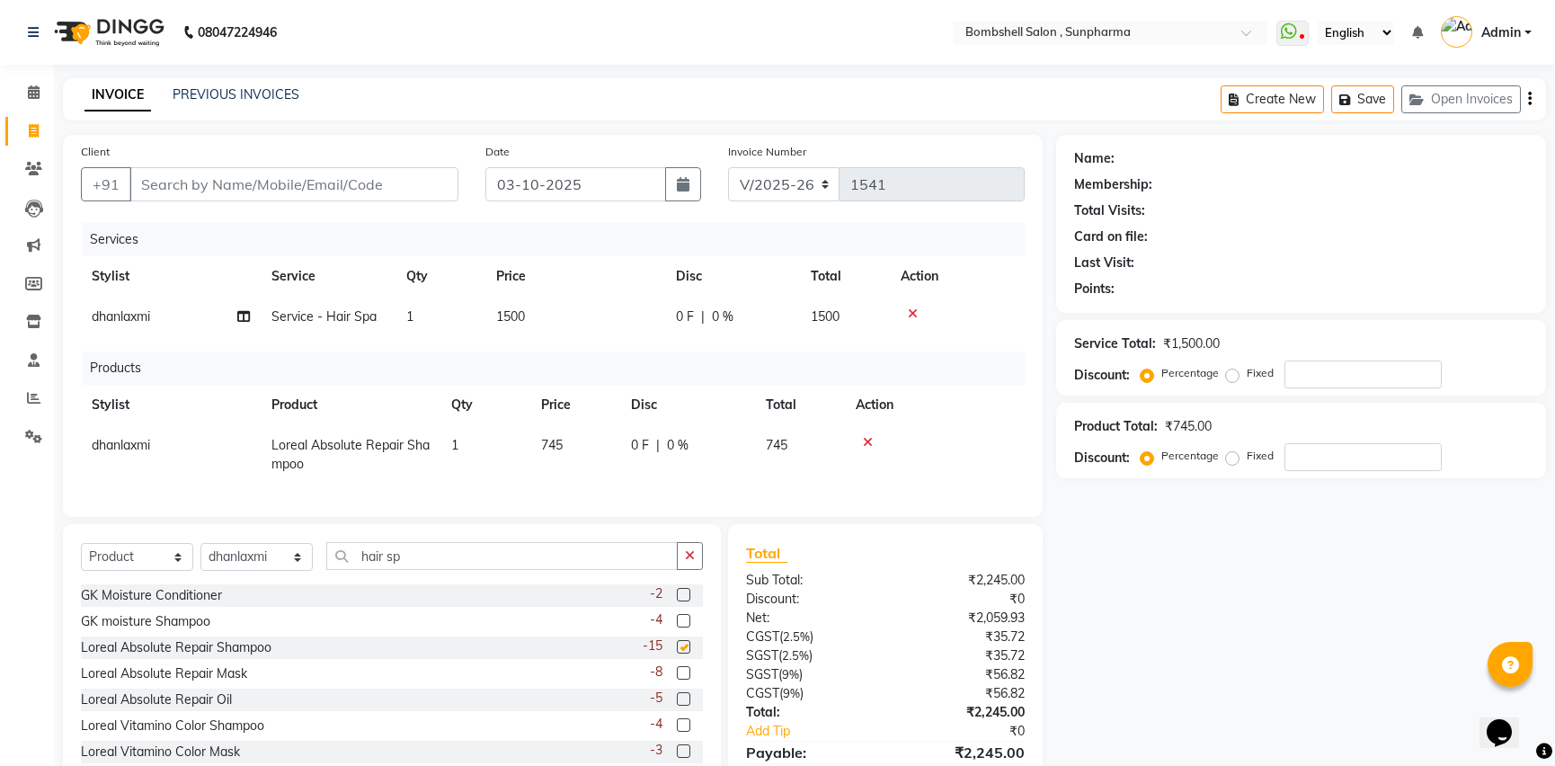
checkbox input "false"
click at [586, 440] on td "745" at bounding box center [575, 454] width 90 height 59
select select "74825"
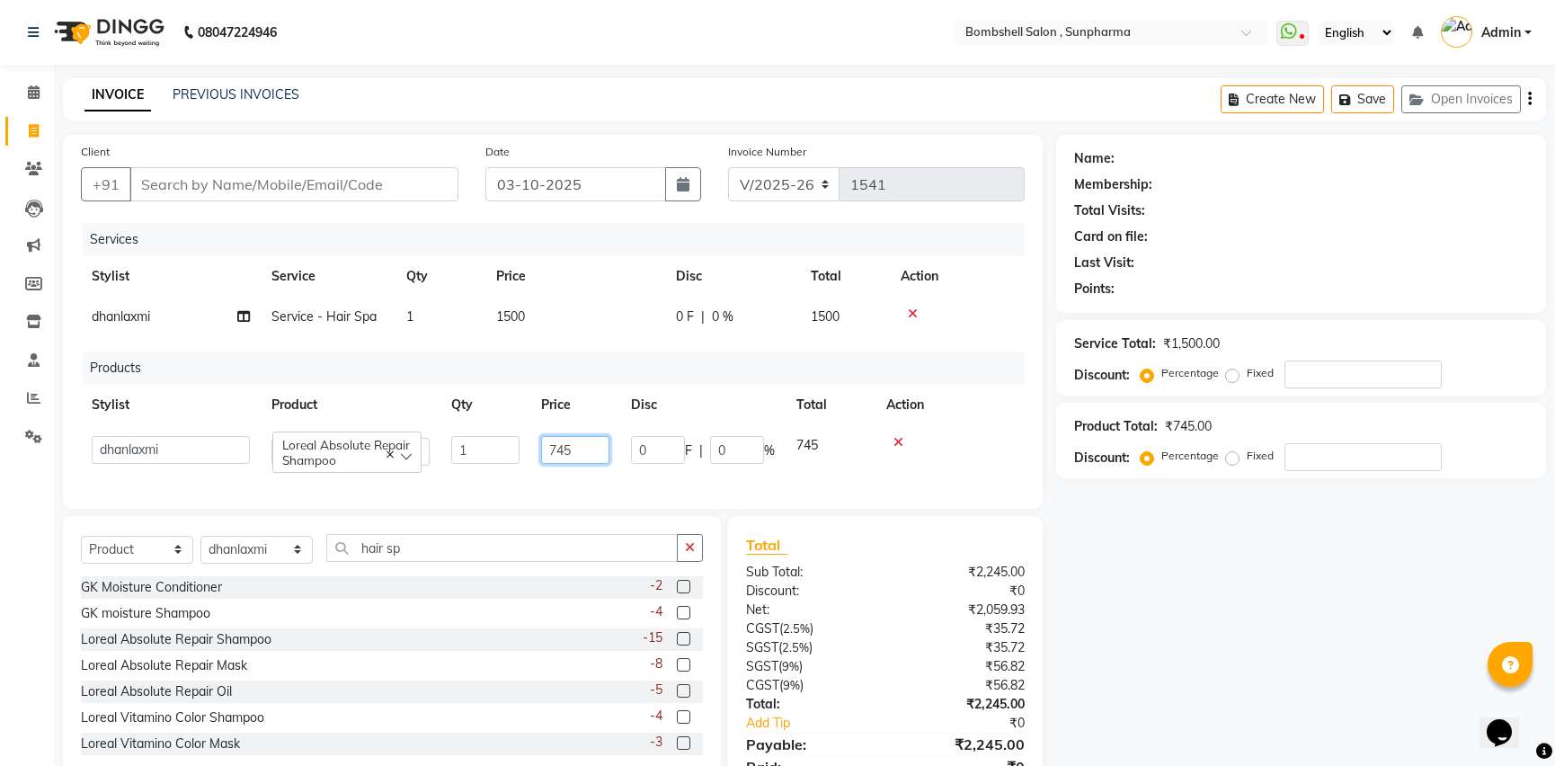
click at [607, 453] on input "745" at bounding box center [575, 450] width 68 height 28
click at [555, 449] on input "745" at bounding box center [575, 450] width 68 height 28
click at [557, 449] on input "745" at bounding box center [575, 450] width 68 height 28
type input "845"
click at [1179, 565] on div "Name: Membership: Total Visits: Card on file: Last Visit: Points: Service Total…" at bounding box center [1307, 476] width 503 height 683
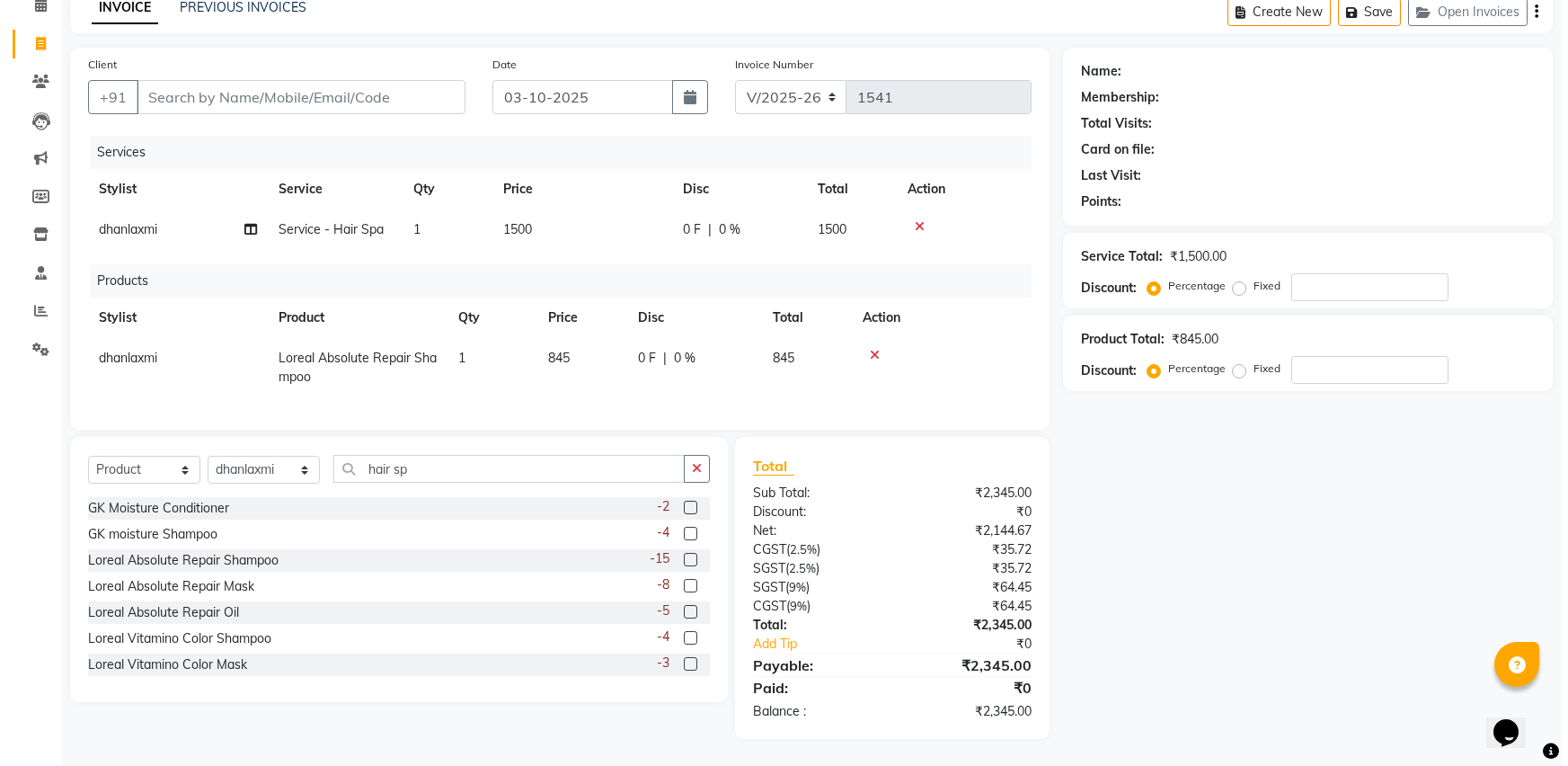
scroll to position [102, 0]
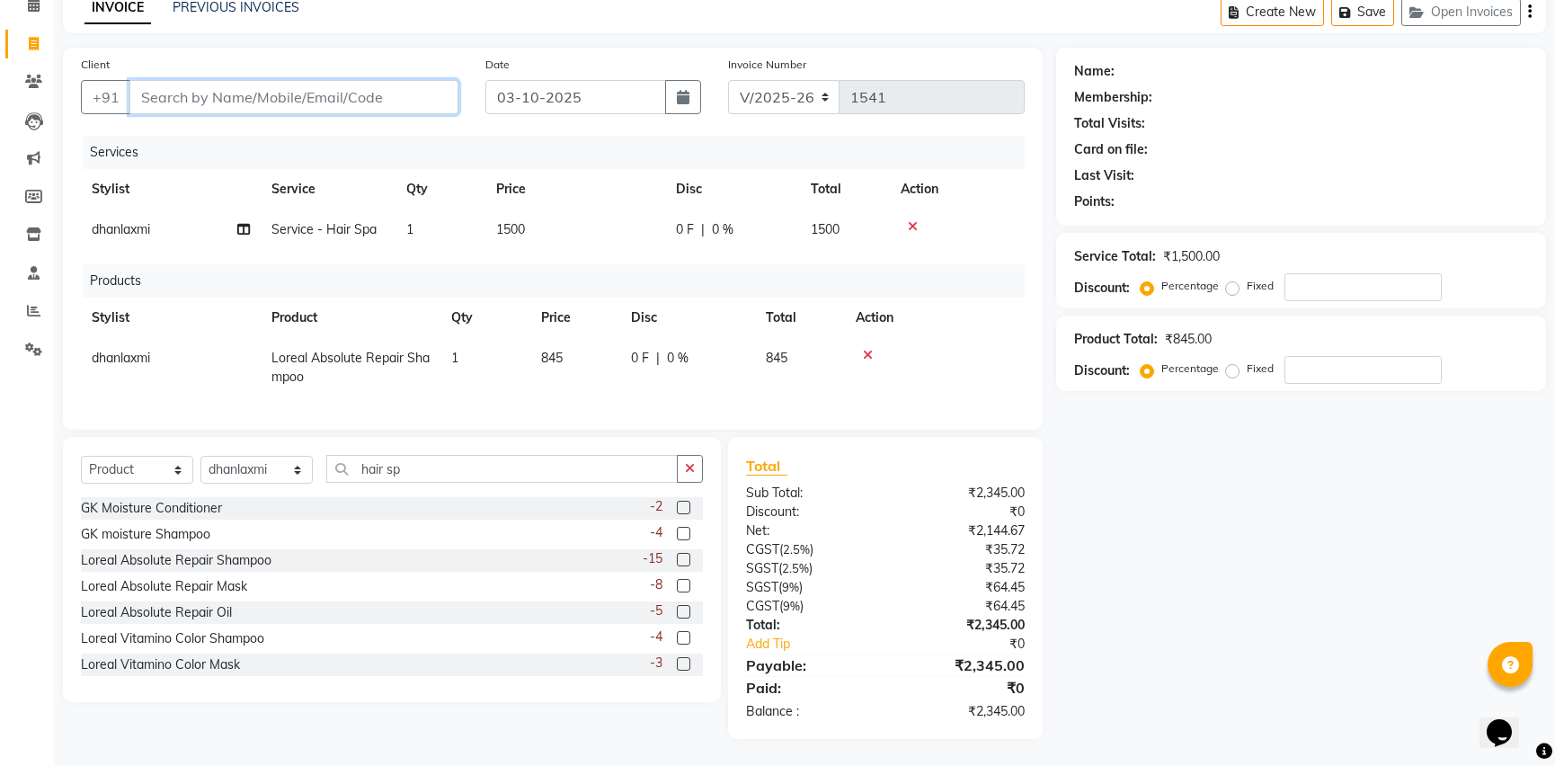
click at [269, 86] on input "Client" at bounding box center [293, 97] width 329 height 34
type input "9"
type input "0"
type input "9879809322"
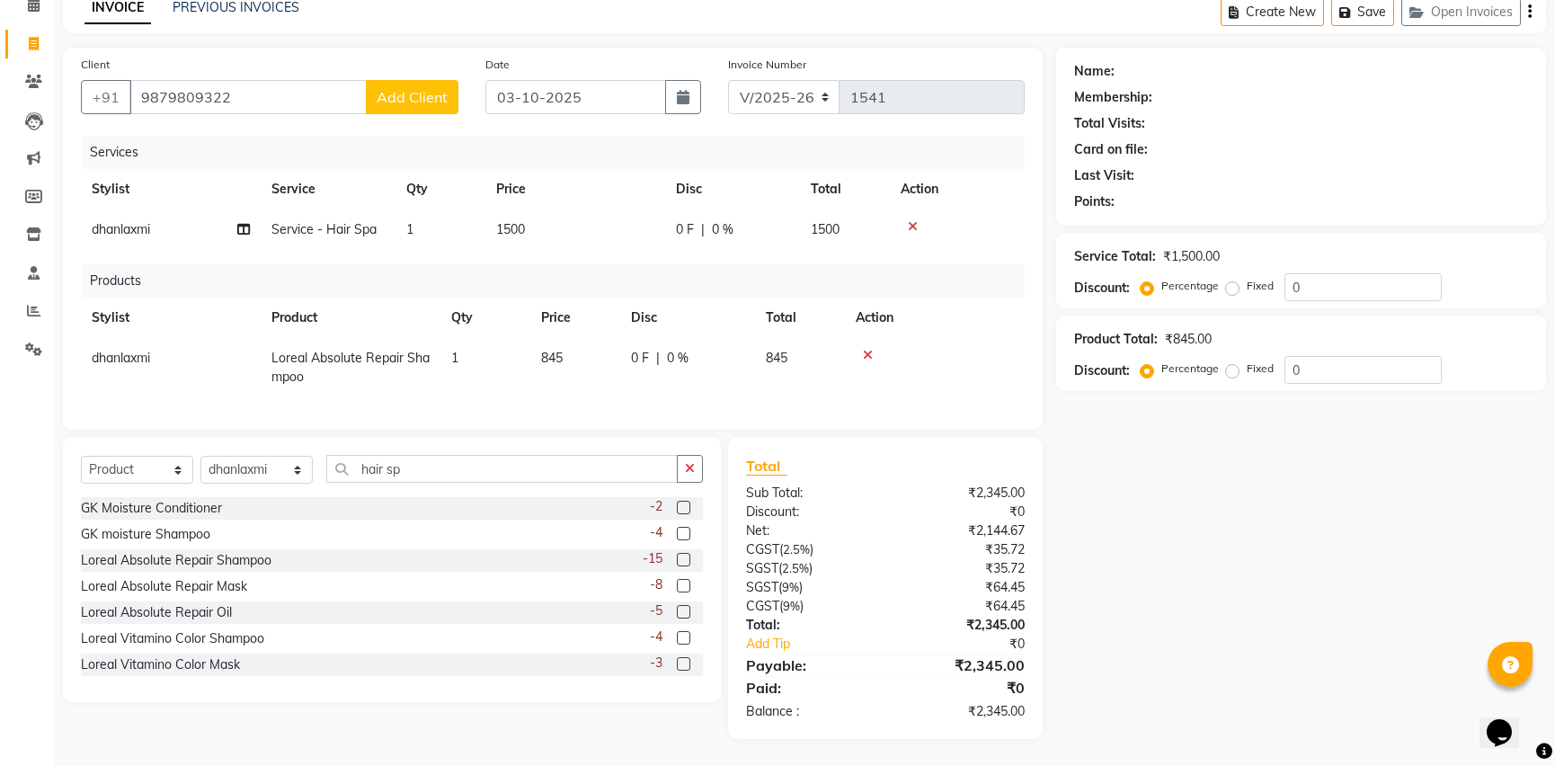
click at [394, 88] on span "Add Client" at bounding box center [412, 97] width 71 height 18
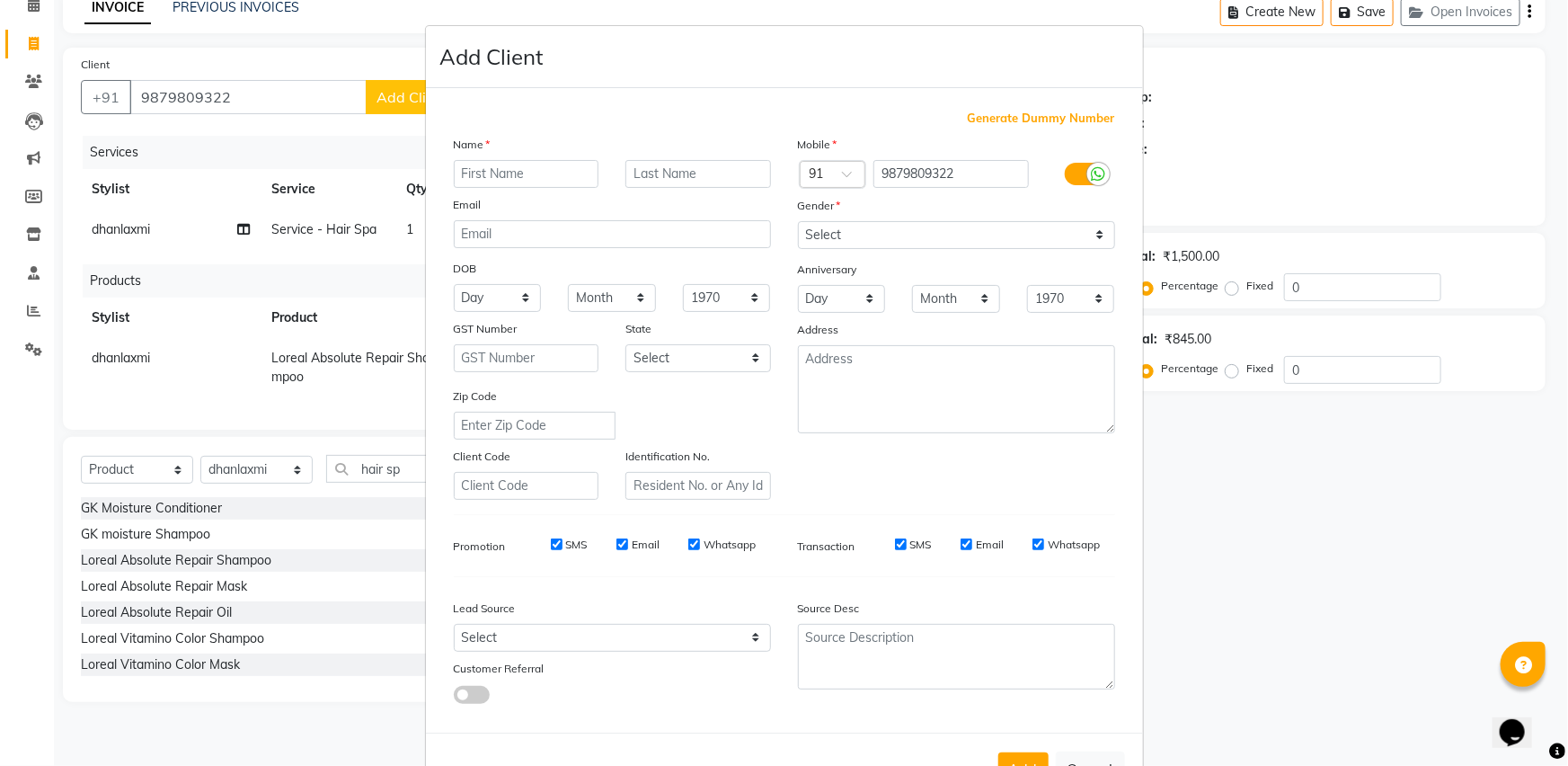
click at [242, 71] on ngb-modal-window "Add Client Generate Dummy Number Name Email DOB Day 01 02 03 04 05 06 07 08 09 …" at bounding box center [784, 383] width 1568 height 766
click at [180, 90] on ngb-modal-window "Add Client Generate Dummy Number Name Email DOB Day 01 02 03 04 05 06 07 08 09 …" at bounding box center [784, 383] width 1568 height 766
click at [245, 89] on ngb-modal-window "Add Client Generate Dummy Number Name Email DOB Day 01 02 03 04 05 06 07 08 09 …" at bounding box center [784, 383] width 1568 height 766
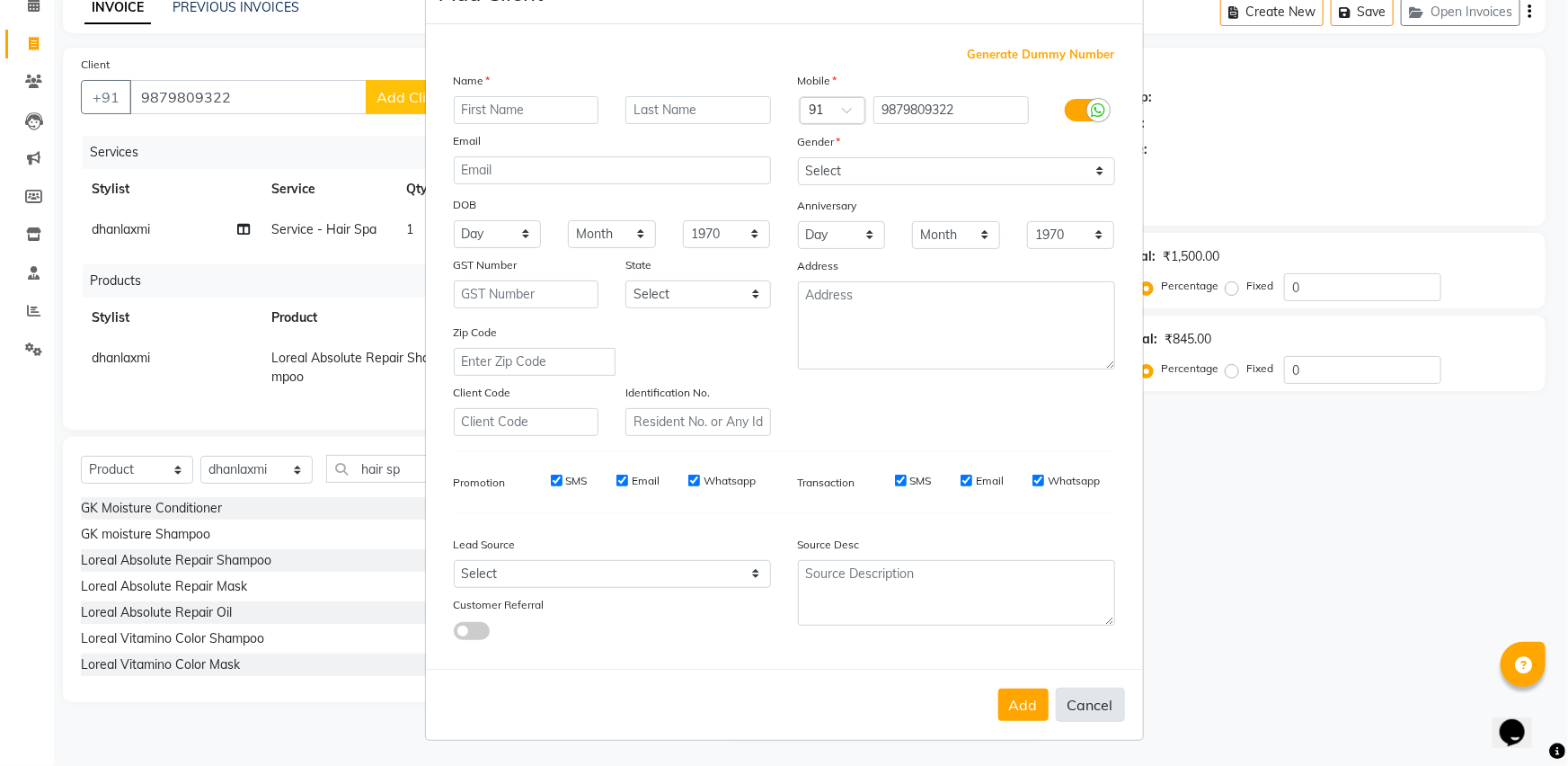
click at [1064, 702] on button "Cancel" at bounding box center [1089, 705] width 69 height 34
select select
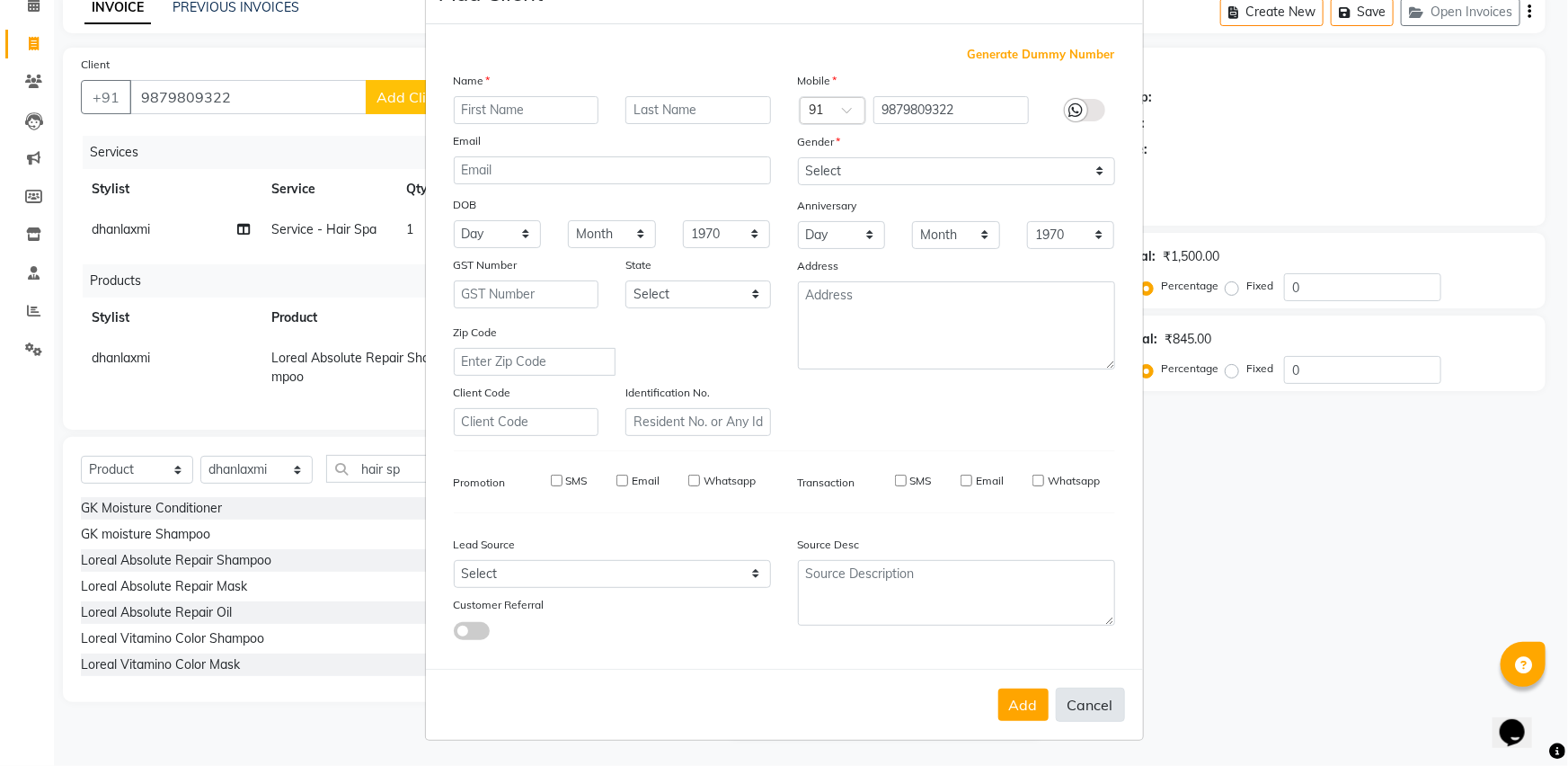
select select
checkbox input "false"
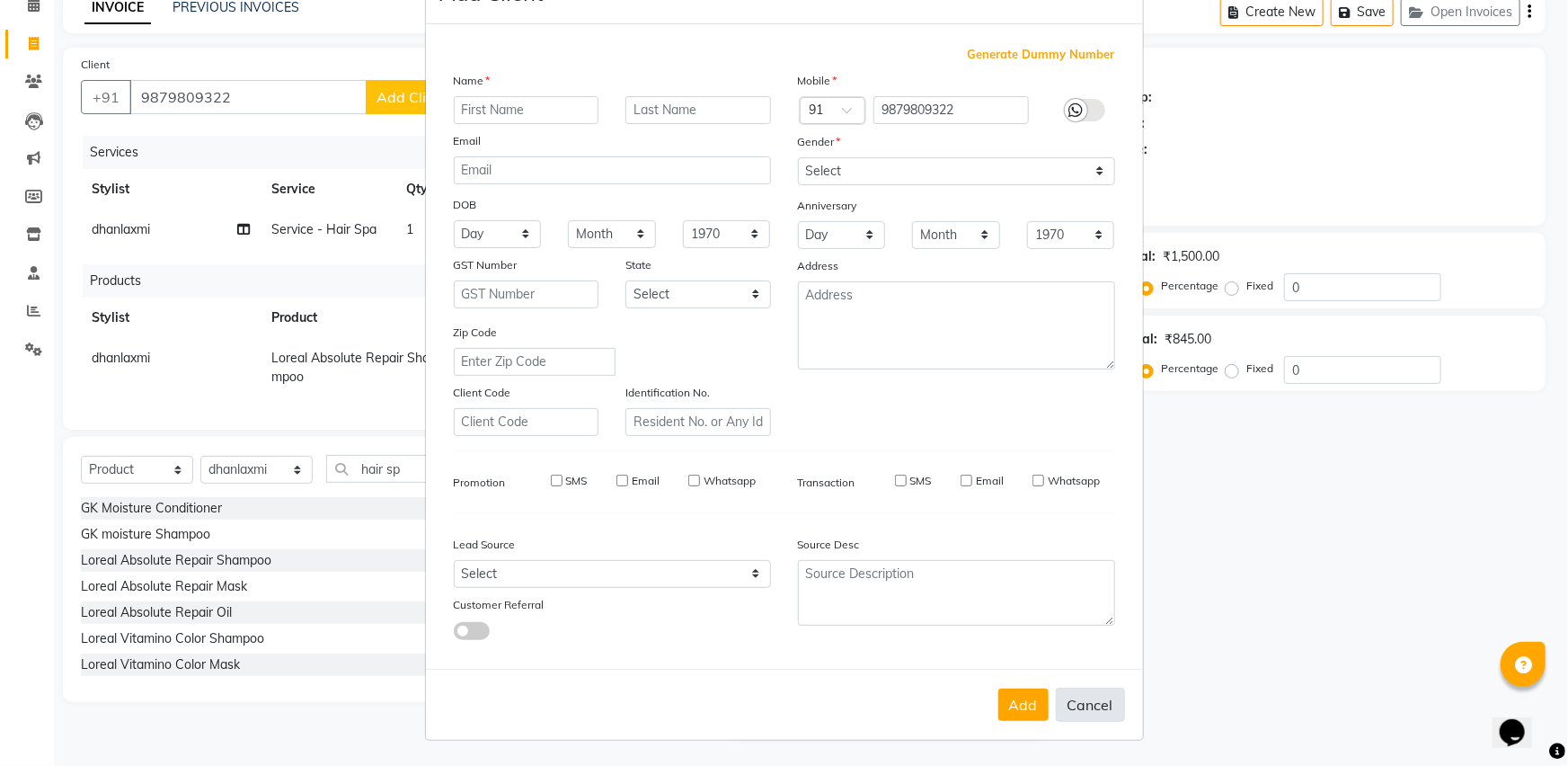
checkbox input "false"
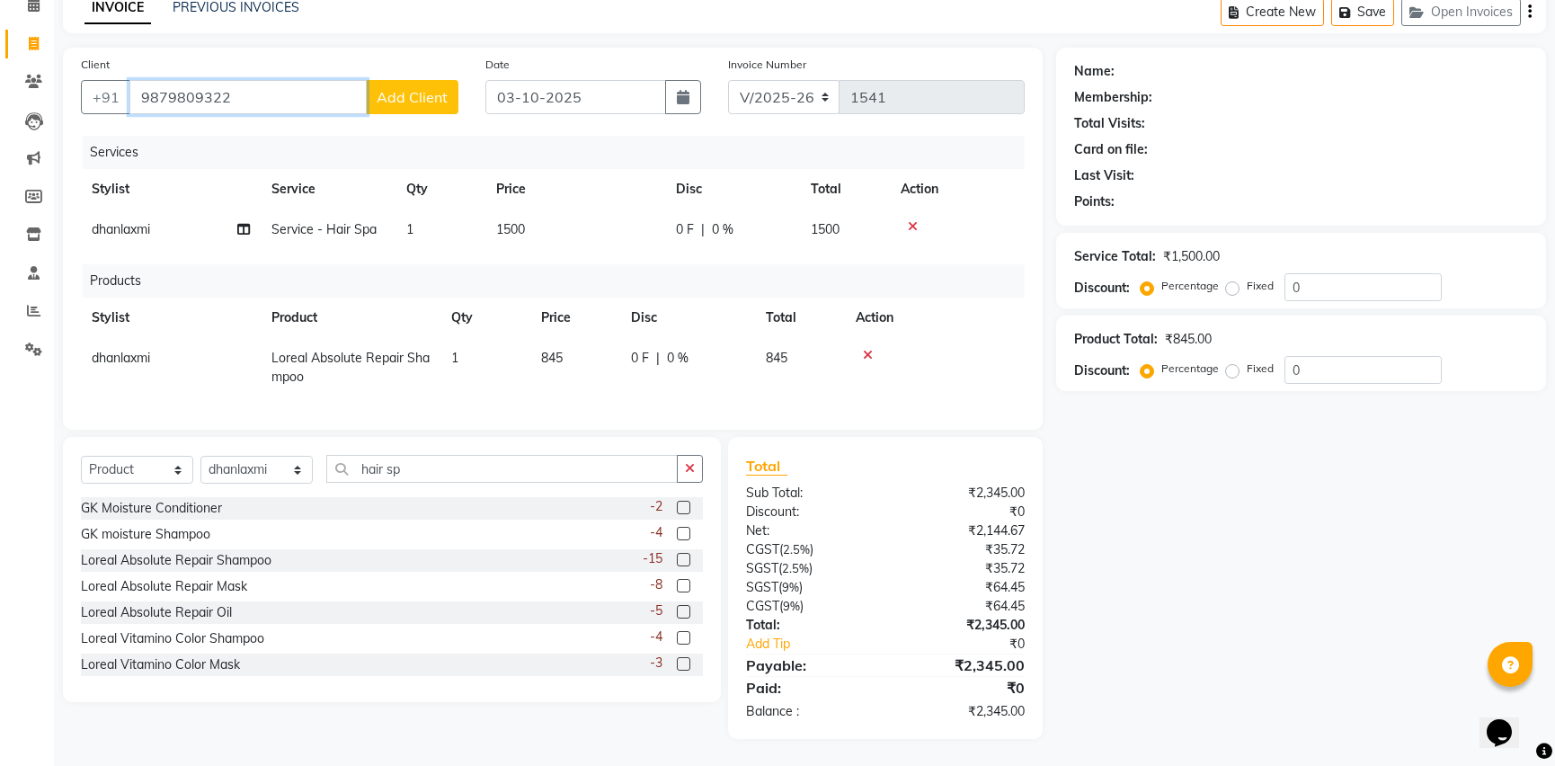
click at [280, 81] on input "9879809322" at bounding box center [247, 97] width 237 height 34
click at [173, 80] on input "9879809322" at bounding box center [247, 97] width 237 height 34
click at [195, 80] on input "98791809322" at bounding box center [247, 97] width 237 height 34
type input "9879109322"
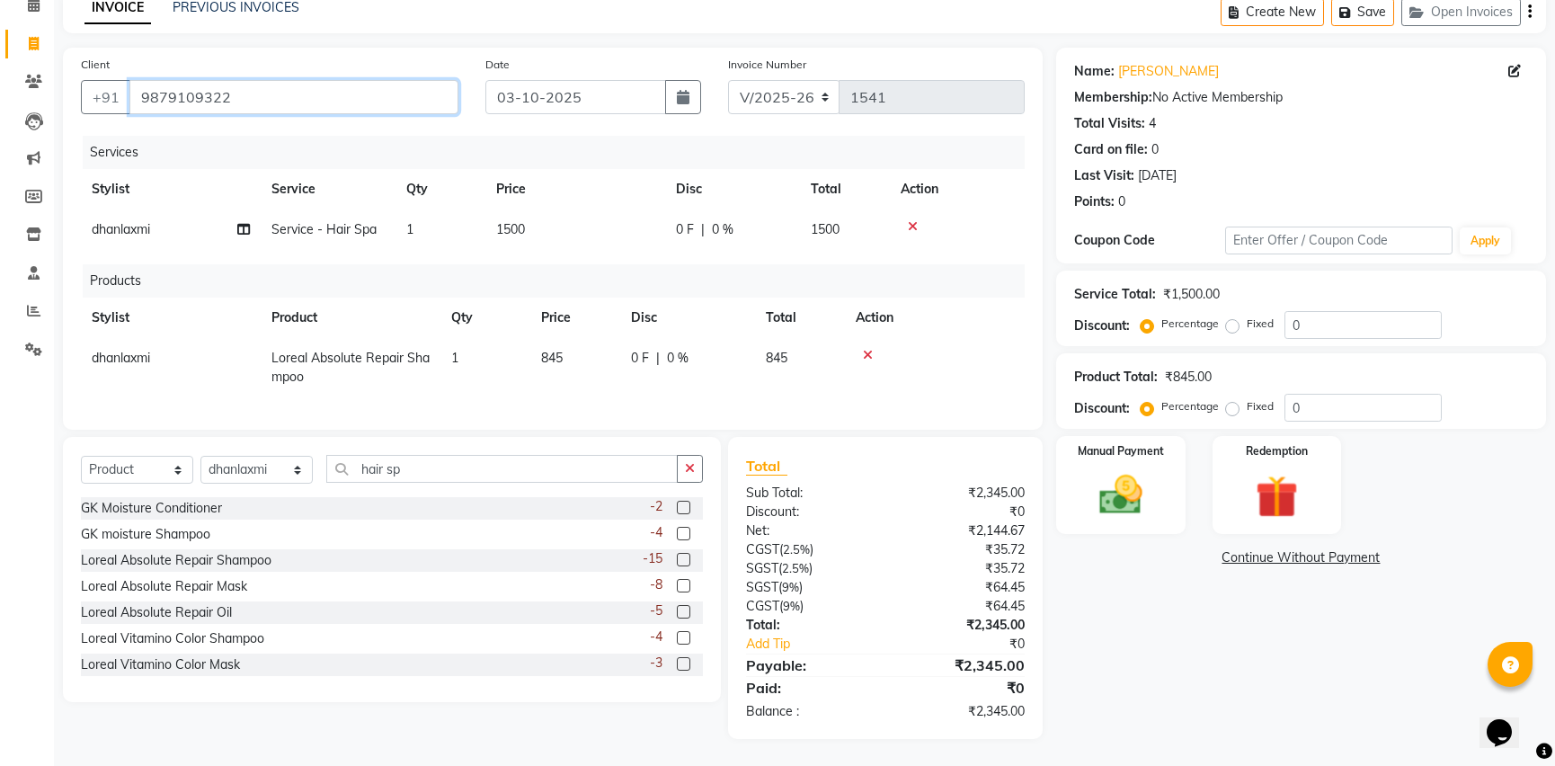
click at [282, 85] on input "9879109322" at bounding box center [293, 97] width 329 height 34
click at [1120, 470] on img at bounding box center [1120, 494] width 73 height 51
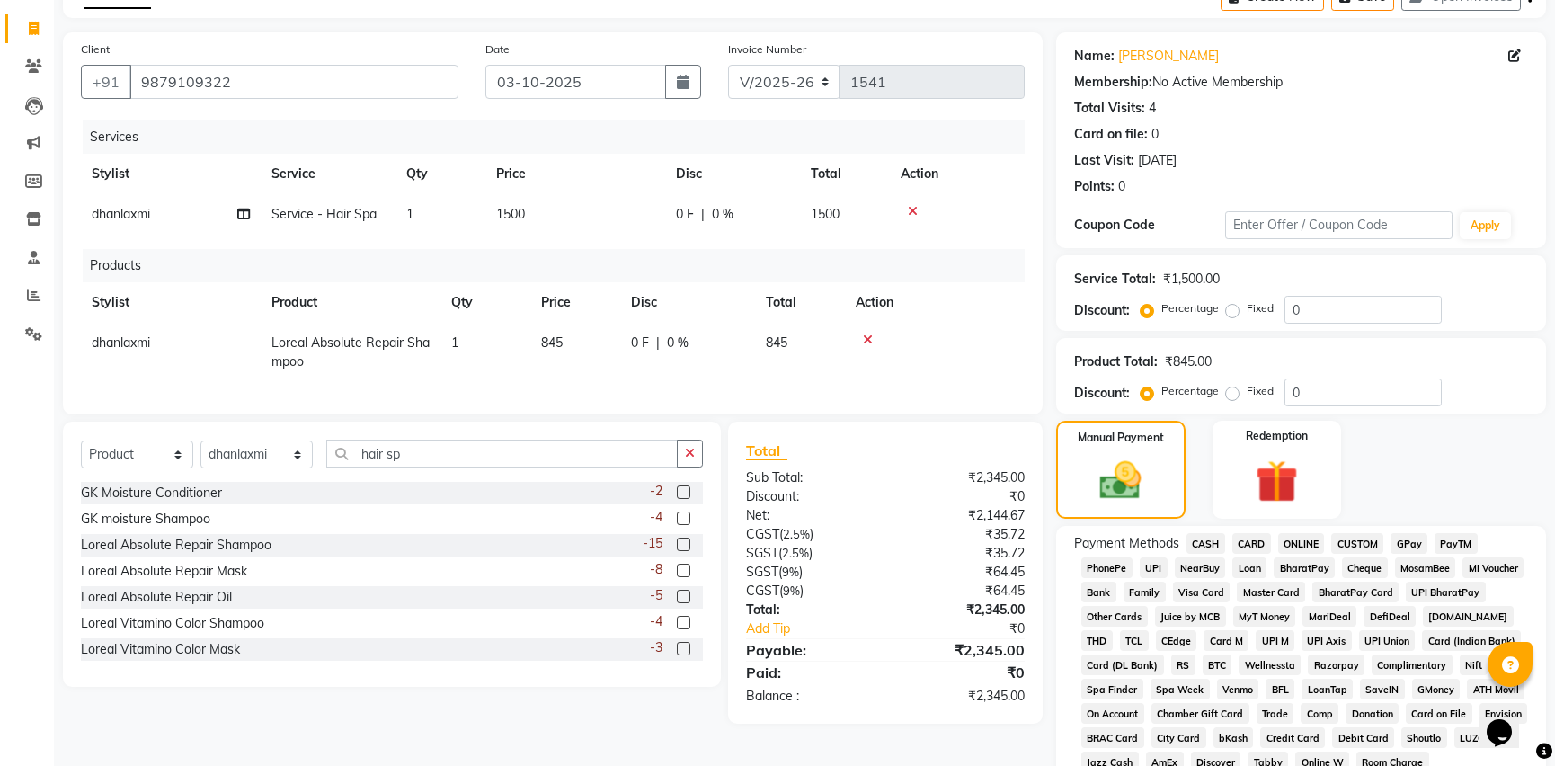
click at [1404, 541] on span "GPay" at bounding box center [1409, 543] width 37 height 21
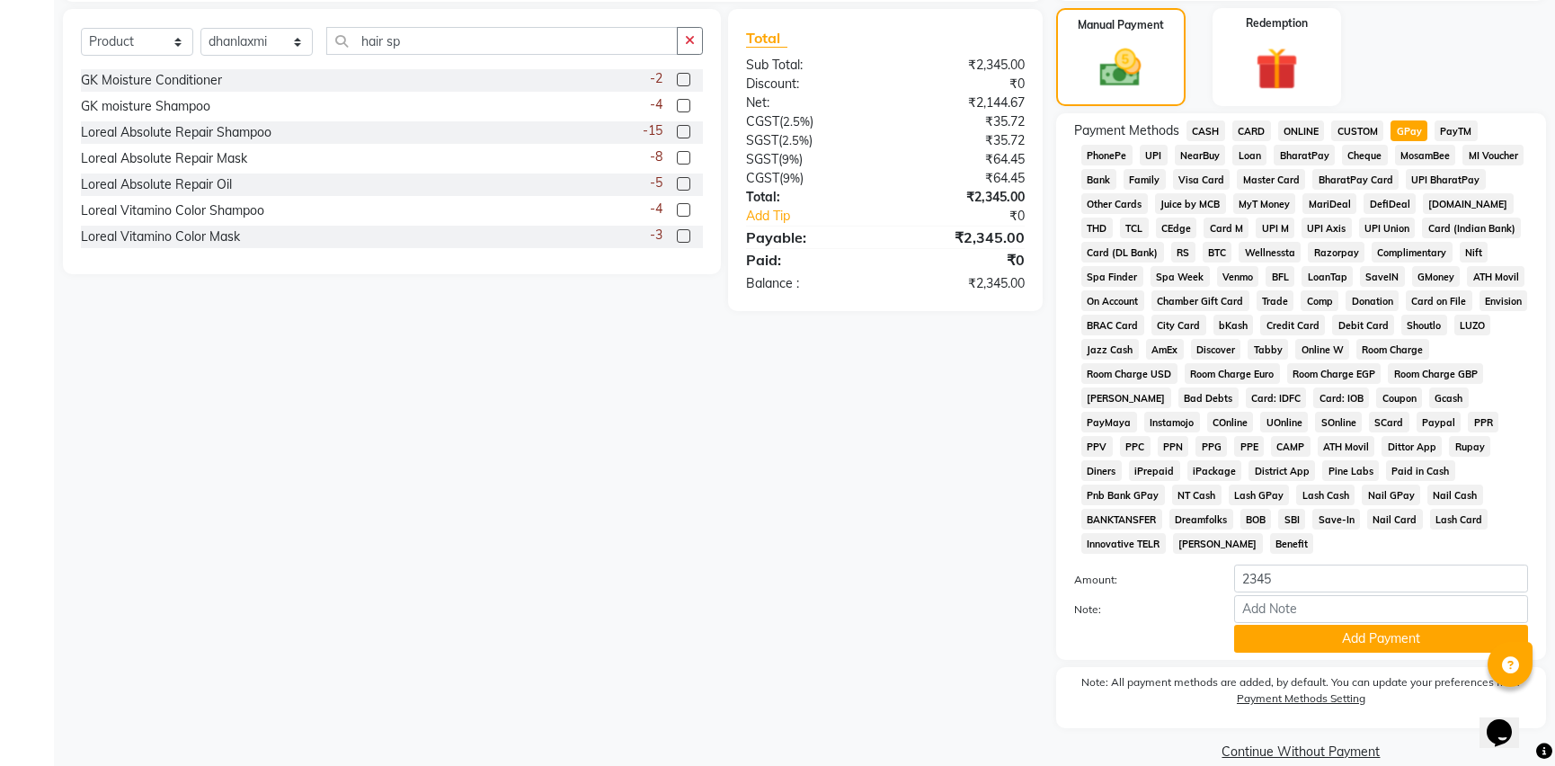
scroll to position [517, 0]
click at [1277, 623] on button "Add Payment" at bounding box center [1381, 637] width 294 height 28
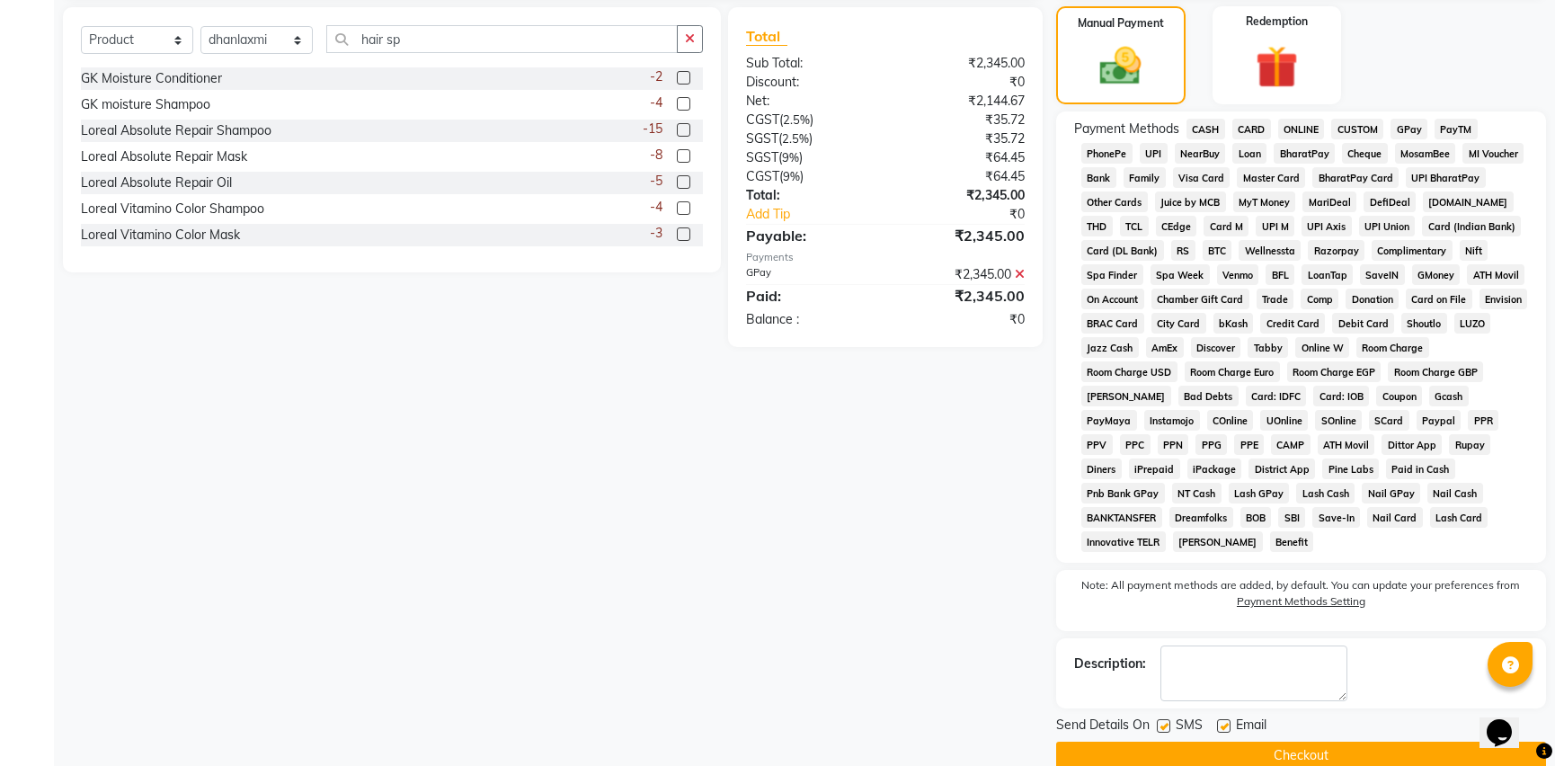
scroll to position [522, 0]
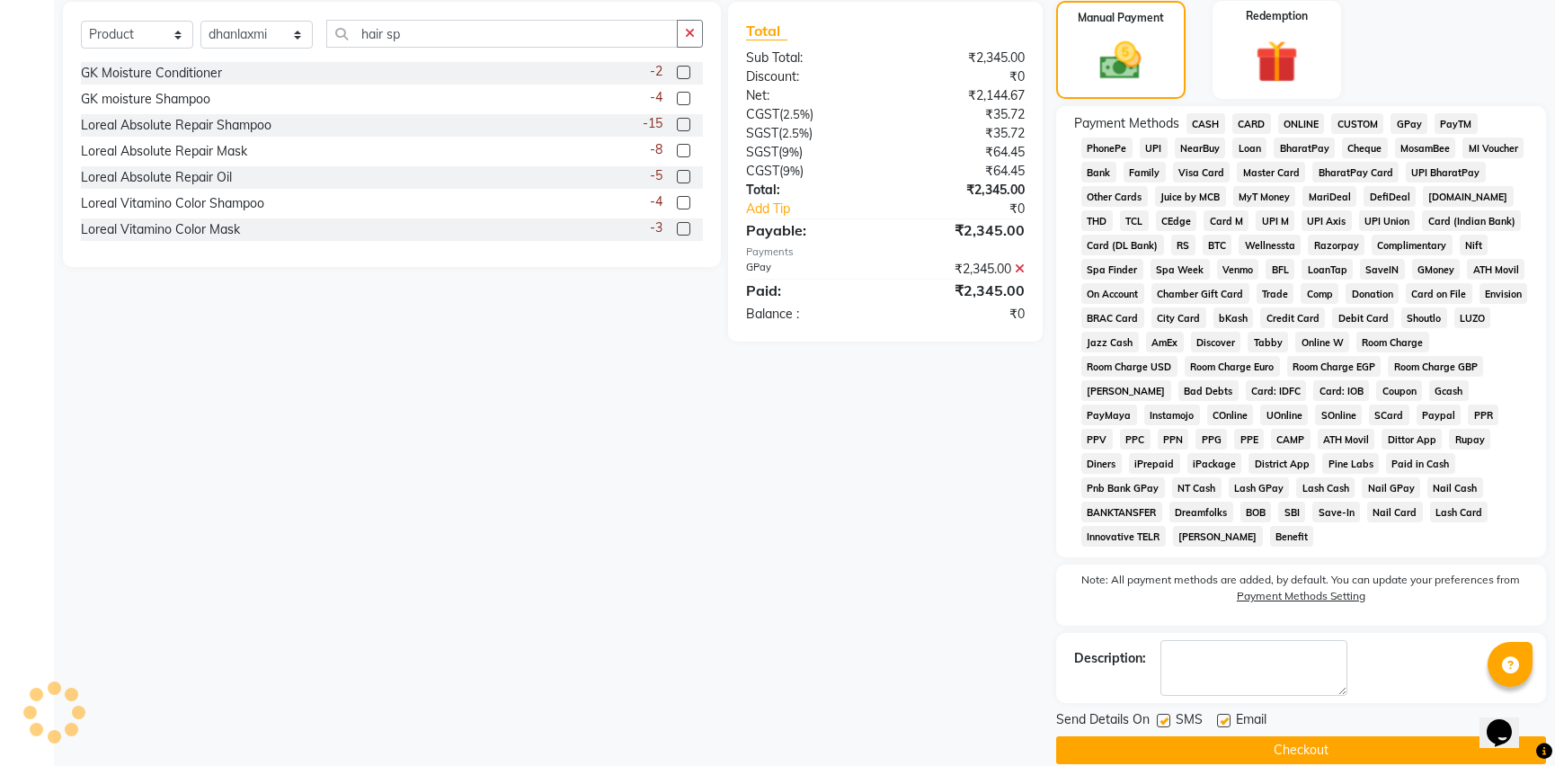
click at [1161, 736] on button "Checkout" at bounding box center [1301, 750] width 490 height 28
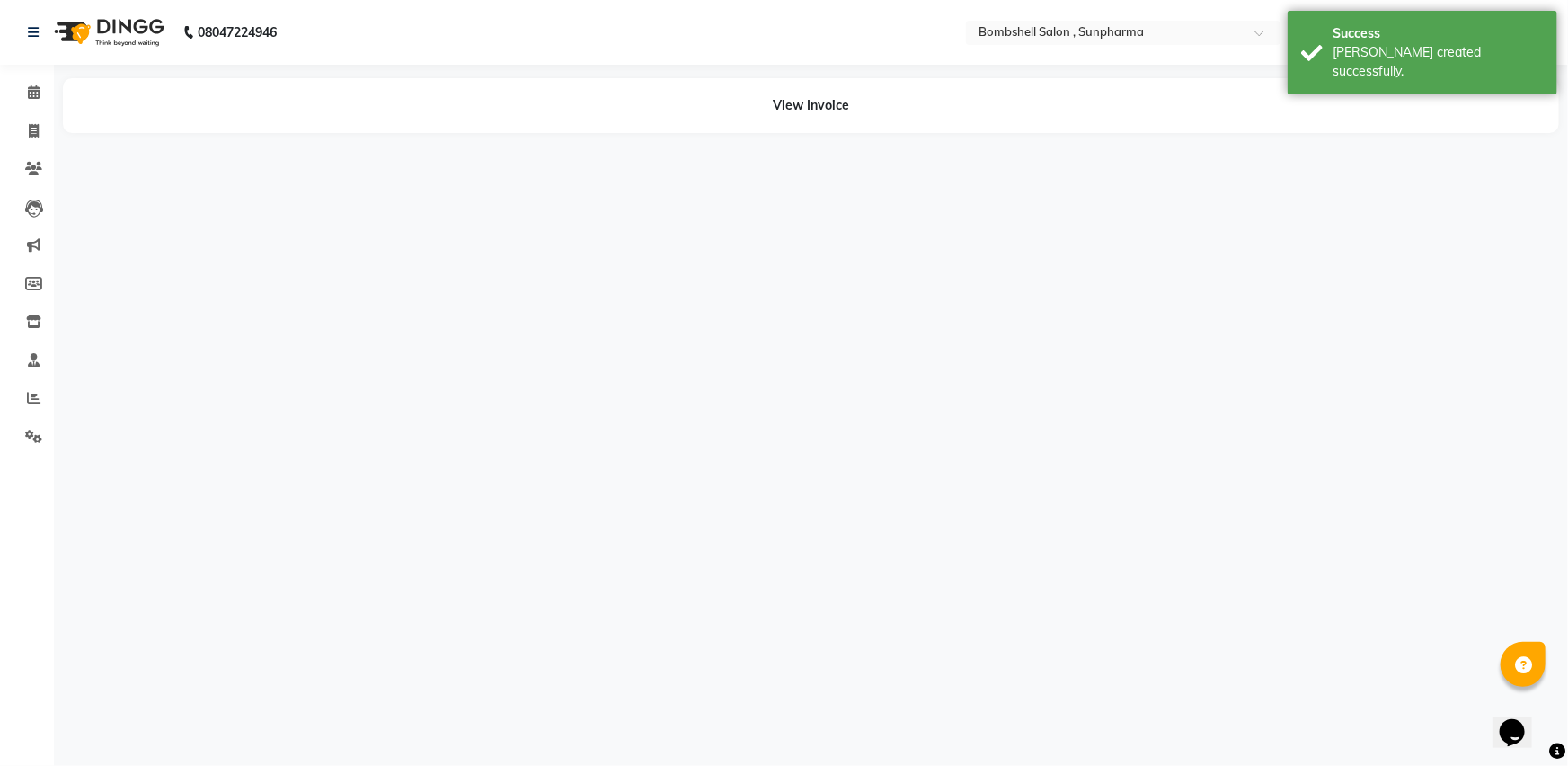
select select "74825"
select select "76568"
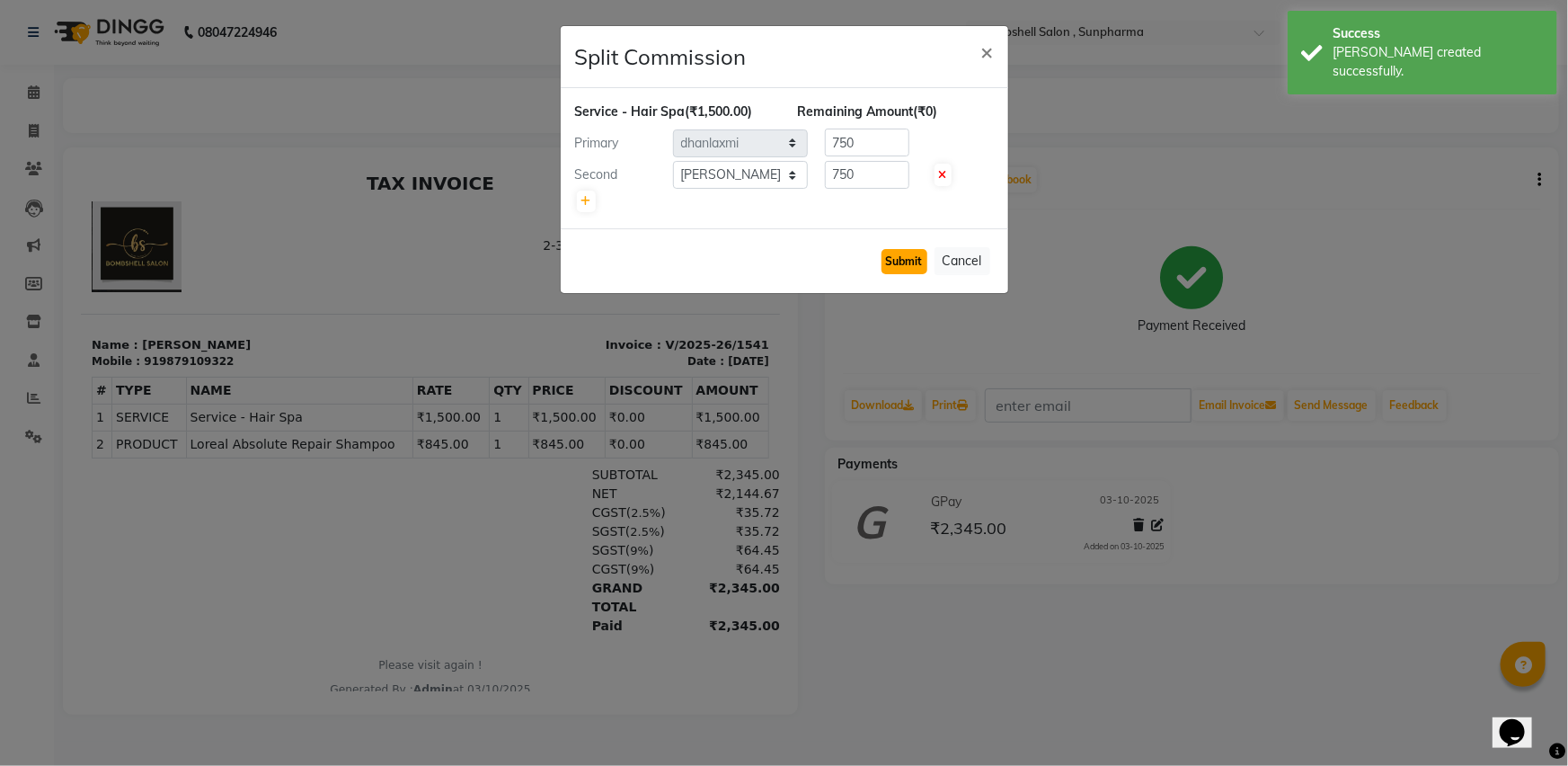
click at [914, 261] on button "Submit" at bounding box center [904, 261] width 46 height 25
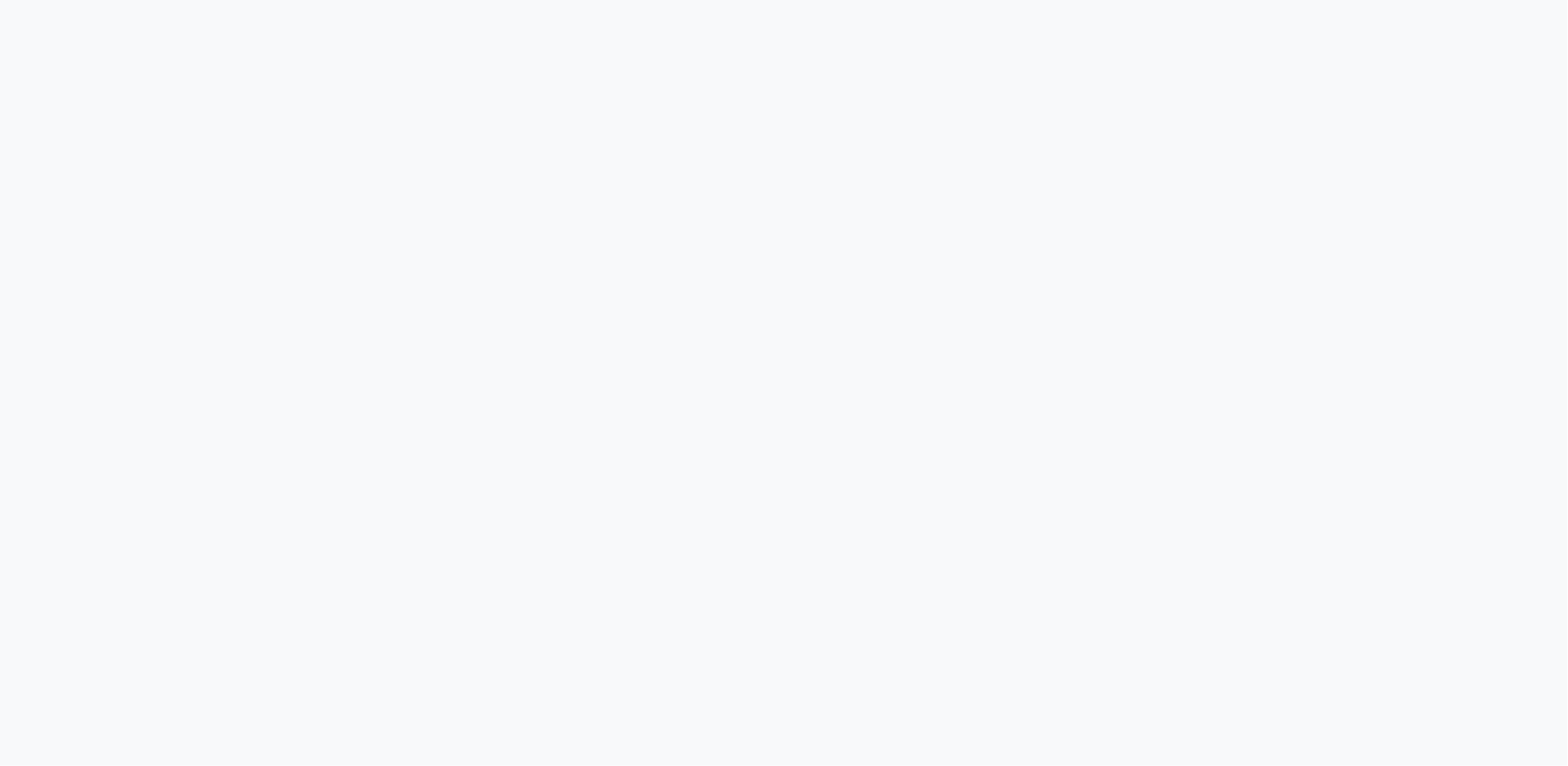
select select "service"
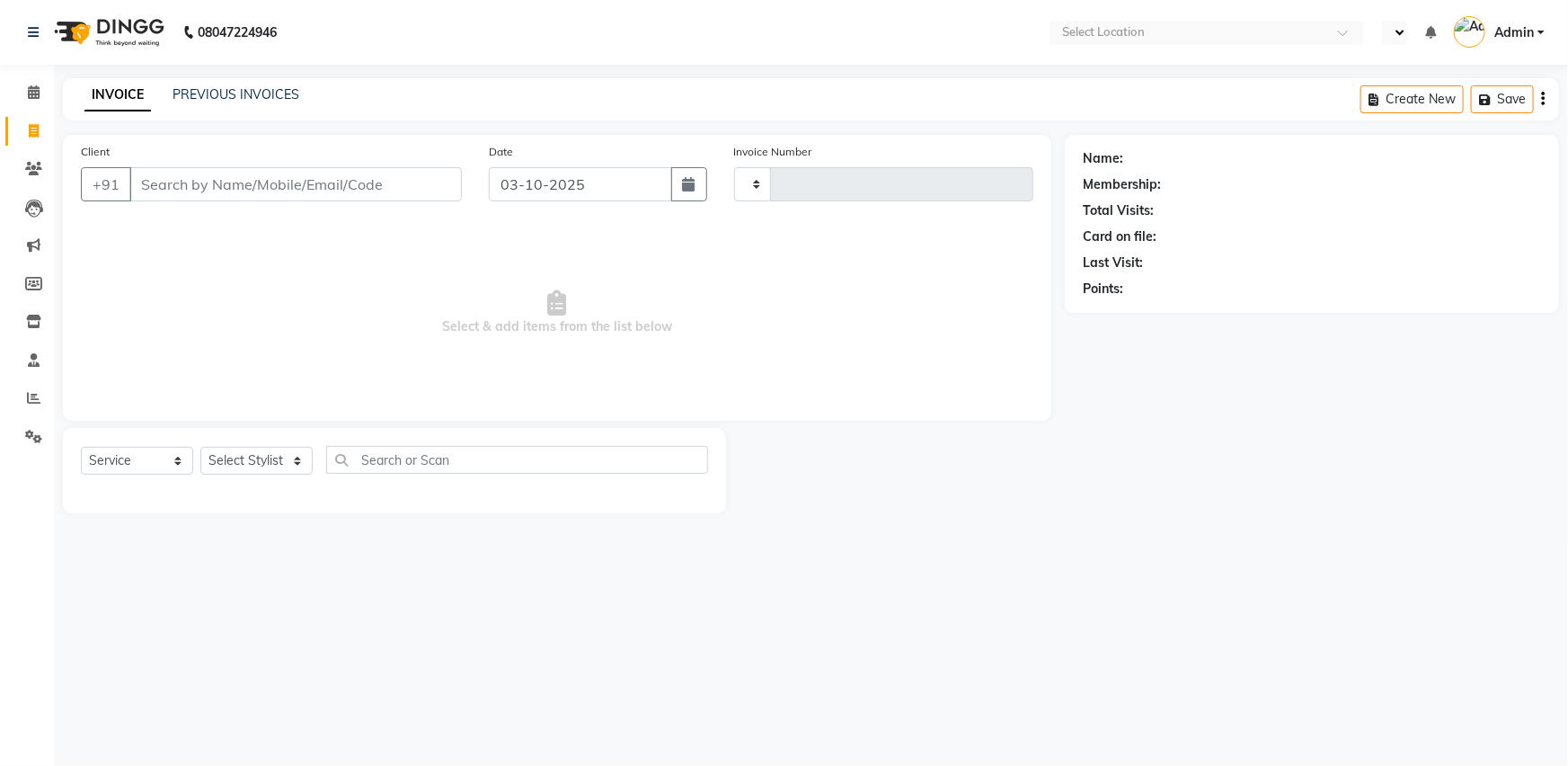
type input "1539"
select select "en"
select select "4965"
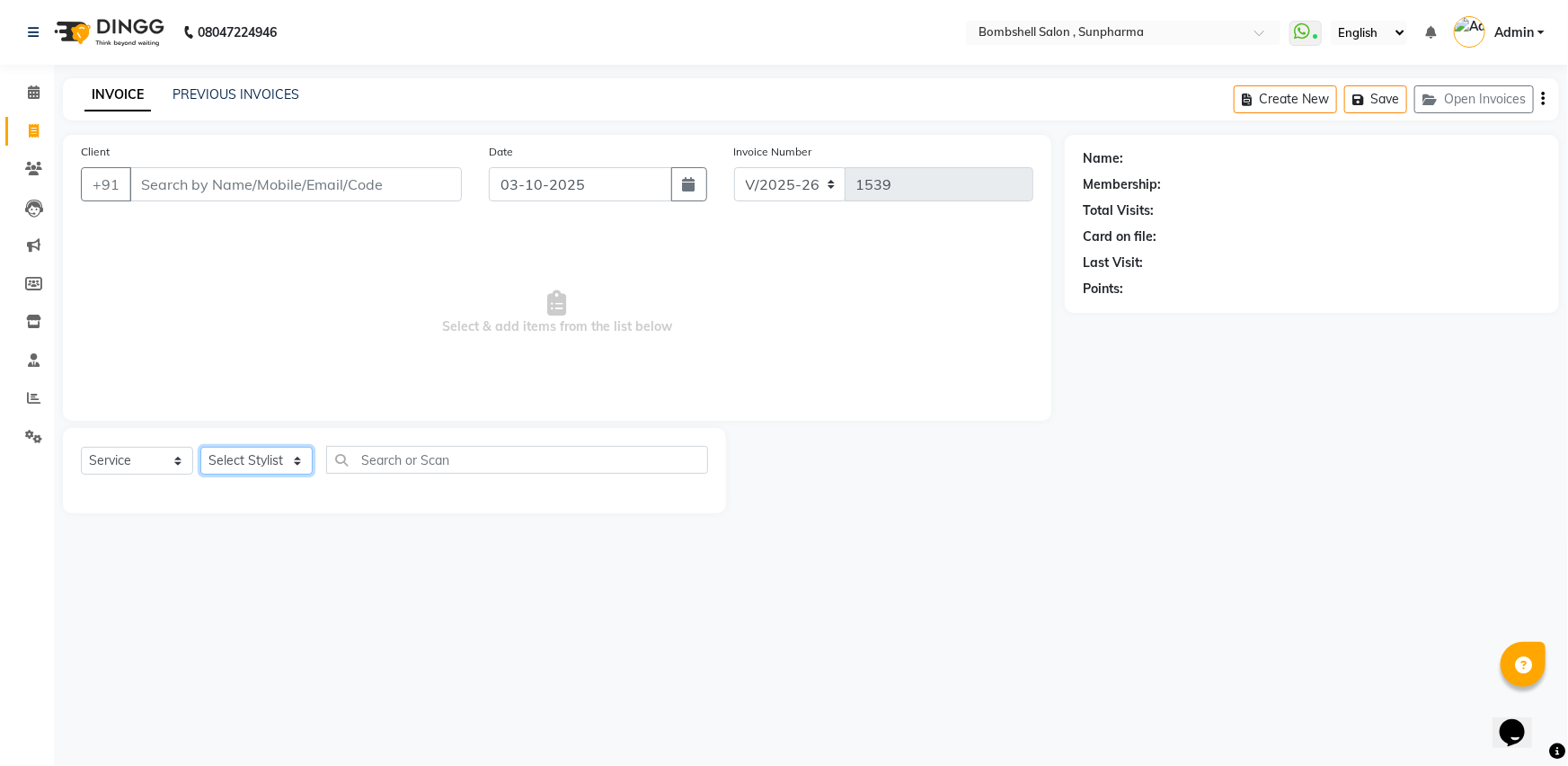
click at [279, 464] on select "Select Stylist [PERSON_NAME] Ananta [PERSON_NAME] [PERSON_NAME] dhanlaxmi poona…" at bounding box center [256, 461] width 112 height 28
select select "59017"
click at [200, 447] on select "Select Stylist [PERSON_NAME] Ananta [PERSON_NAME] [PERSON_NAME] dhanlaxmi poona…" at bounding box center [256, 461] width 112 height 28
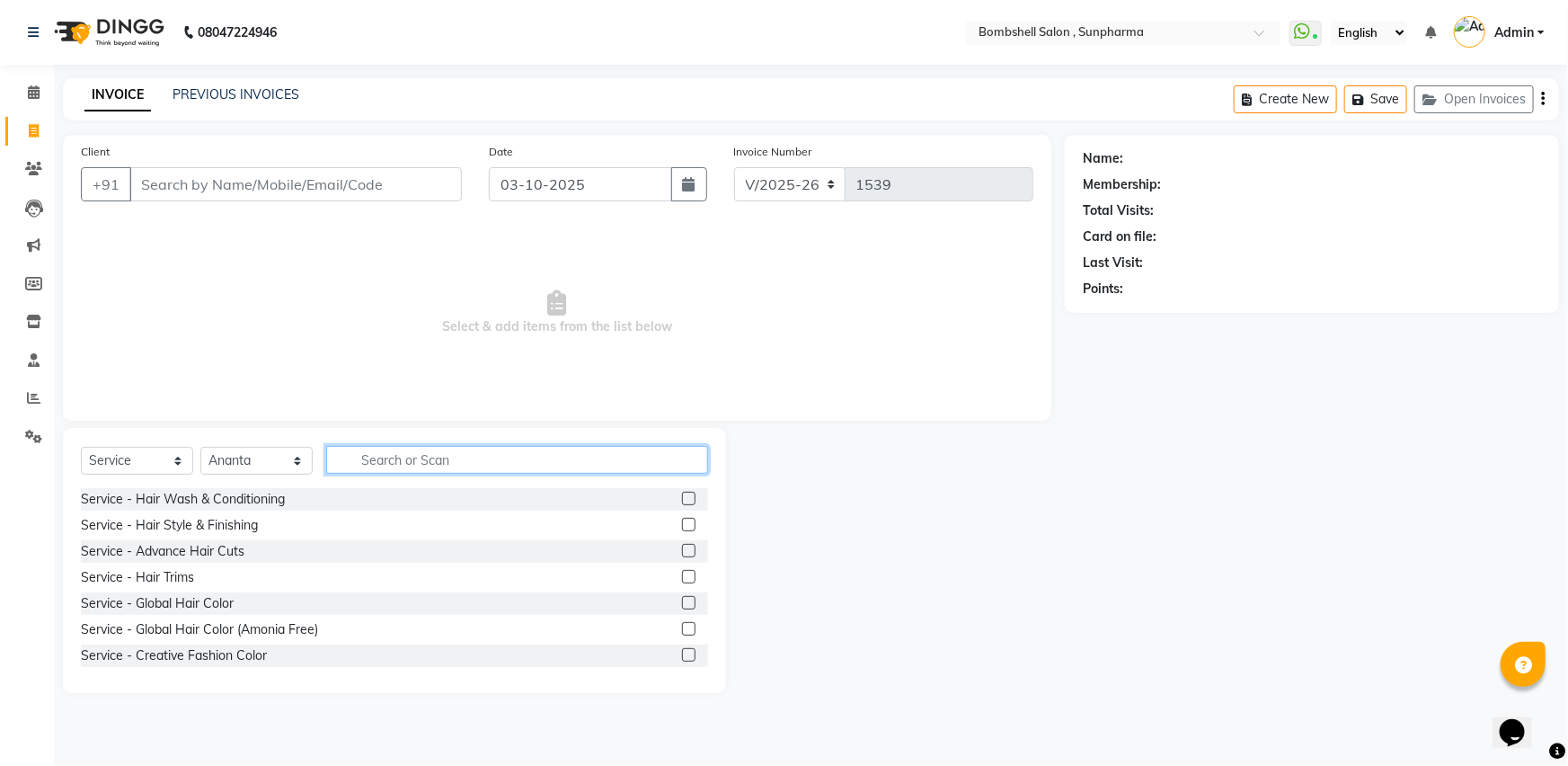
click at [367, 458] on input "text" at bounding box center [517, 460] width 382 height 28
click at [682, 550] on label at bounding box center [688, 550] width 13 height 13
click at [682, 550] on input "checkbox" at bounding box center [688, 552] width 12 height 12
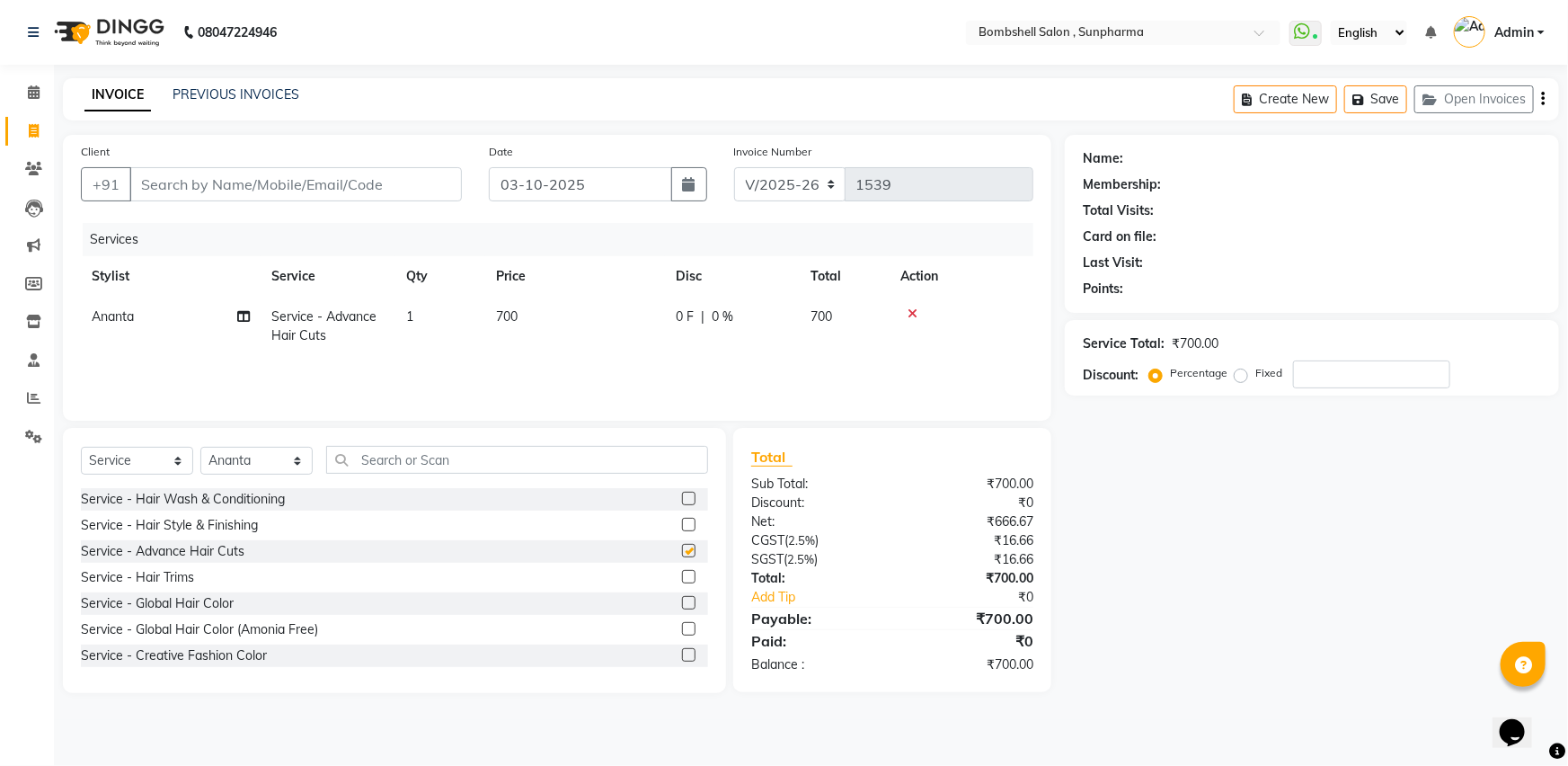
checkbox input "false"
click at [183, 190] on input "Client" at bounding box center [295, 184] width 333 height 34
type input "8"
type input "0"
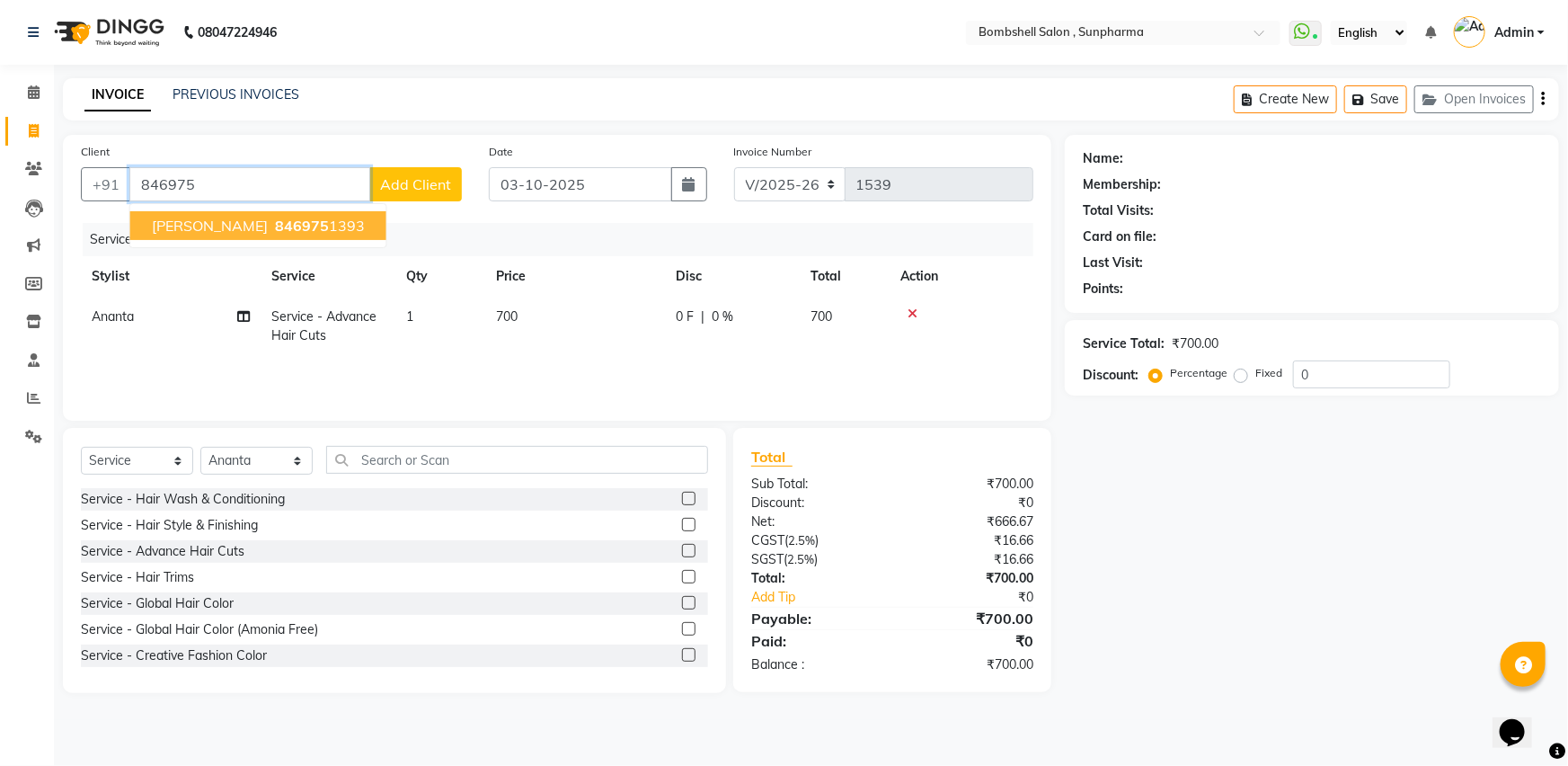
click at [275, 226] on span "846975" at bounding box center [302, 226] width 54 height 18
type input "8469751393"
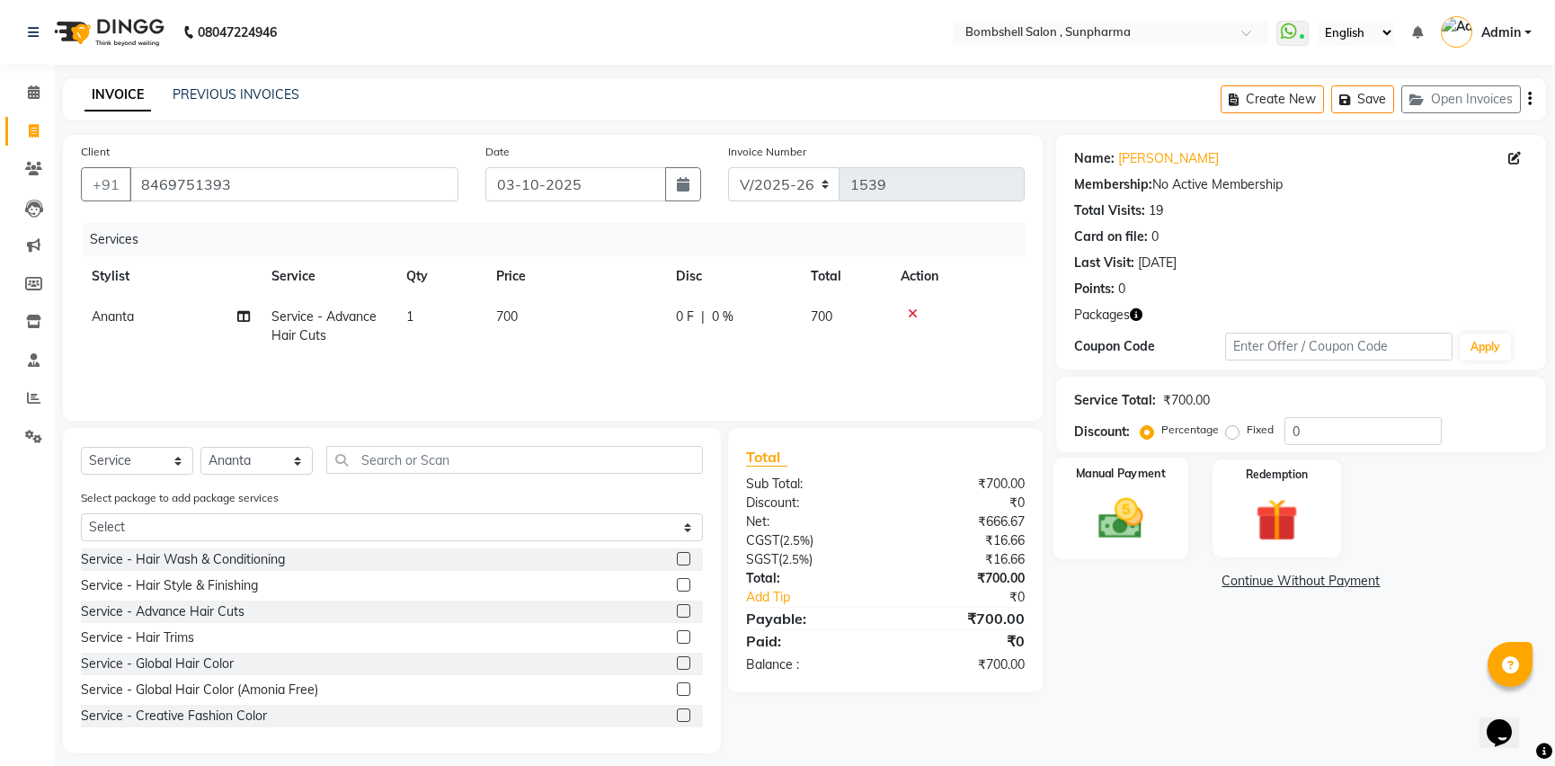
click at [1138, 502] on img at bounding box center [1120, 518] width 73 height 51
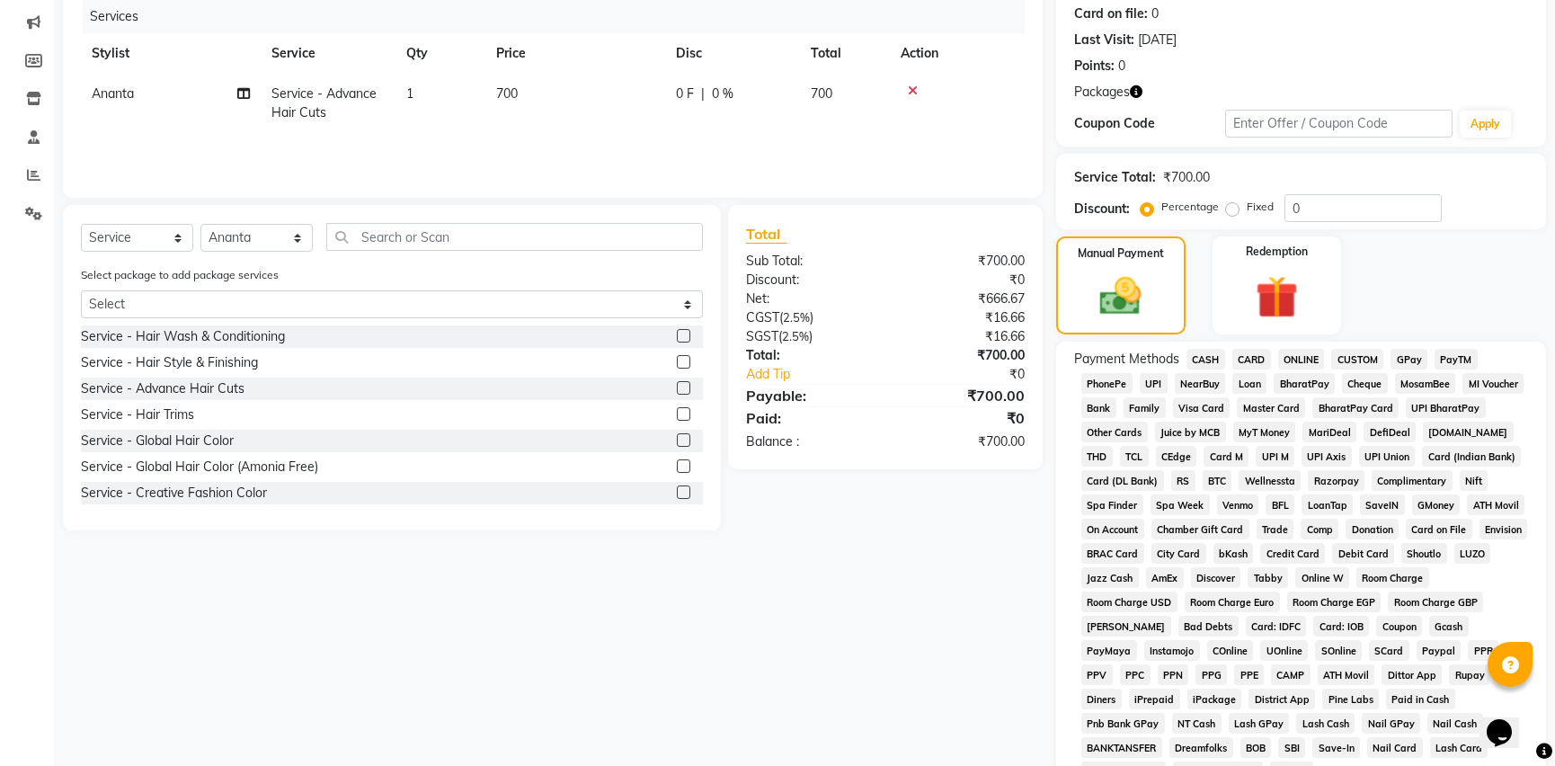
scroll to position [245, 0]
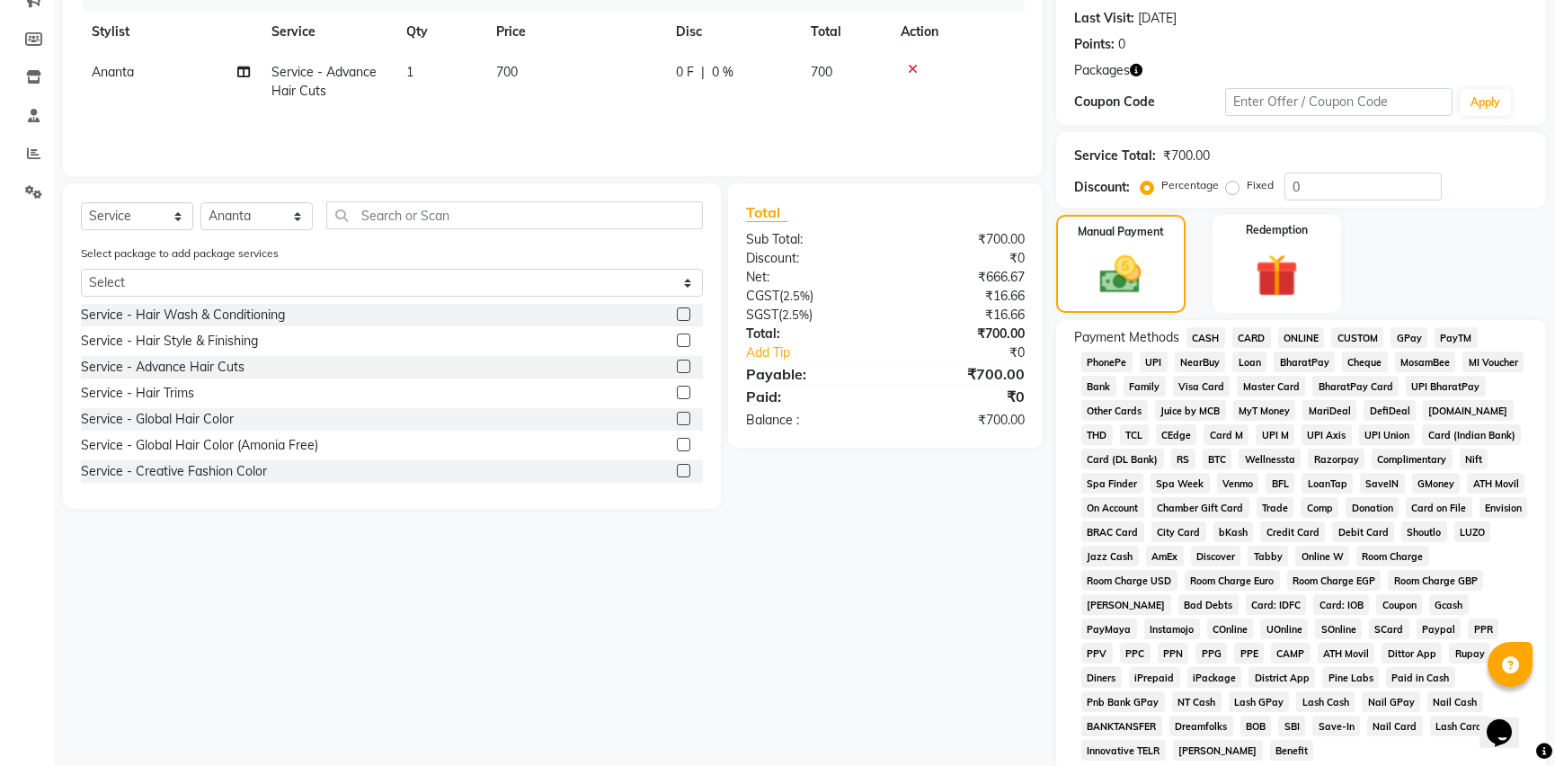
click at [1205, 338] on span "CASH" at bounding box center [1206, 337] width 39 height 21
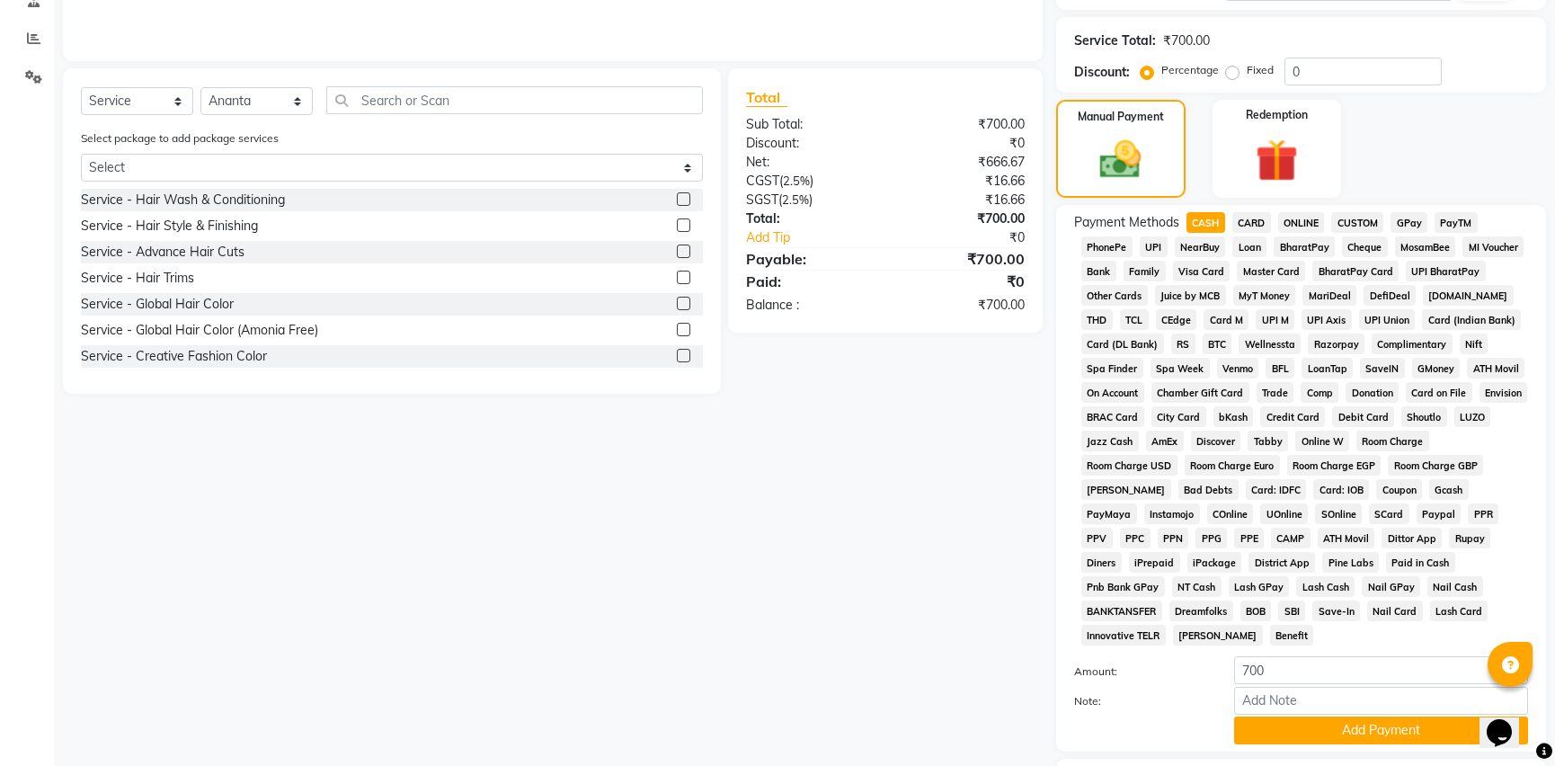
scroll to position [453, 0]
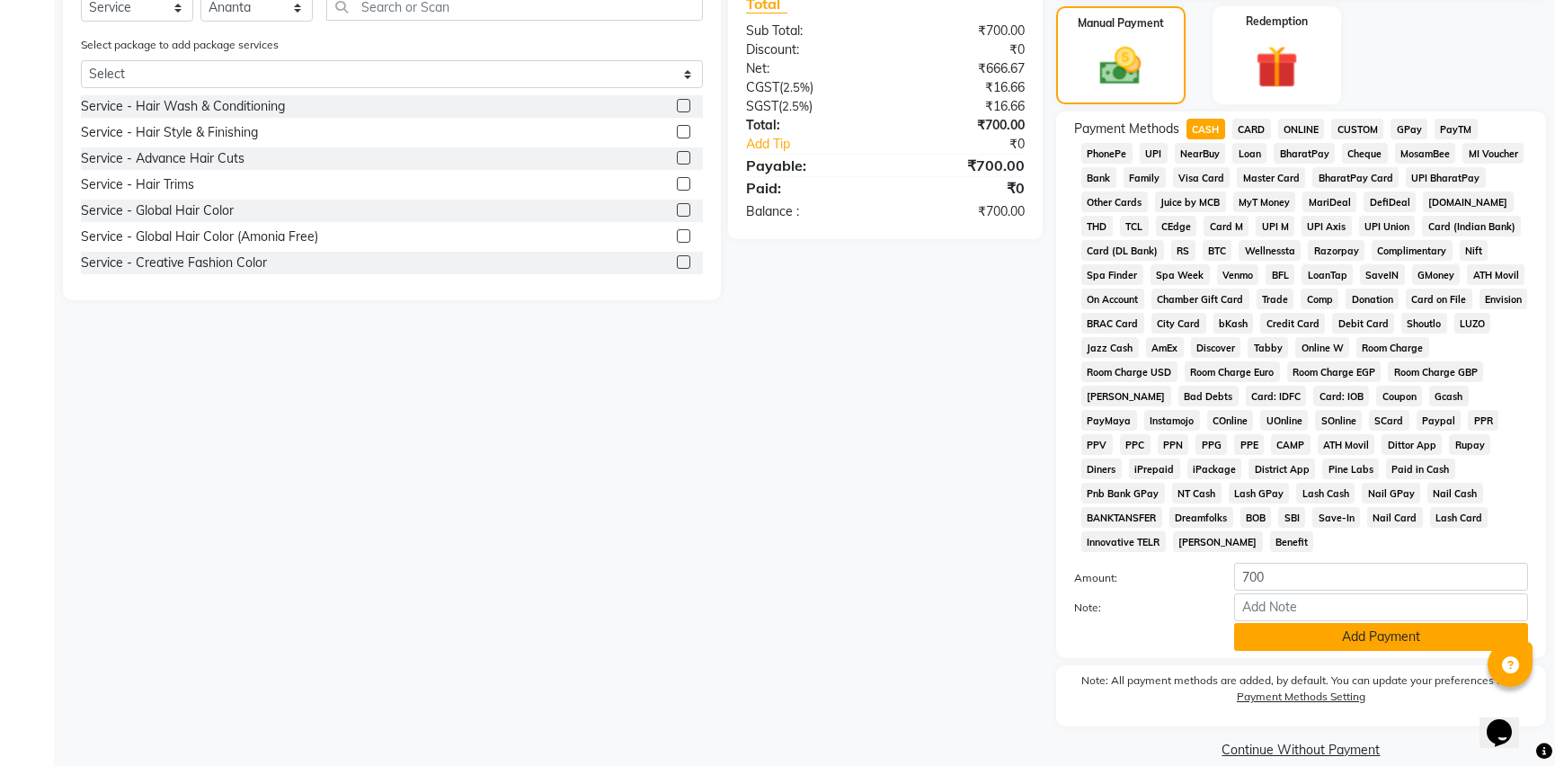
click at [1366, 623] on button "Add Payment" at bounding box center [1381, 637] width 294 height 28
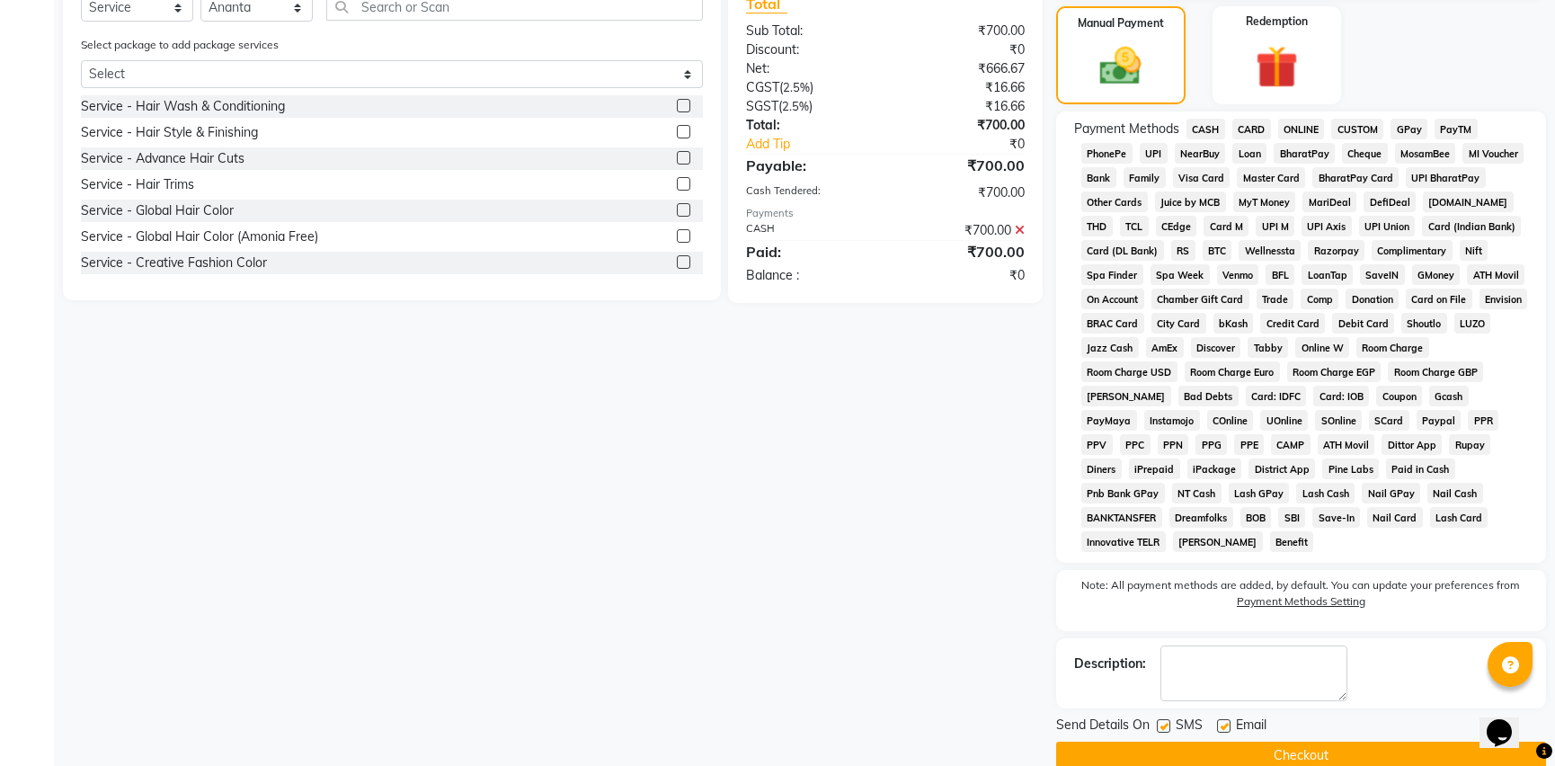
scroll to position [458, 0]
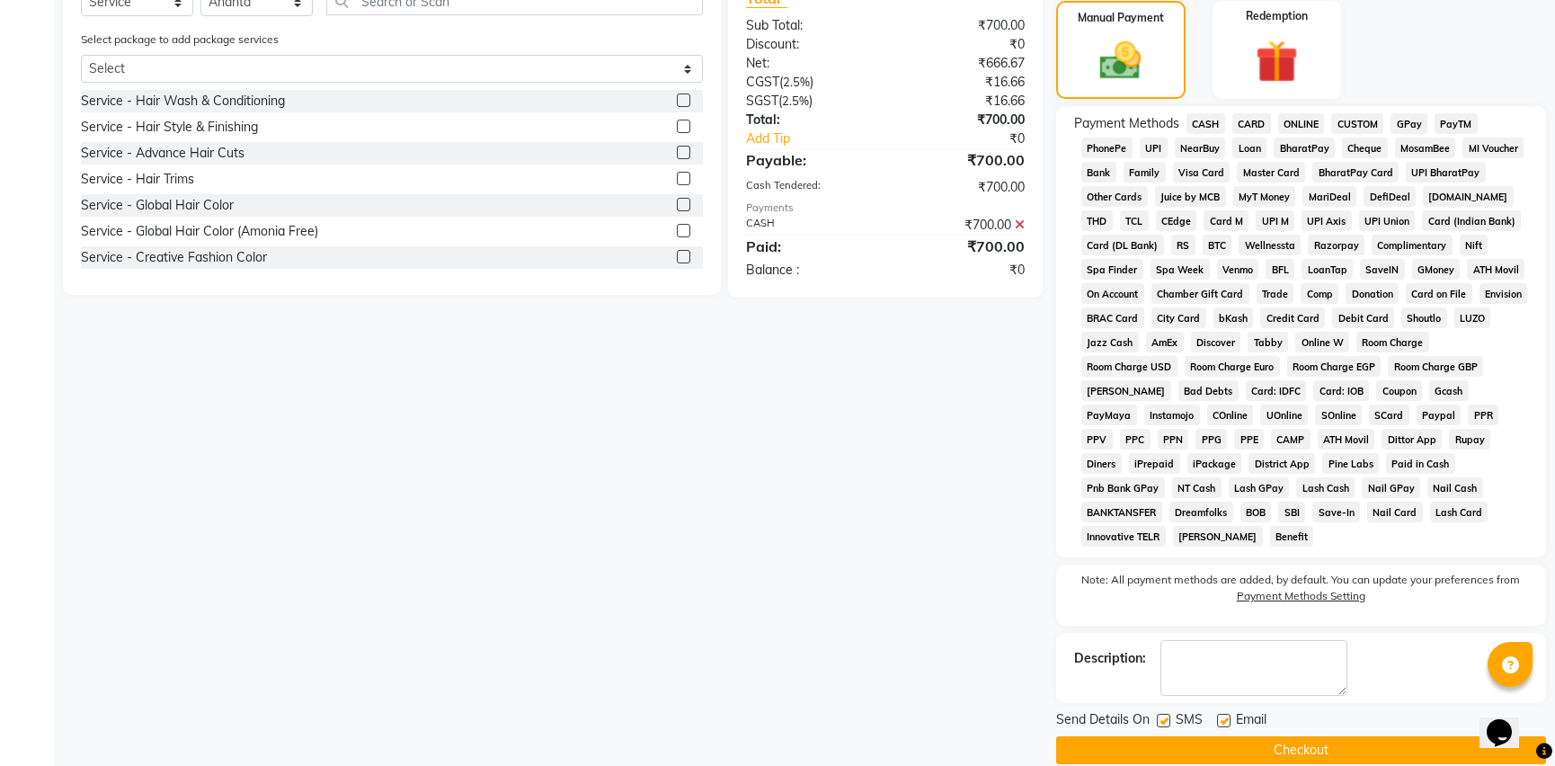
click at [1176, 736] on button "Checkout" at bounding box center [1301, 750] width 490 height 28
